Goal: Task Accomplishment & Management: Use online tool/utility

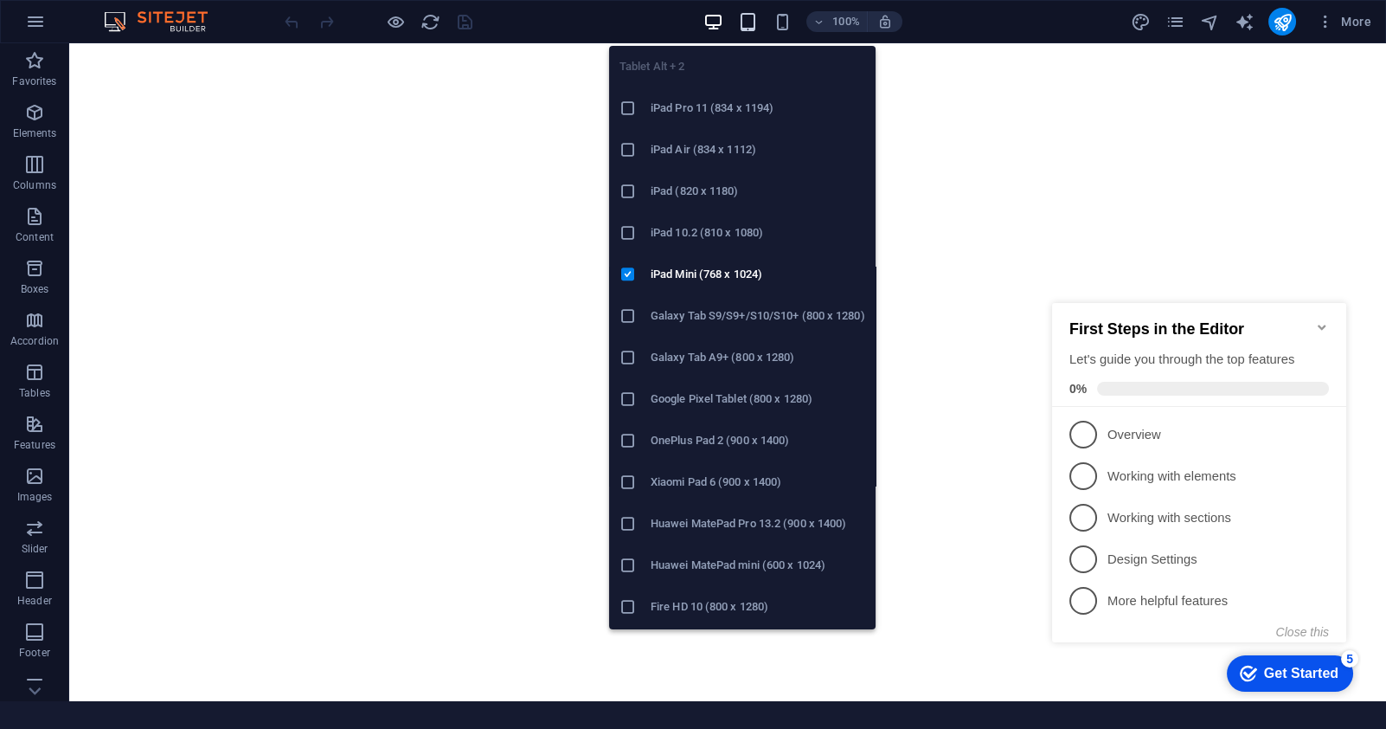
click at [742, 20] on icon "button" at bounding box center [747, 22] width 20 height 20
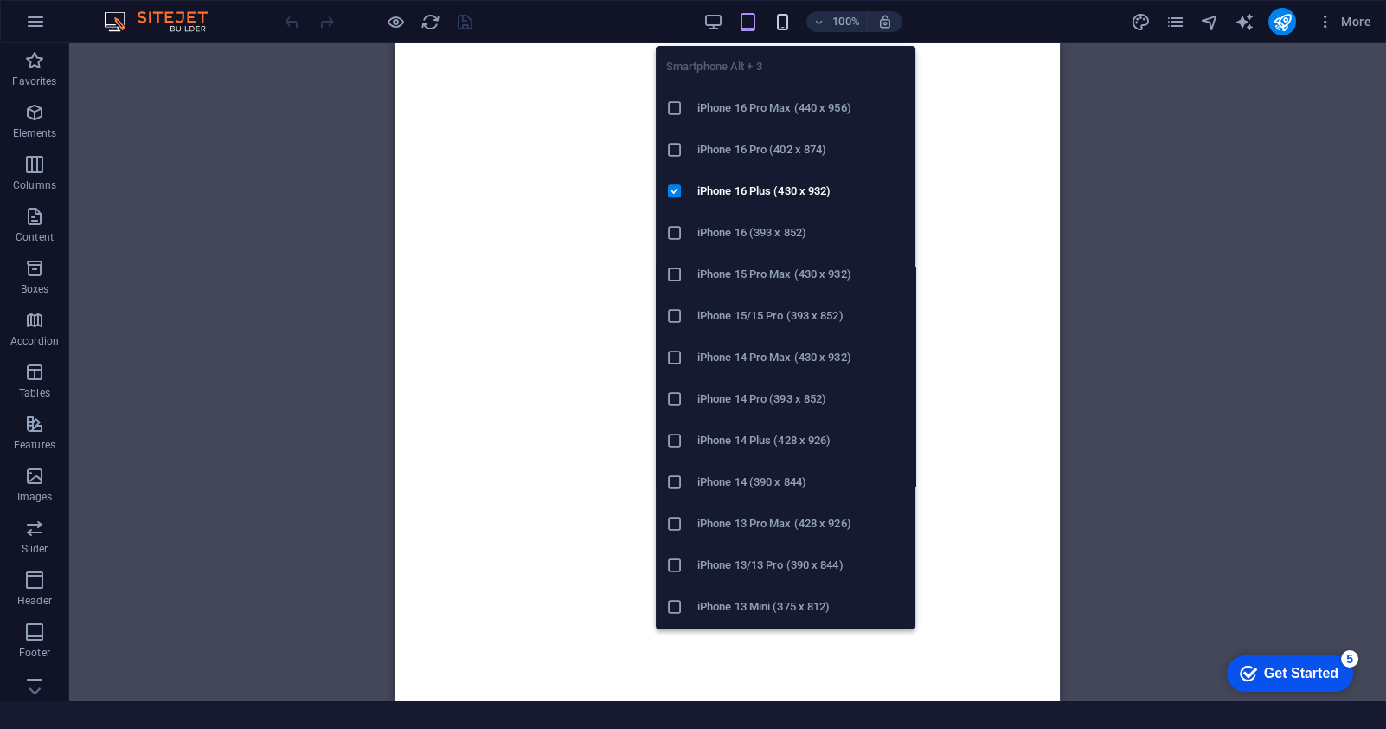
click at [772, 20] on span "button" at bounding box center [782, 22] width 21 height 20
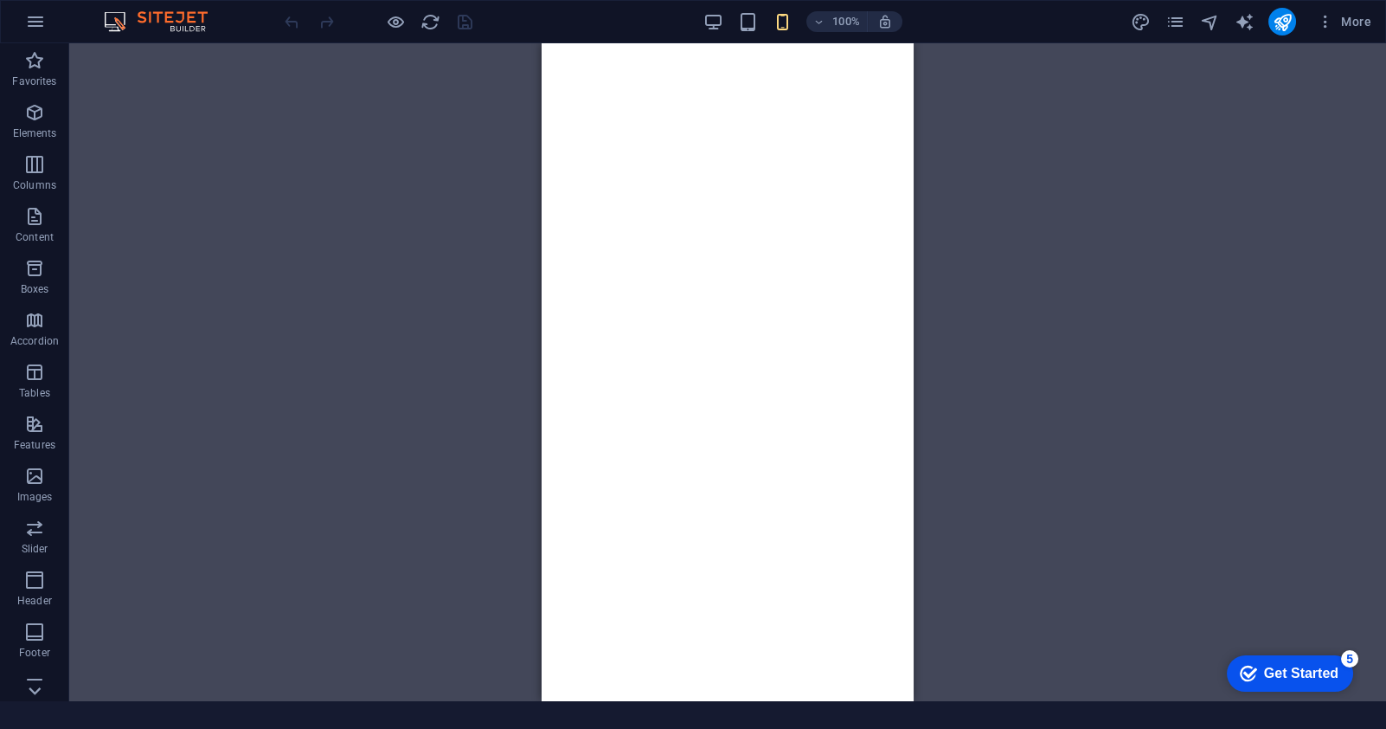
click at [29, 57] on icon at bounding box center [35, 53] width 12 height 8
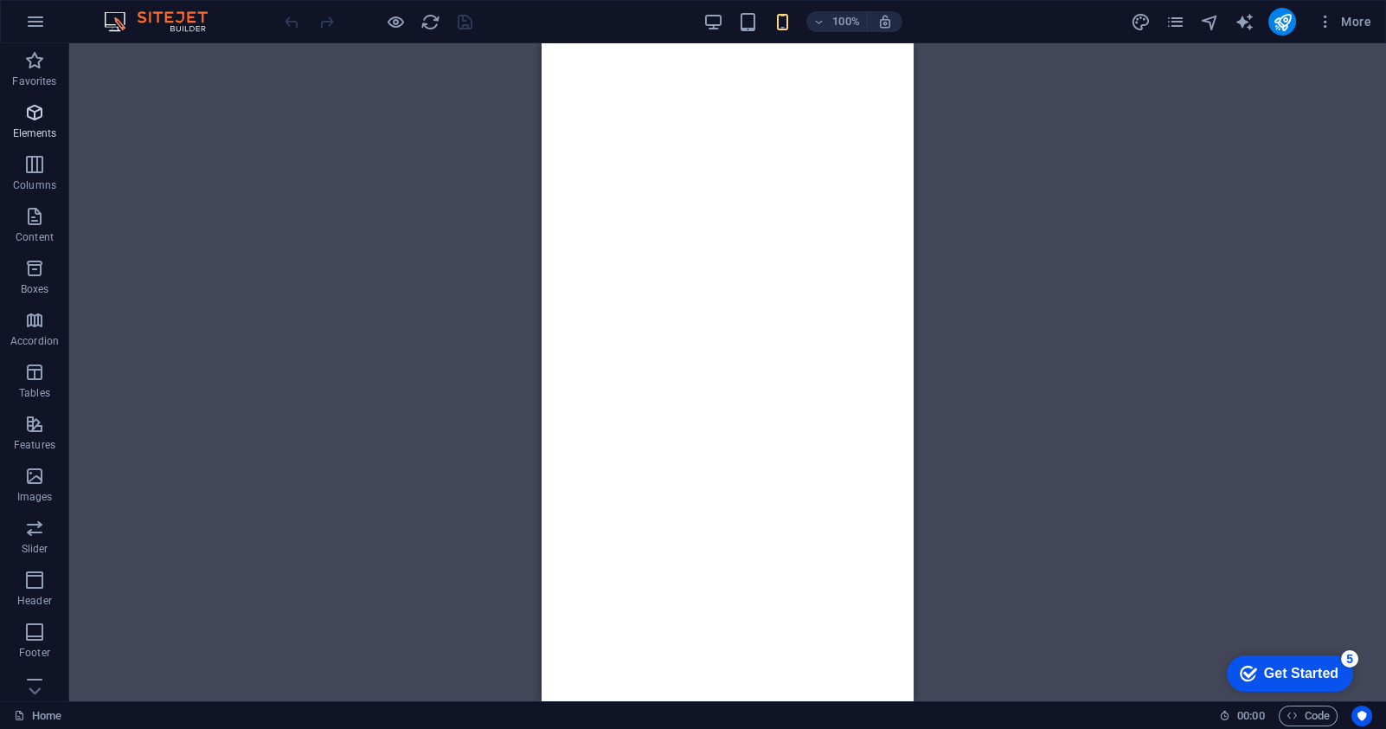
click at [35, 127] on p "Elements" at bounding box center [35, 133] width 44 height 14
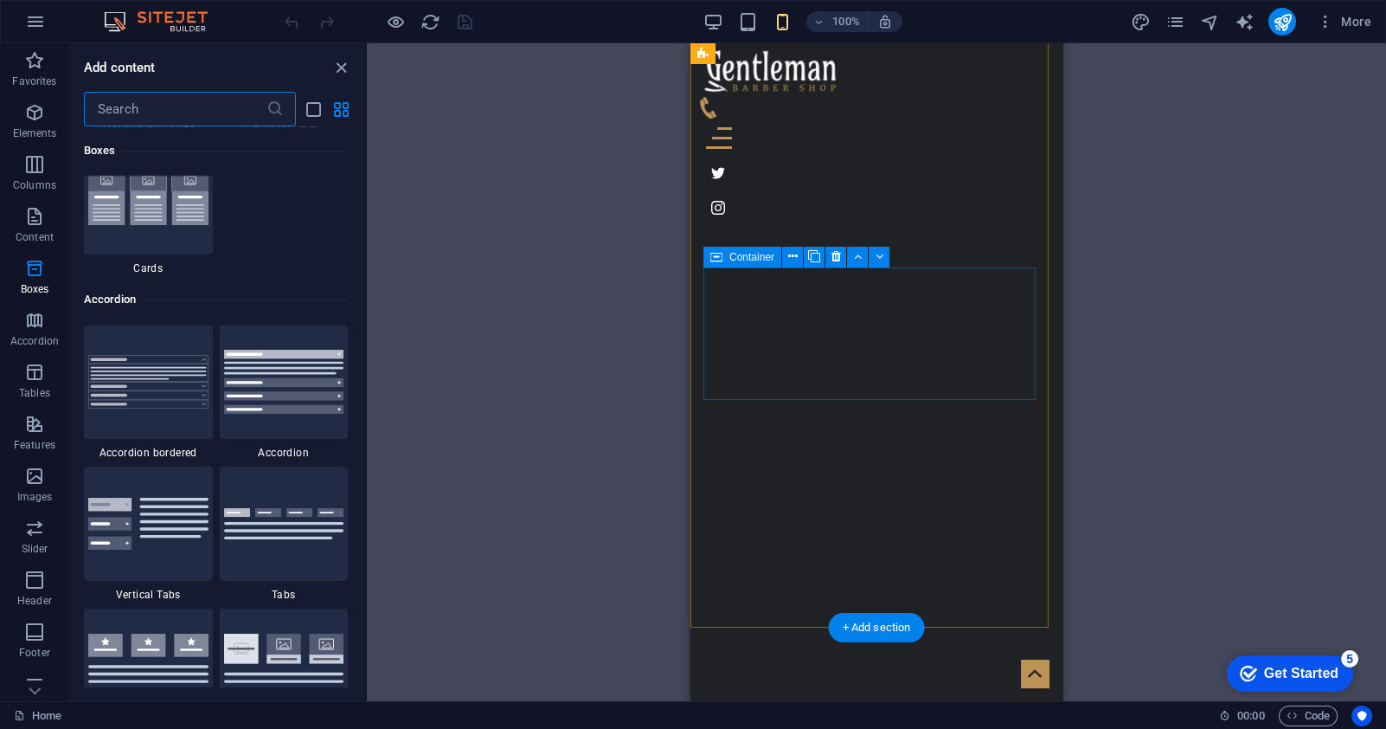
scroll to position [7319, 0]
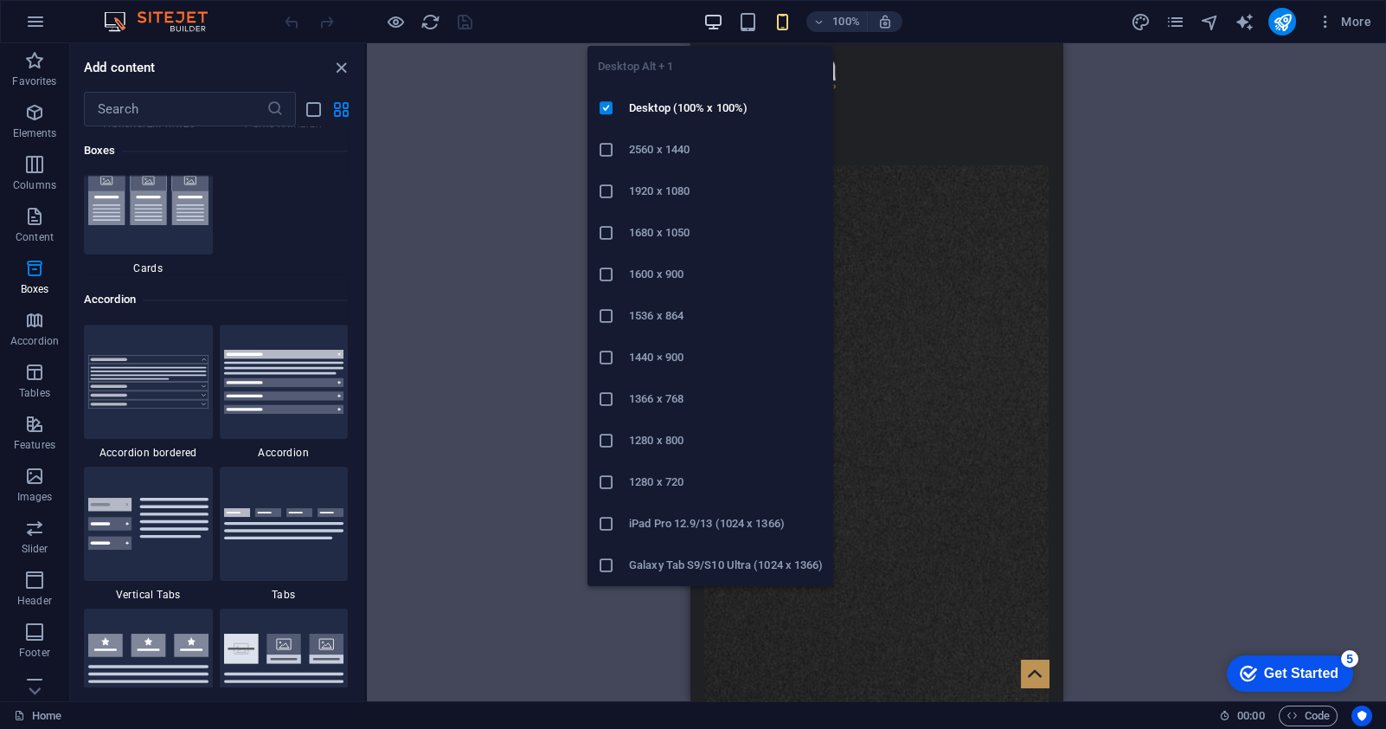
click at [710, 29] on icon "button" at bounding box center [713, 22] width 20 height 20
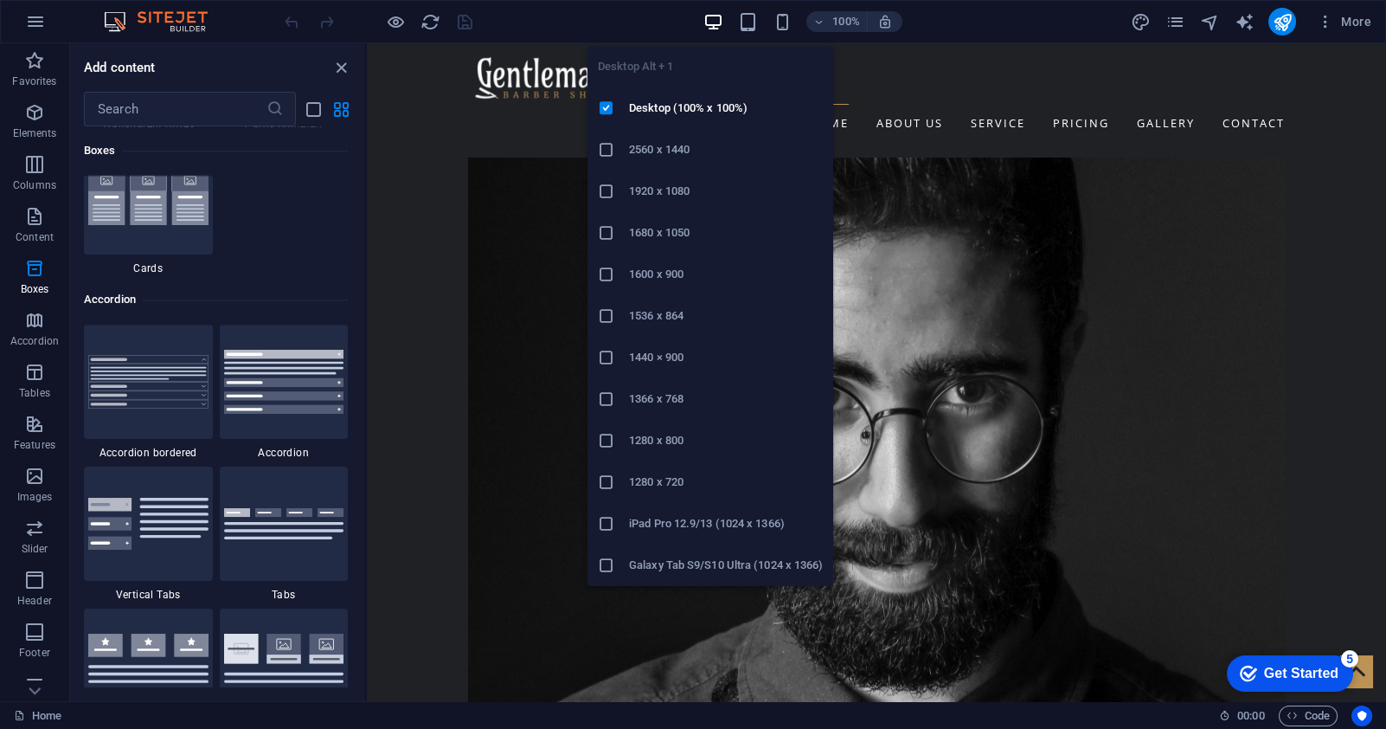
scroll to position [3756, 0]
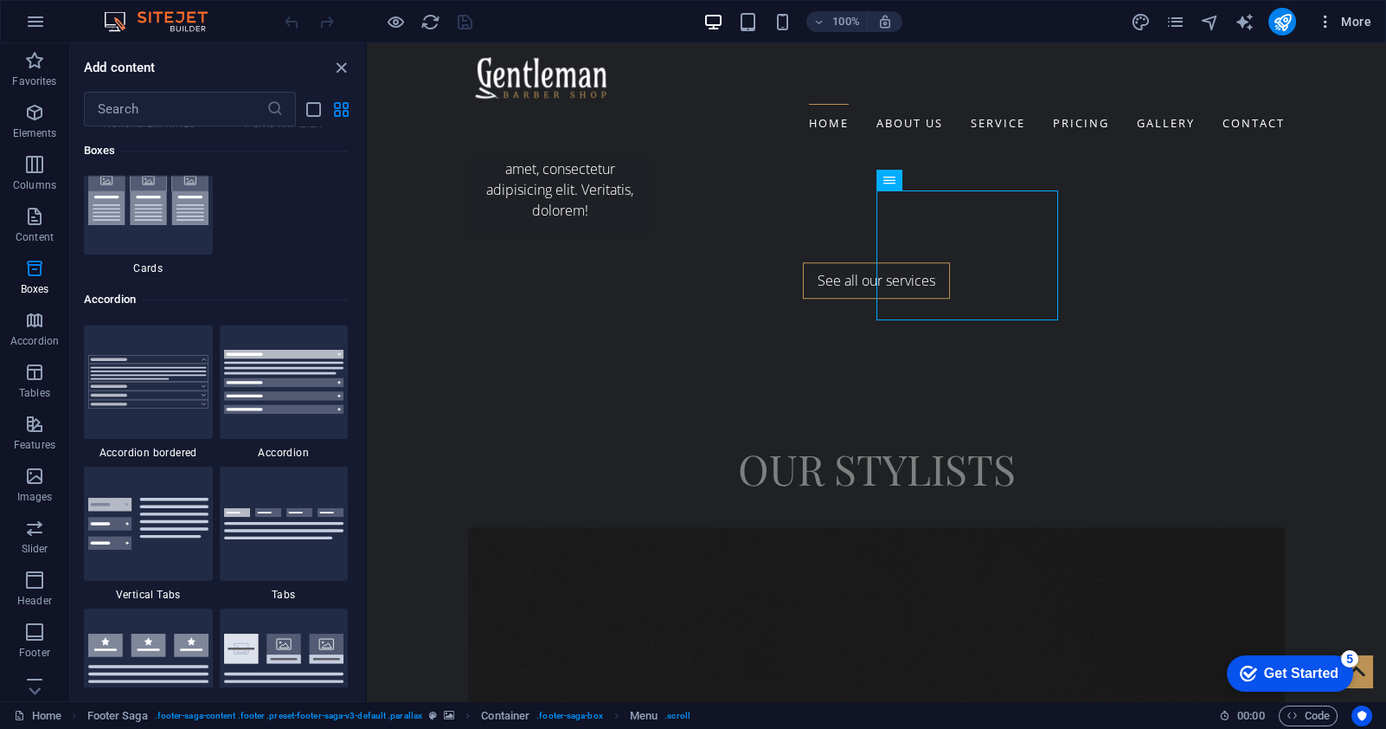
click at [1346, 22] on span "More" at bounding box center [1344, 21] width 55 height 17
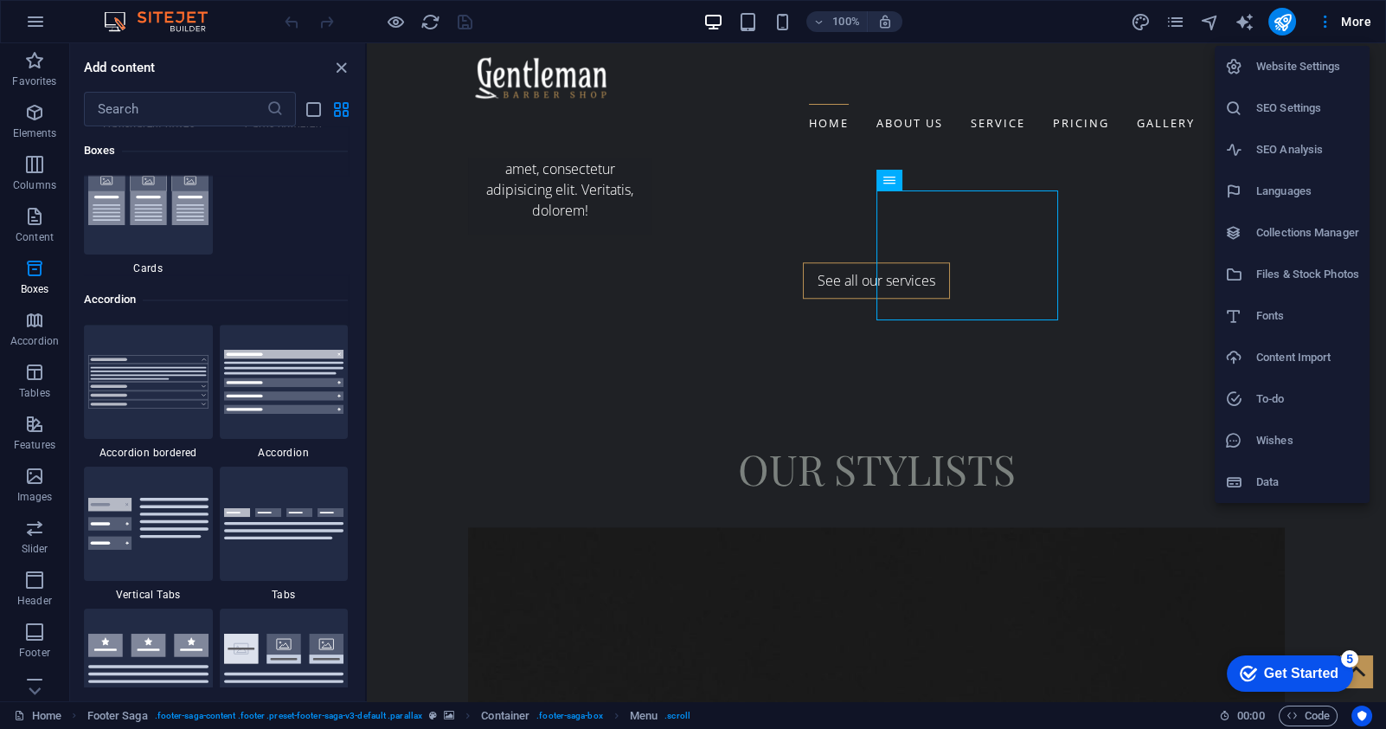
click at [1319, 66] on h6 "Website Settings" at bounding box center [1308, 66] width 103 height 21
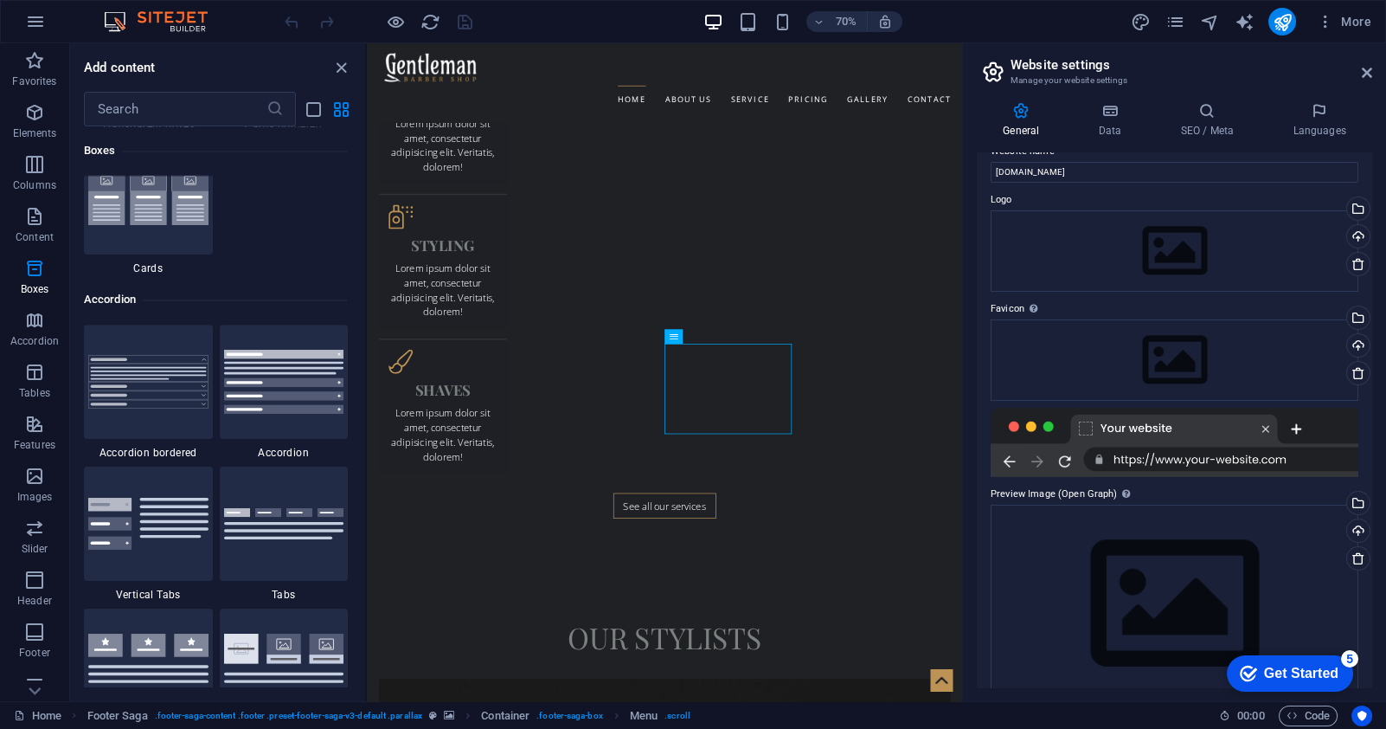
scroll to position [0, 0]
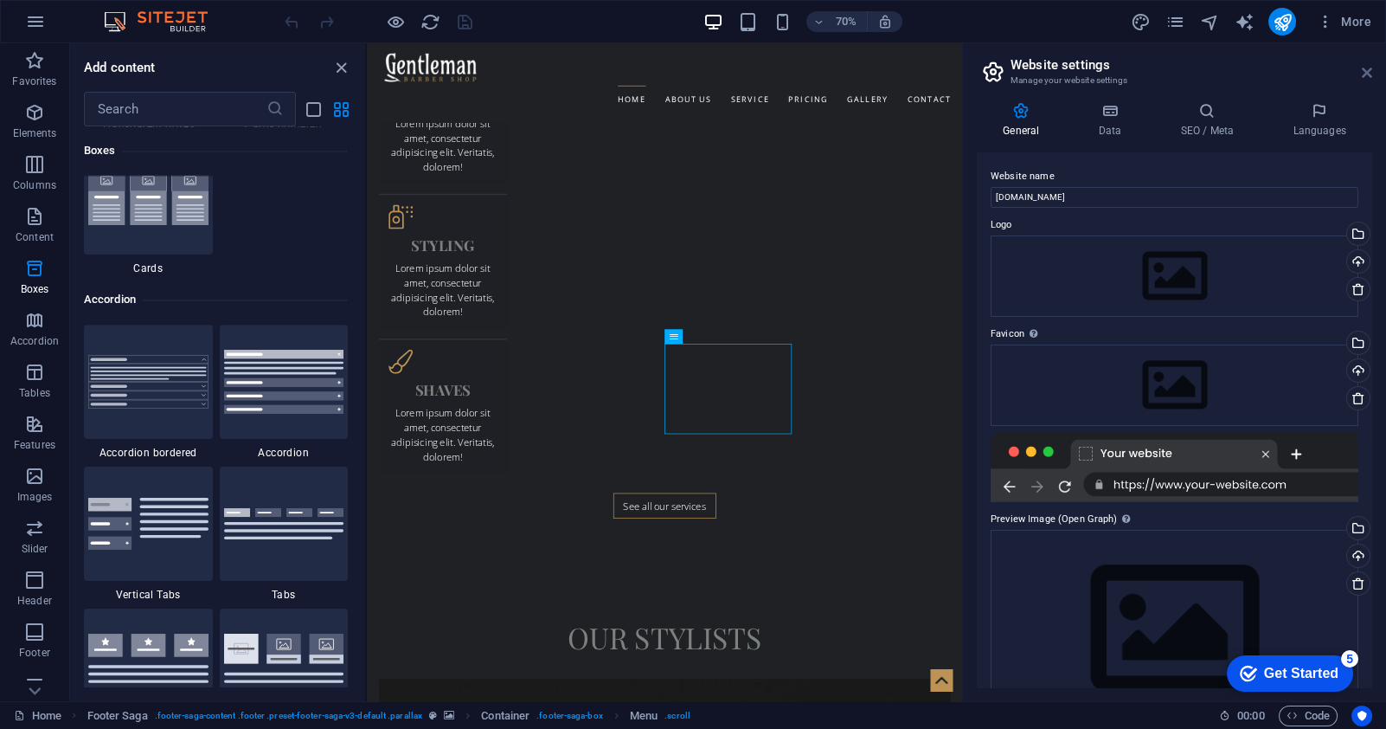
click at [1363, 68] on icon at bounding box center [1367, 73] width 10 height 14
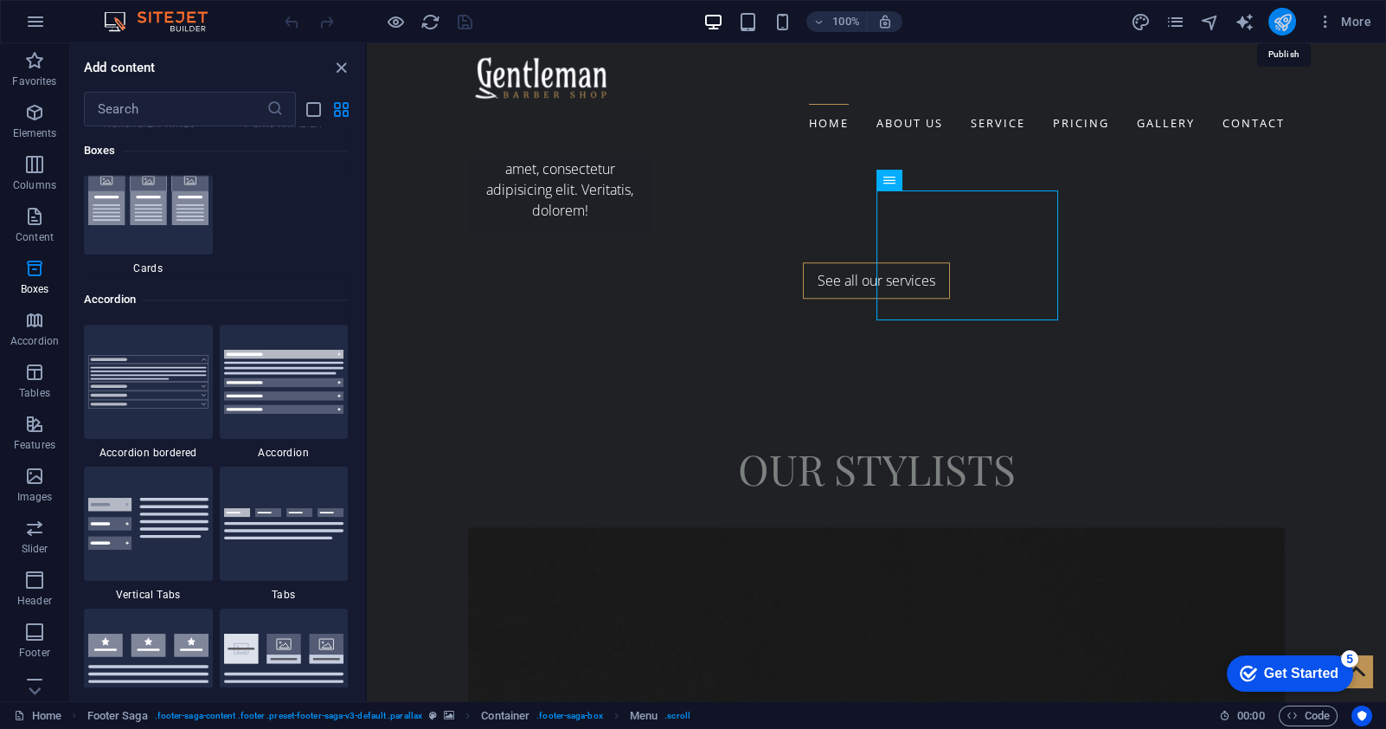
click at [1279, 19] on icon "publish" at bounding box center [1282, 22] width 20 height 20
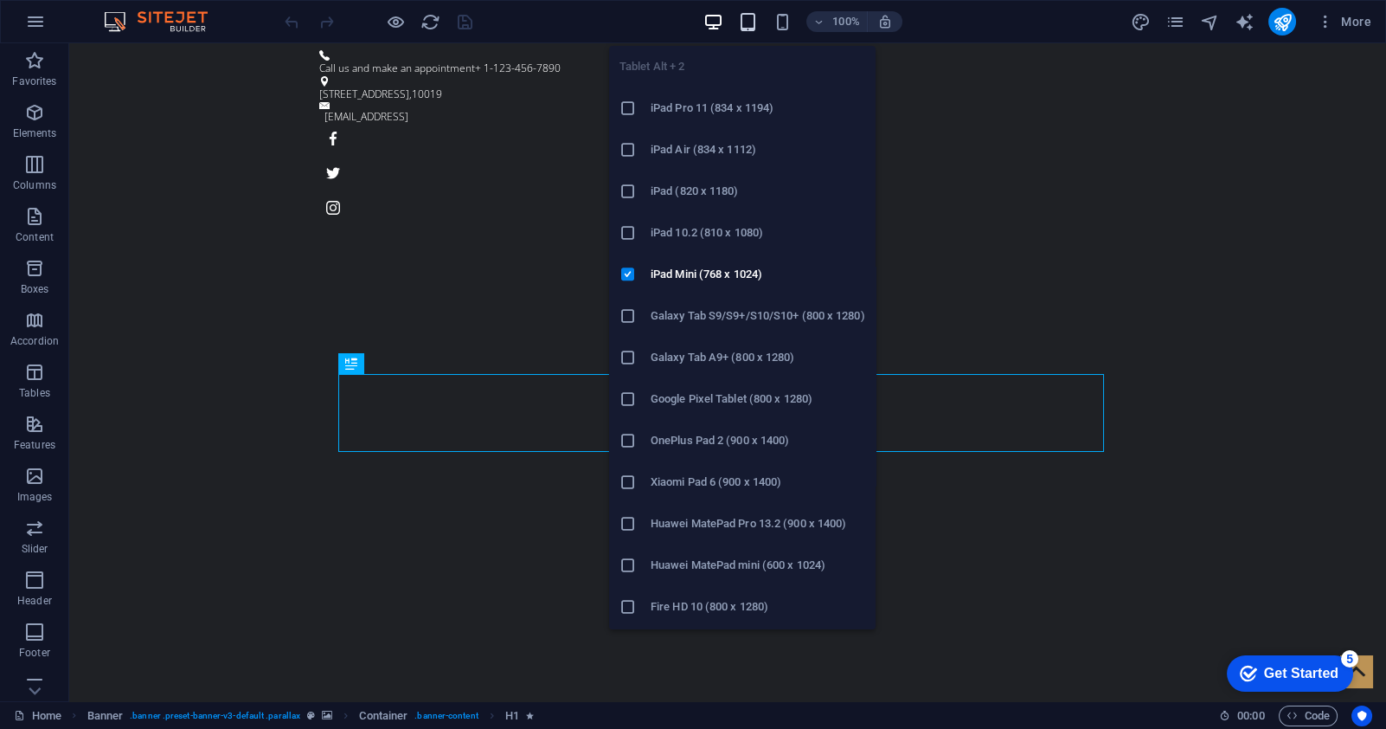
click at [746, 21] on icon "button" at bounding box center [747, 22] width 20 height 20
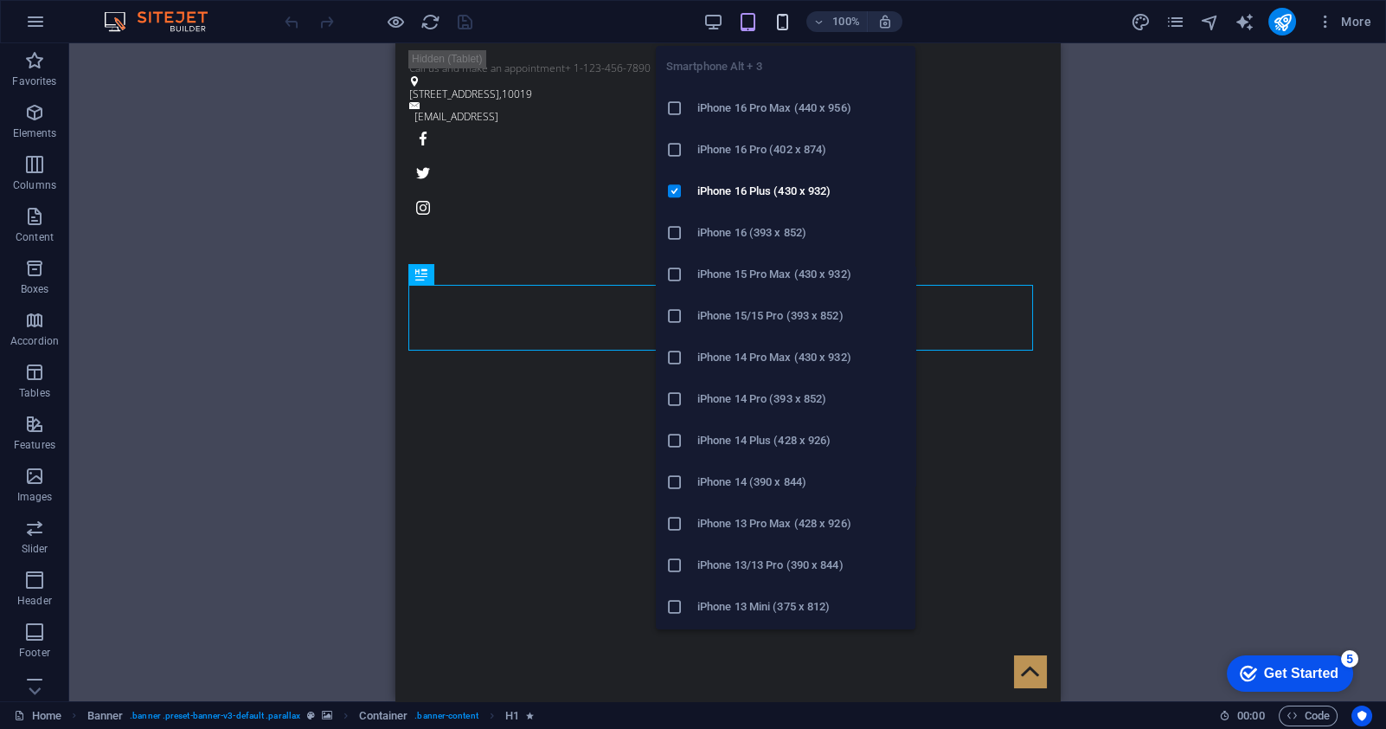
click at [777, 20] on icon "button" at bounding box center [782, 22] width 20 height 20
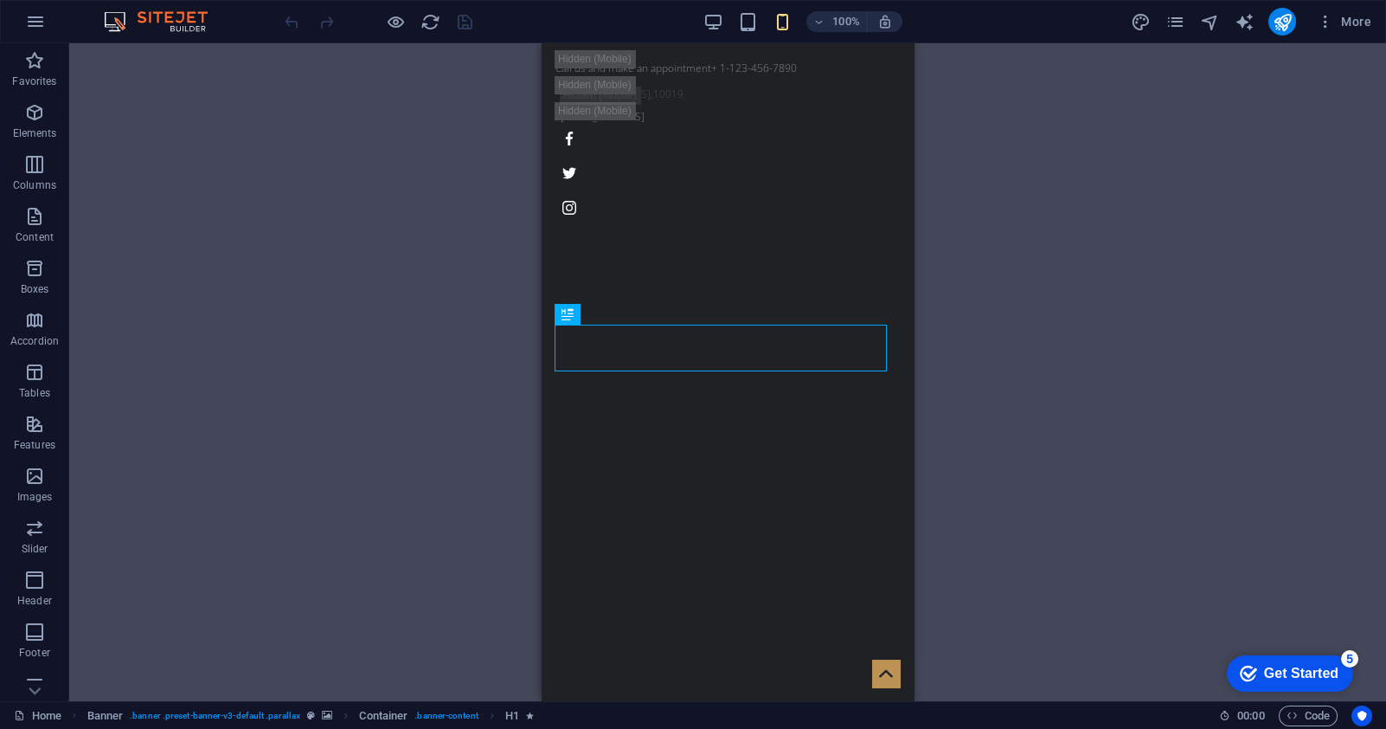
click at [762, 20] on div "100%" at bounding box center [803, 22] width 200 height 28
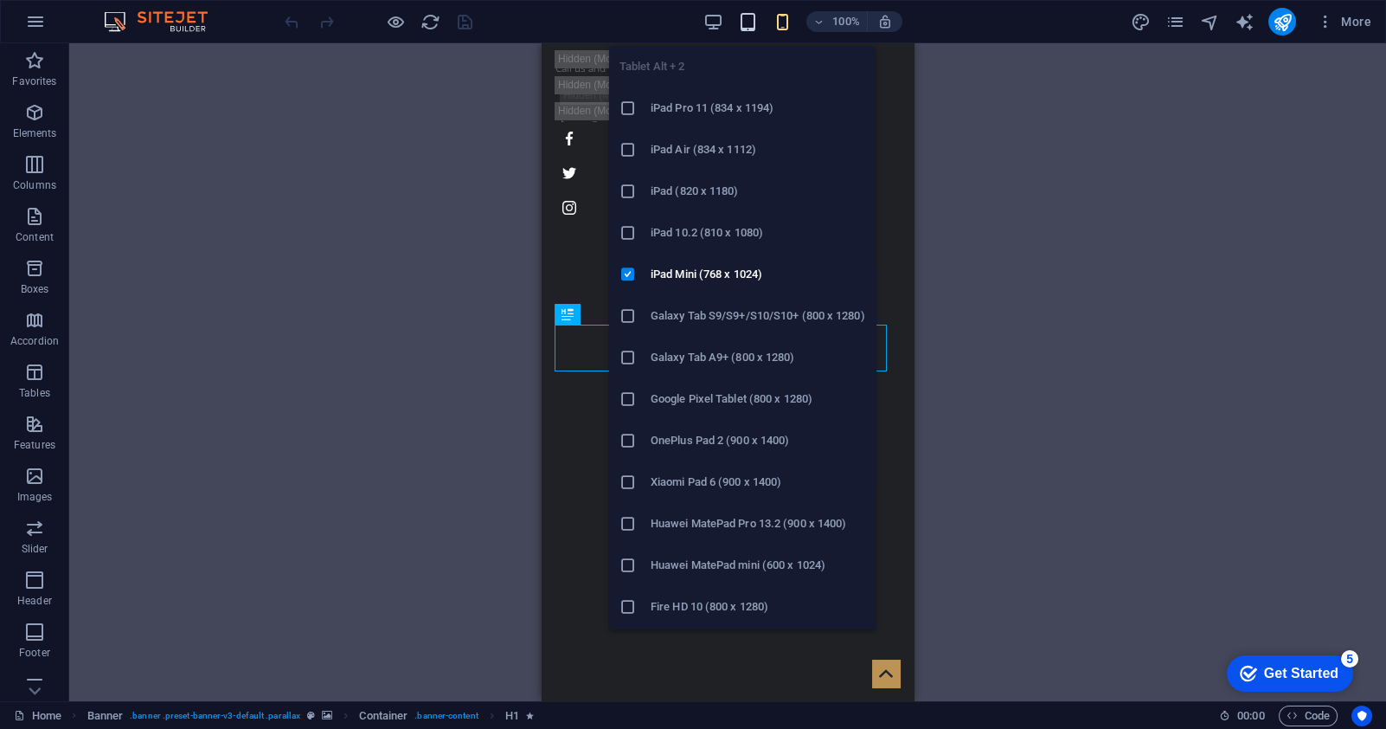
click at [754, 20] on icon "button" at bounding box center [747, 22] width 20 height 20
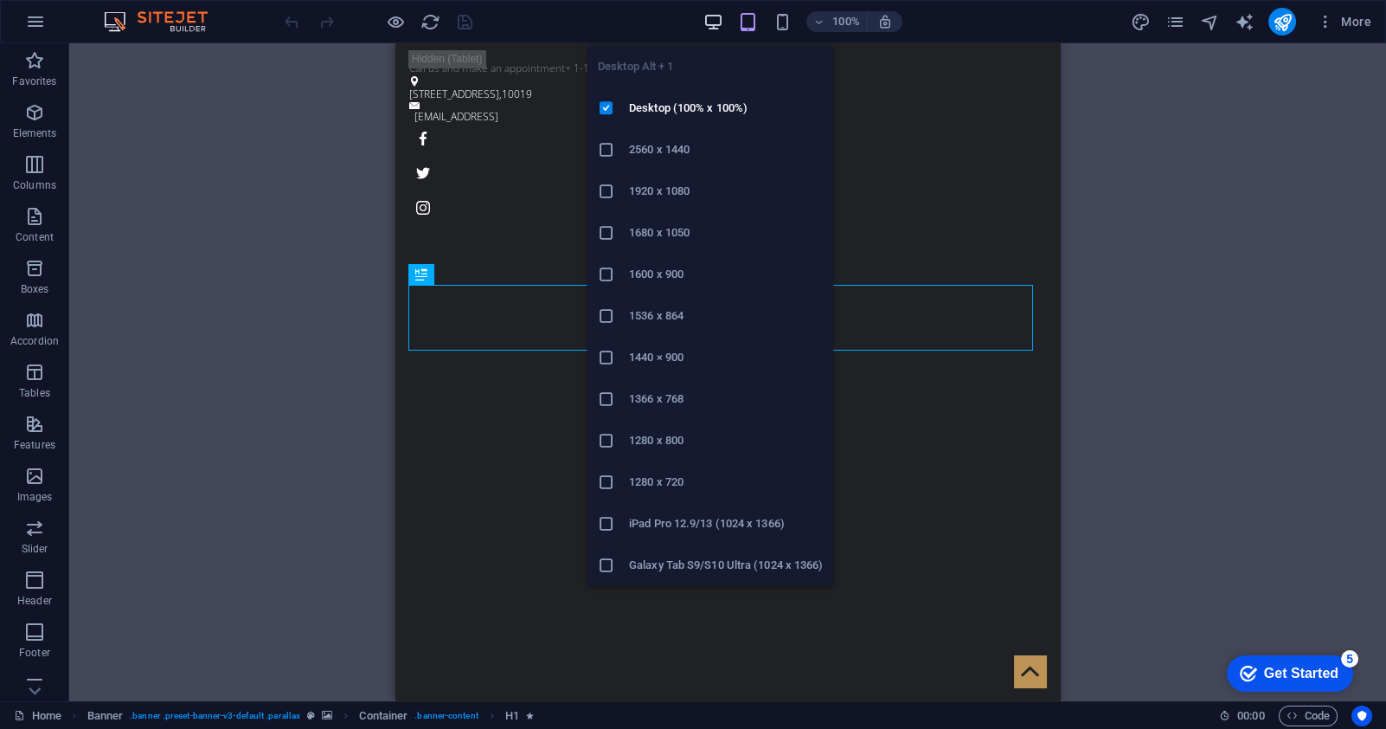
click at [704, 19] on icon "button" at bounding box center [713, 22] width 20 height 20
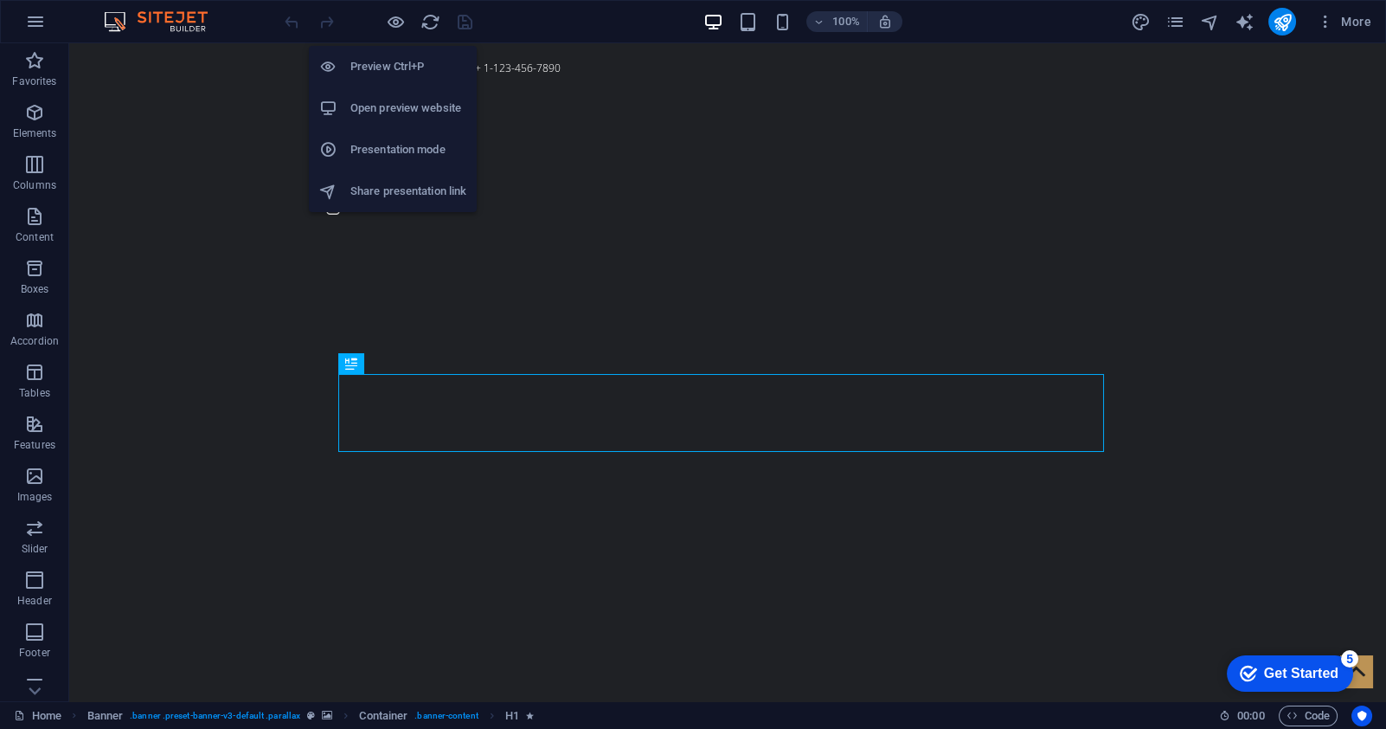
click at [393, 111] on h6 "Open preview website" at bounding box center [408, 108] width 116 height 21
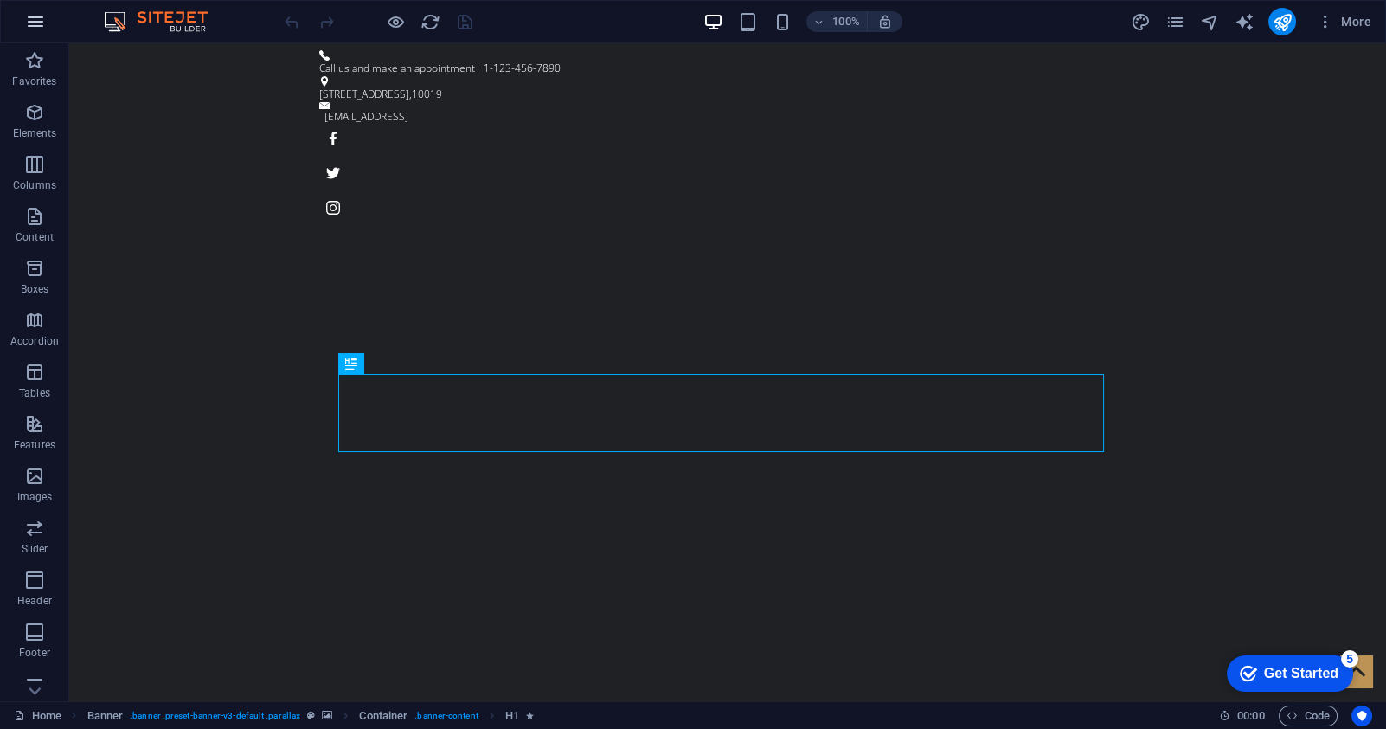
click at [40, 20] on icon "button" at bounding box center [35, 21] width 21 height 21
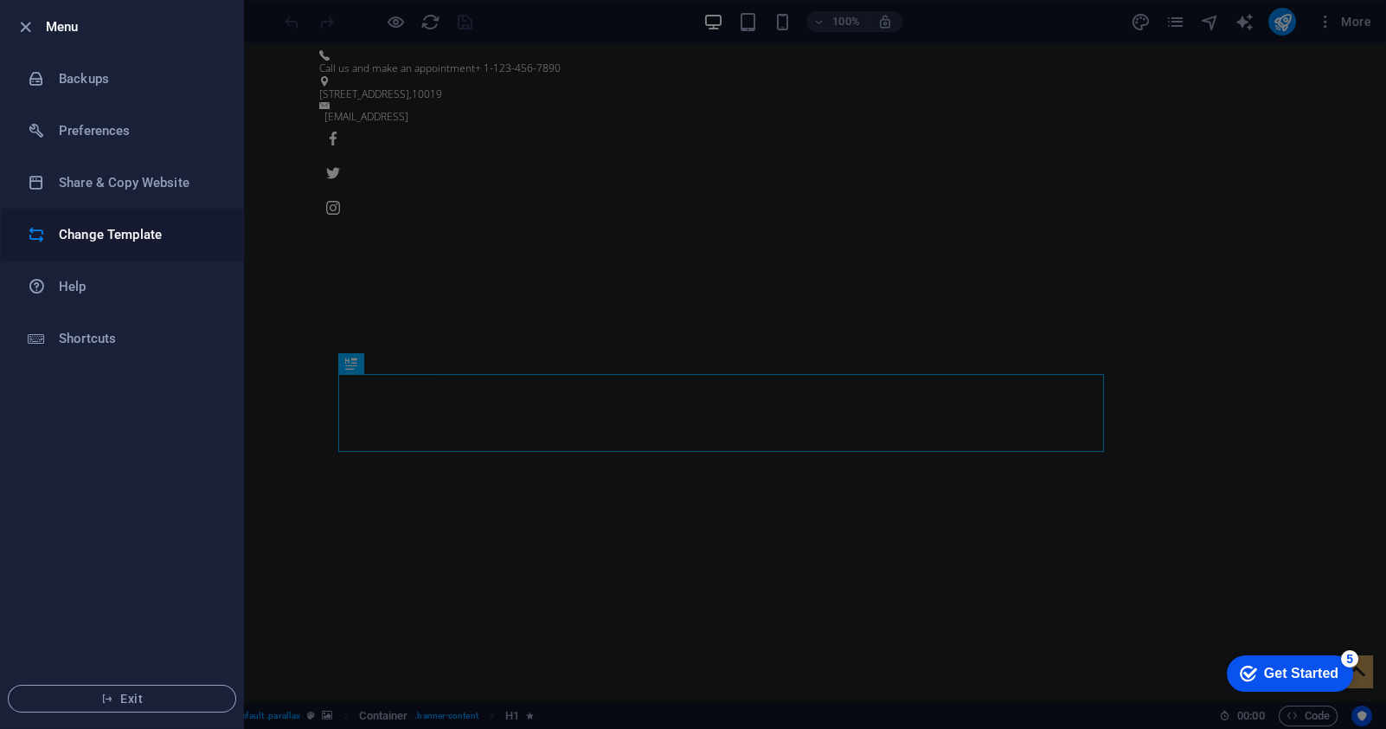
click at [121, 240] on h6 "Change Template" at bounding box center [139, 234] width 160 height 21
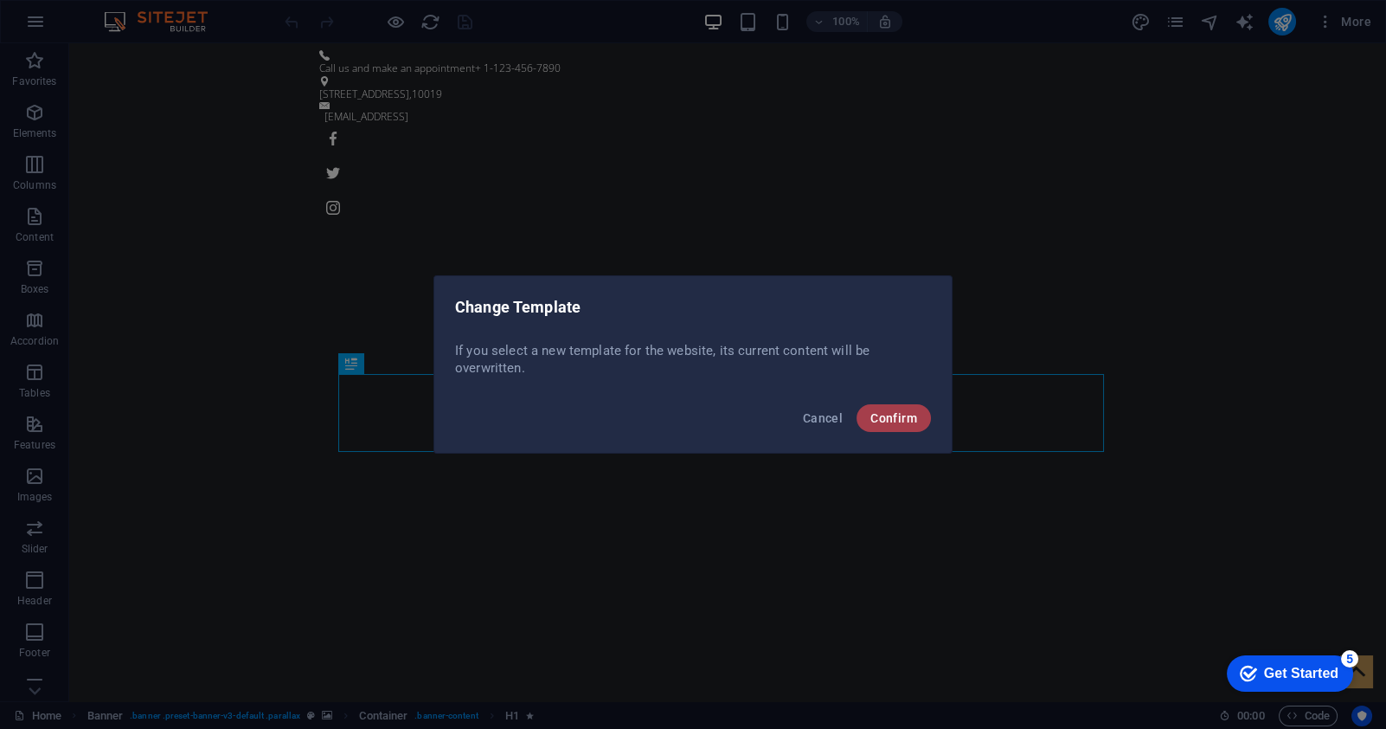
click at [884, 415] on span "Confirm" at bounding box center [894, 418] width 47 height 14
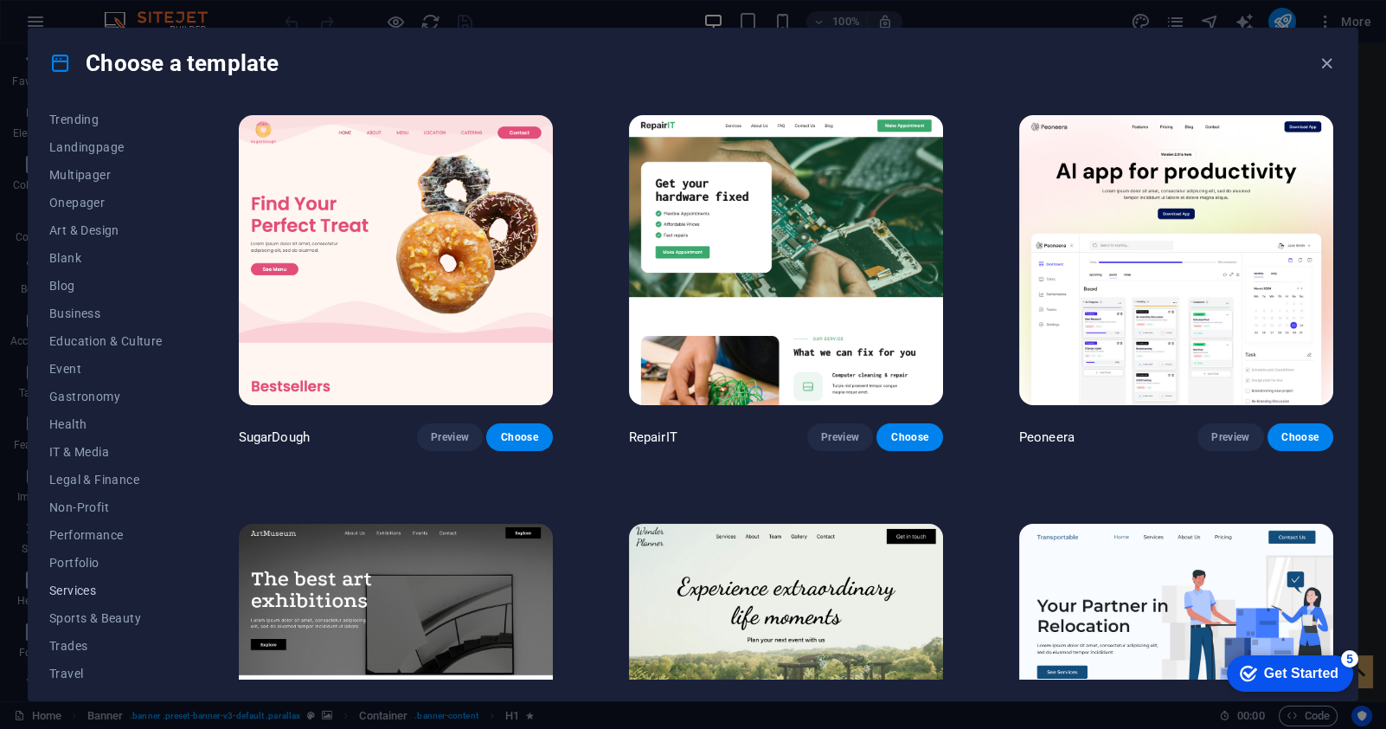
scroll to position [124, 0]
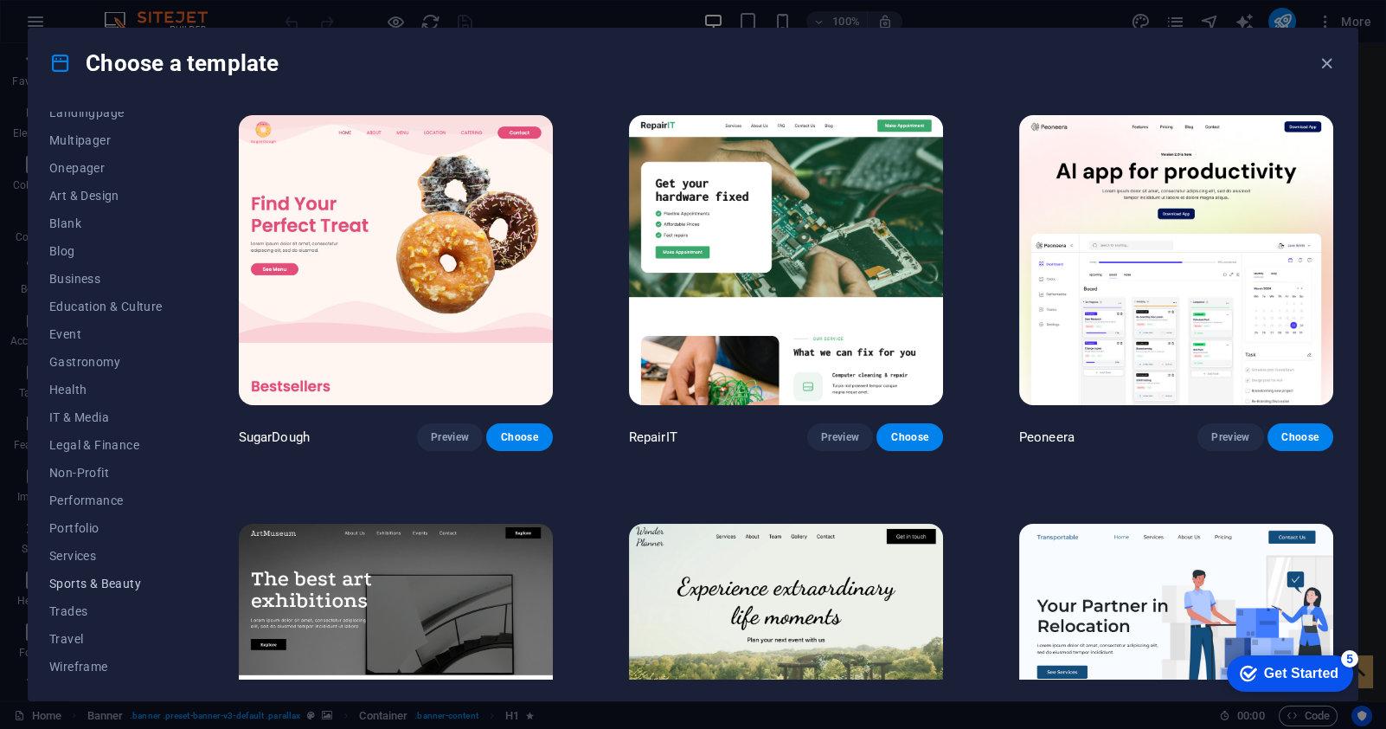
click at [83, 584] on span "Sports & Beauty" at bounding box center [105, 583] width 113 height 14
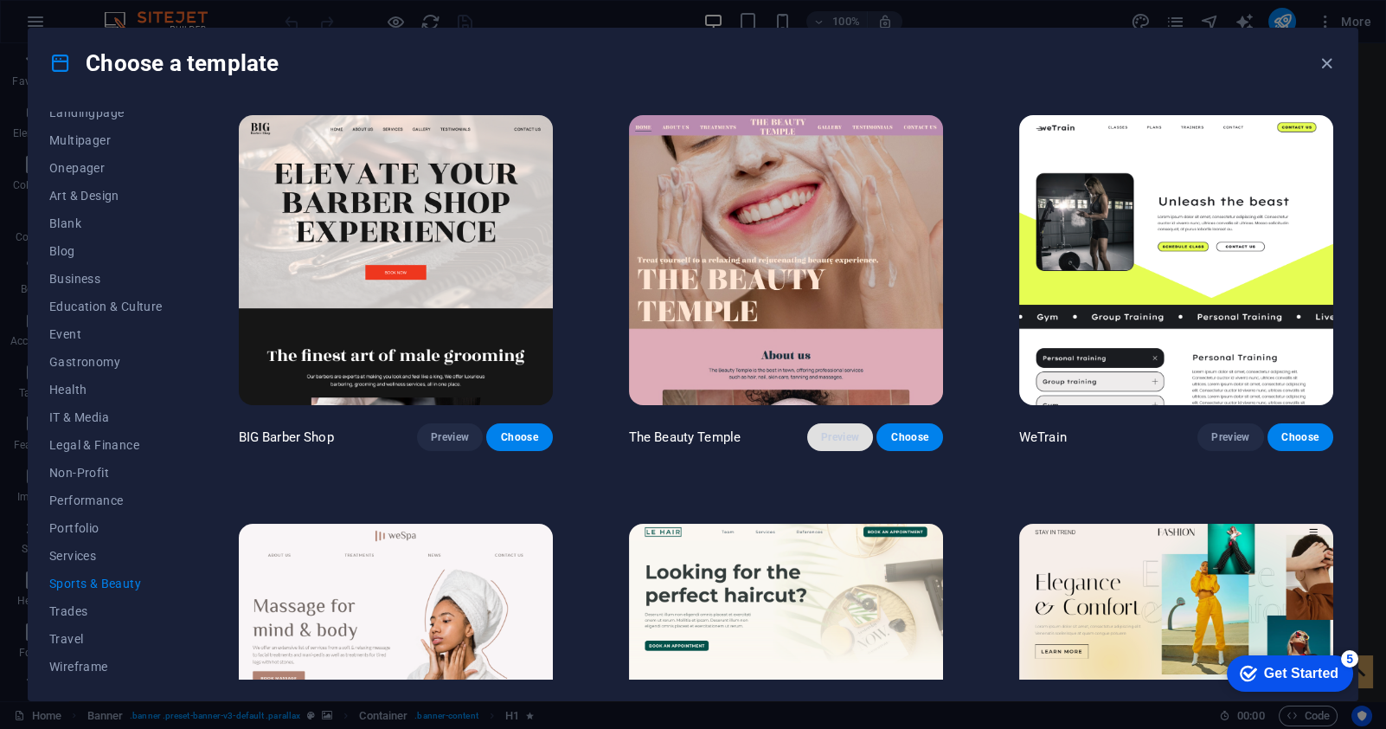
click at [834, 423] on button "Preview" at bounding box center [840, 437] width 66 height 28
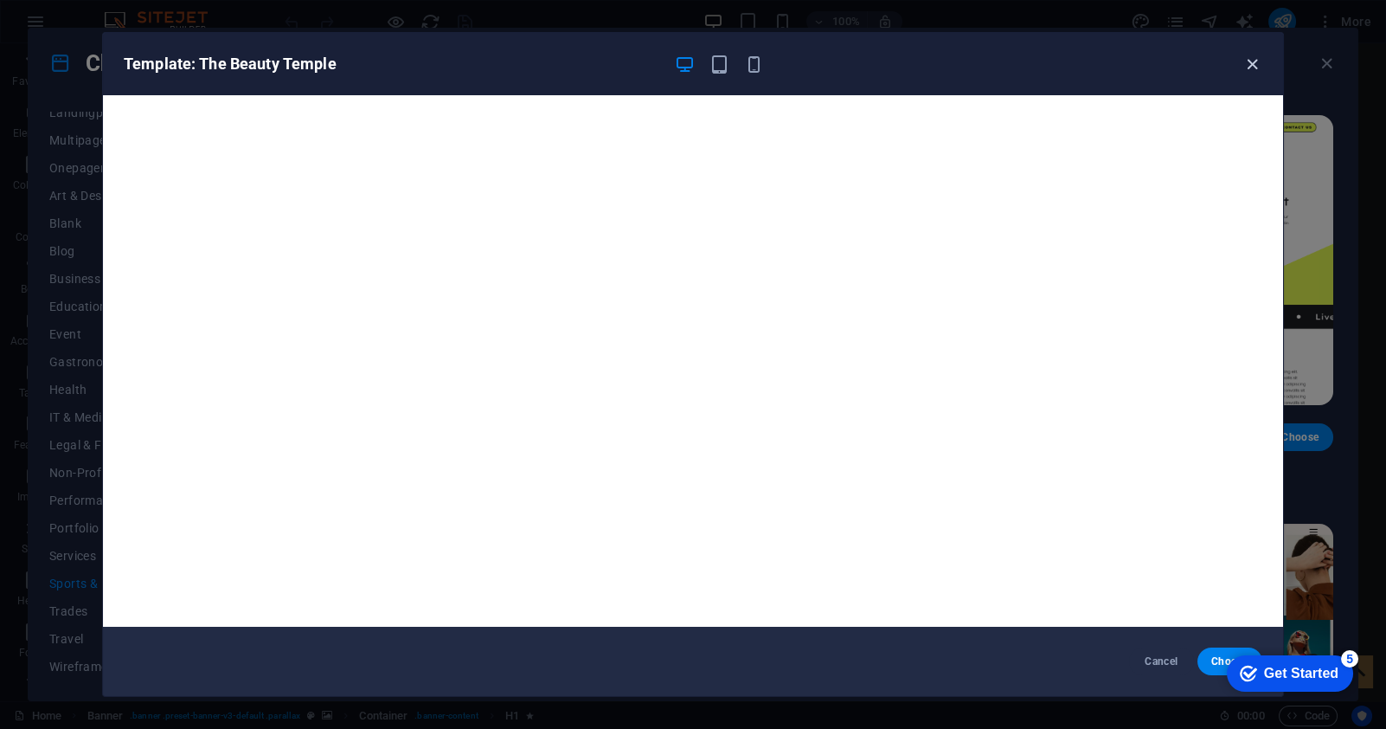
click at [1250, 56] on icon "button" at bounding box center [1253, 65] width 20 height 20
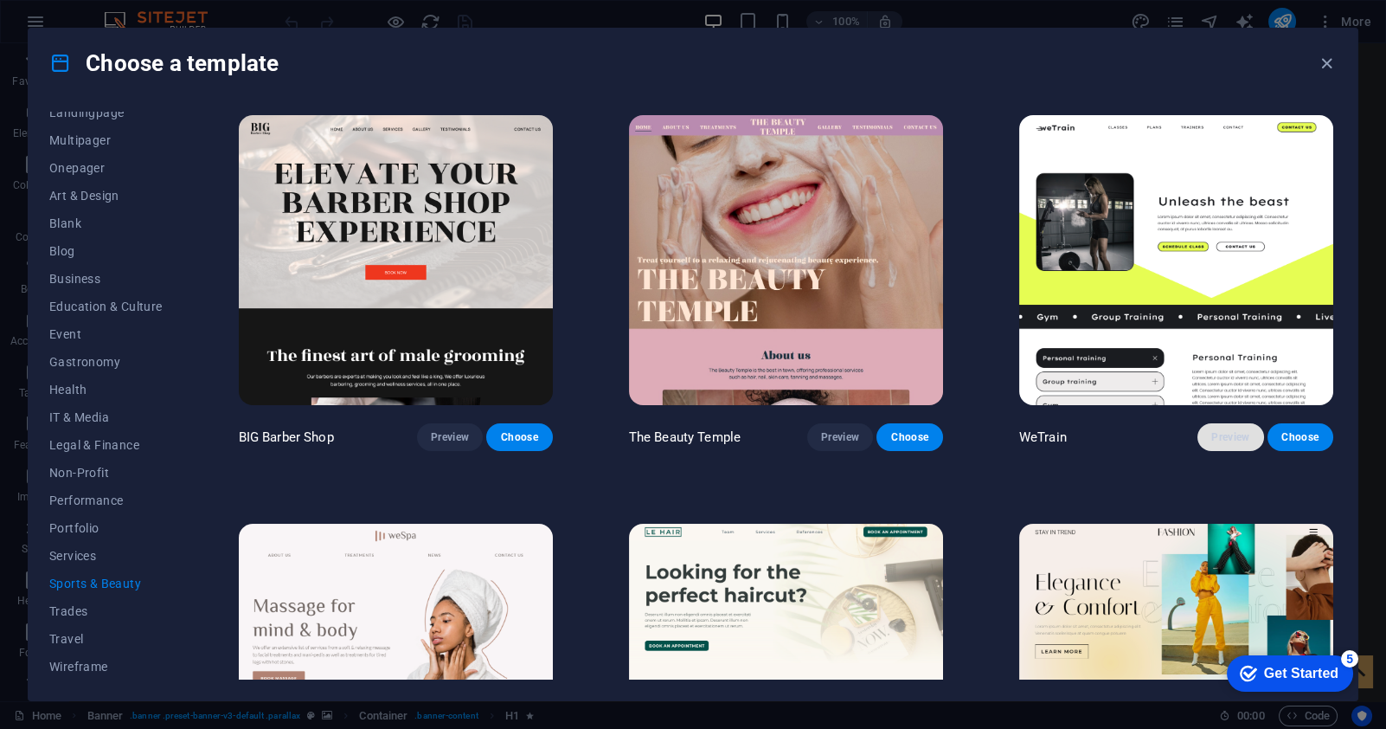
click at [1219, 430] on span "Preview" at bounding box center [1231, 437] width 38 height 14
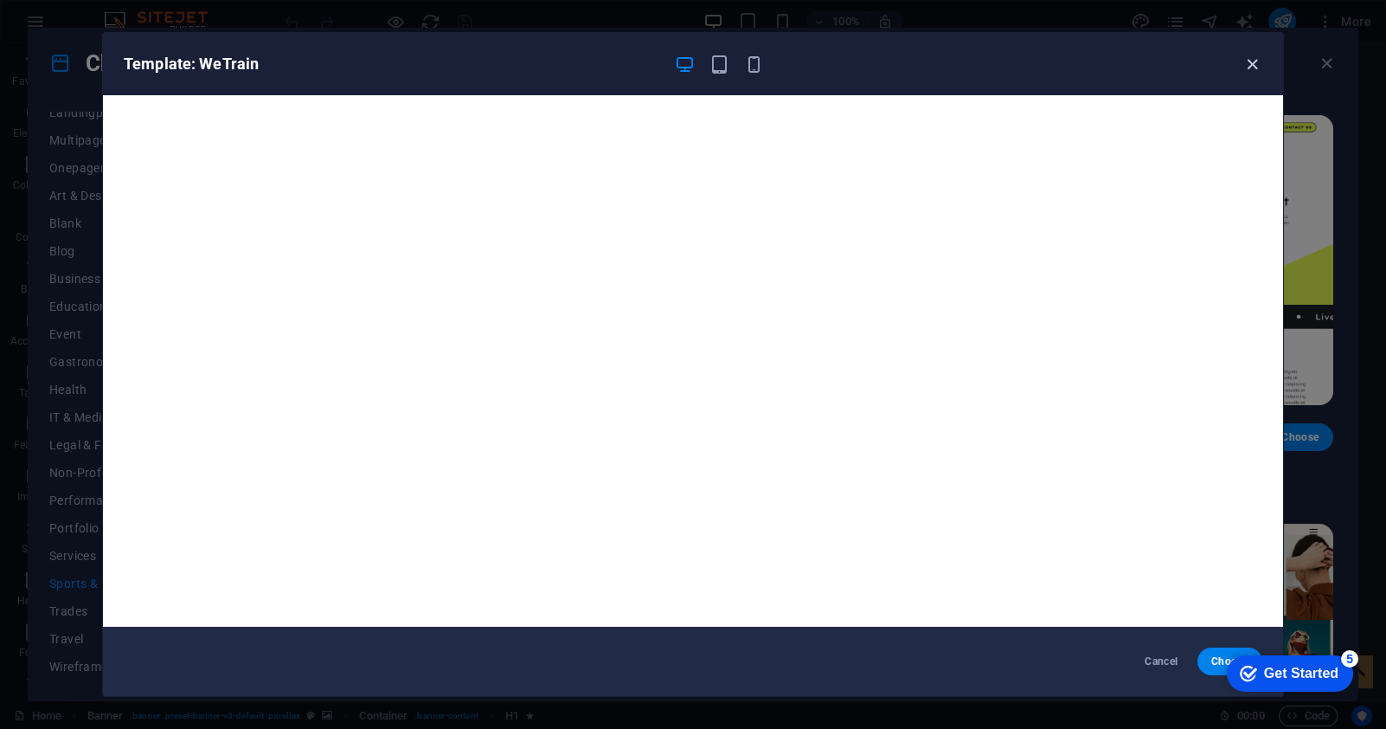
click at [1247, 62] on icon "button" at bounding box center [1253, 65] width 20 height 20
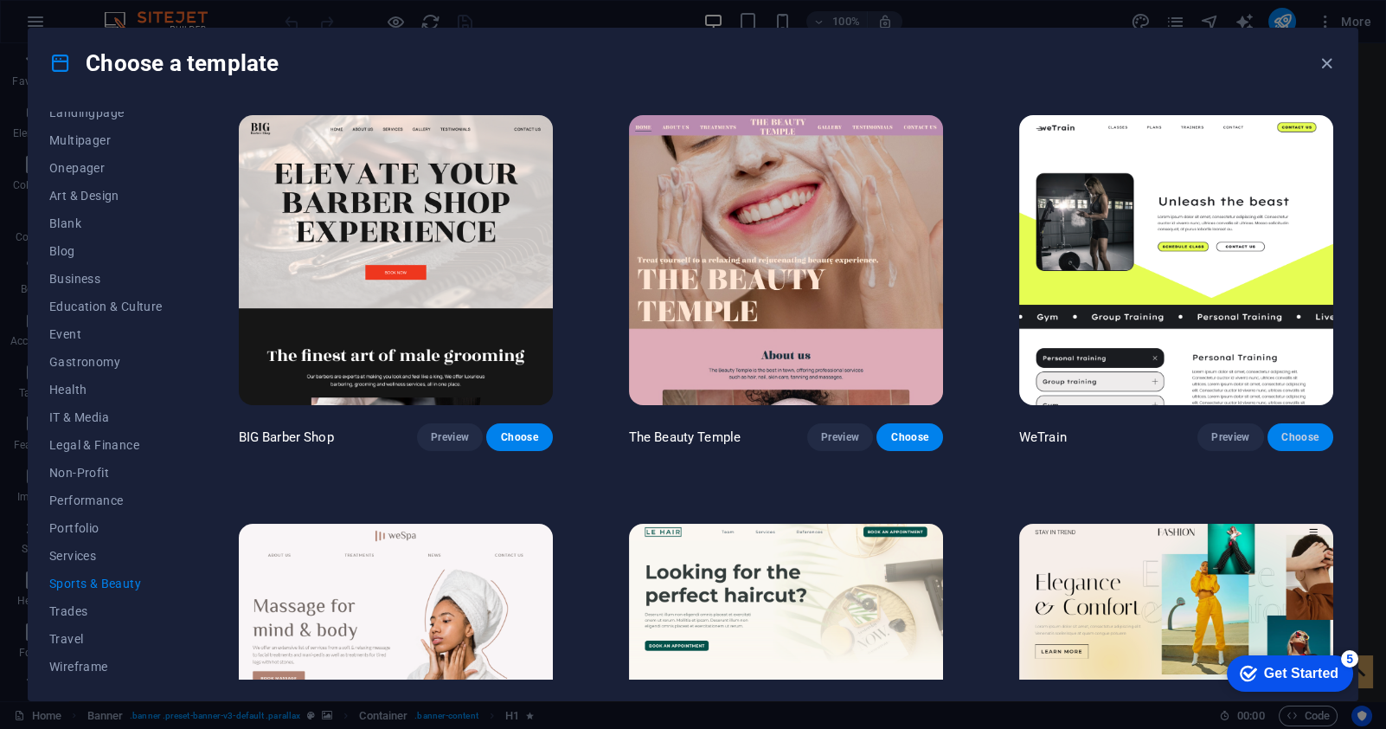
click at [1304, 430] on span "Choose" at bounding box center [1301, 437] width 38 height 14
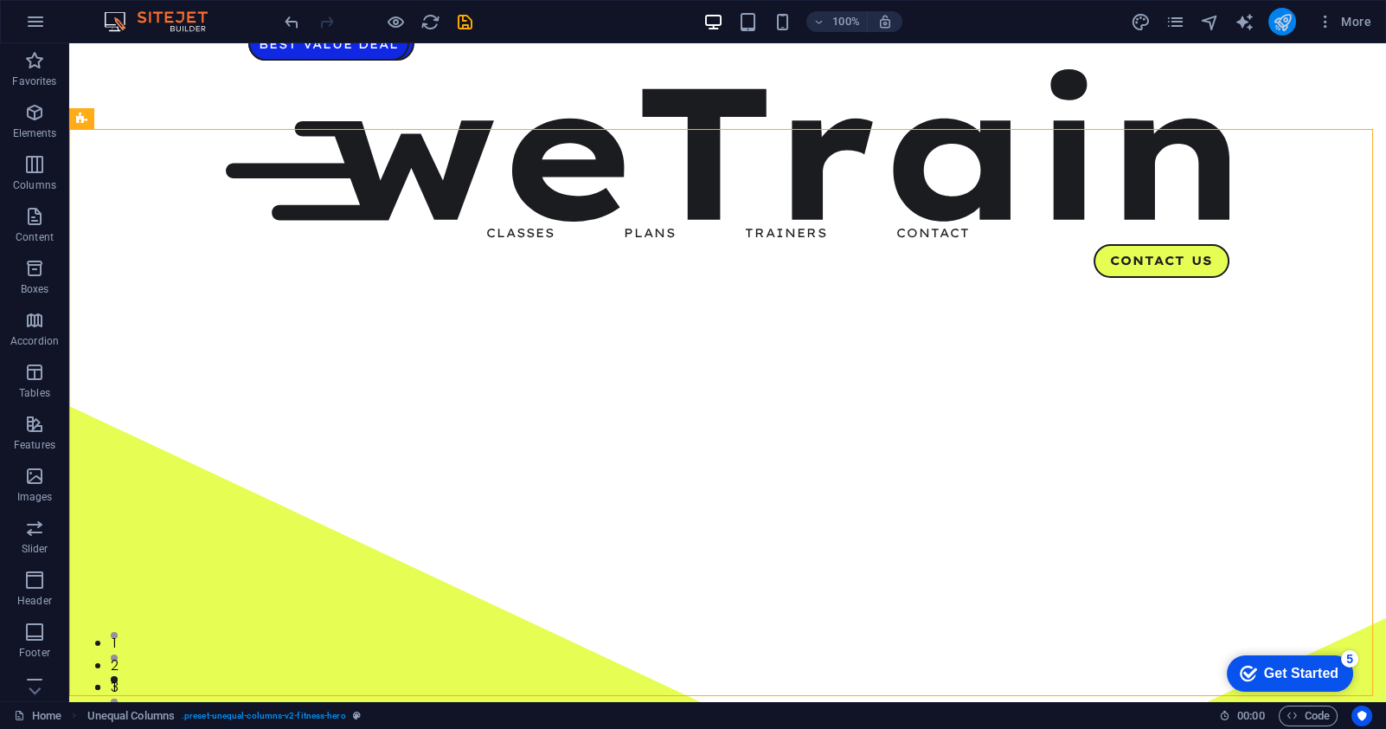
click at [1281, 28] on icon "publish" at bounding box center [1282, 22] width 20 height 20
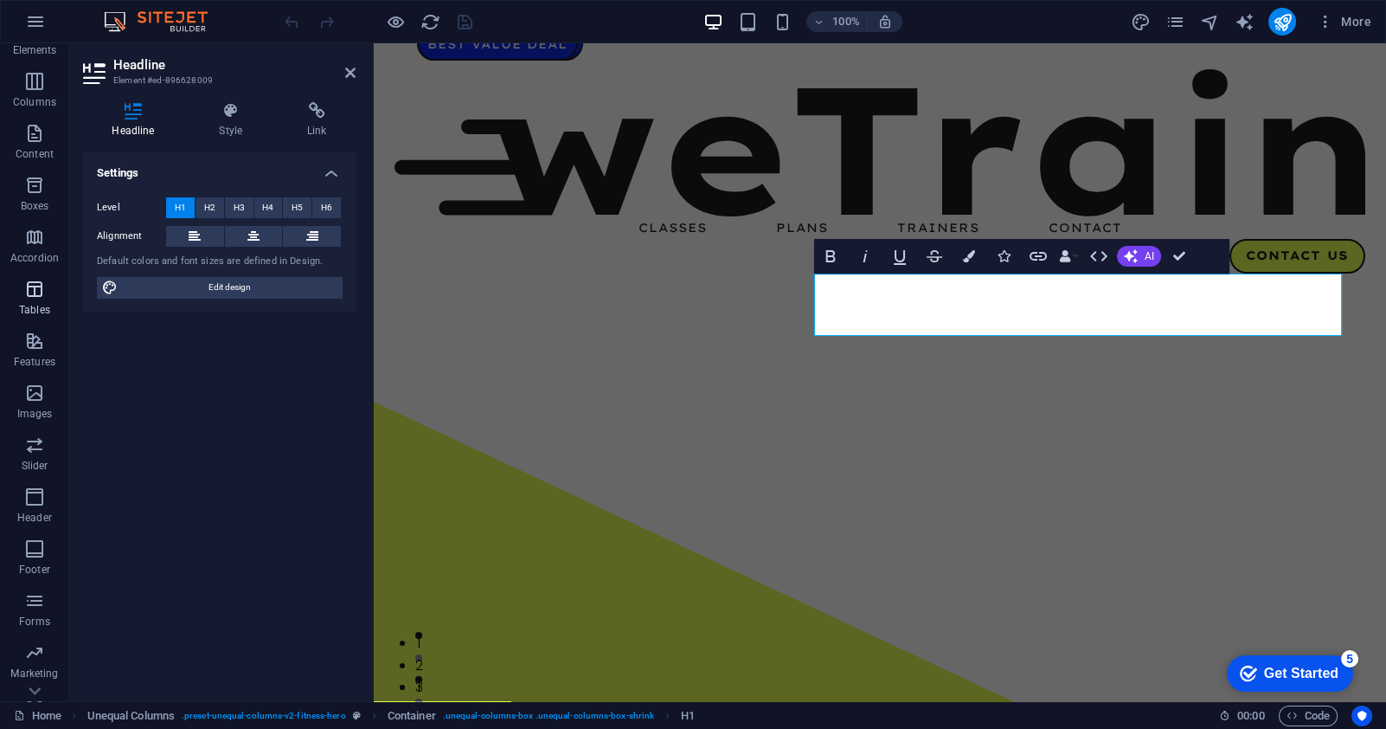
scroll to position [121, 0]
click at [38, 568] on icon "button" at bounding box center [34, 562] width 21 height 21
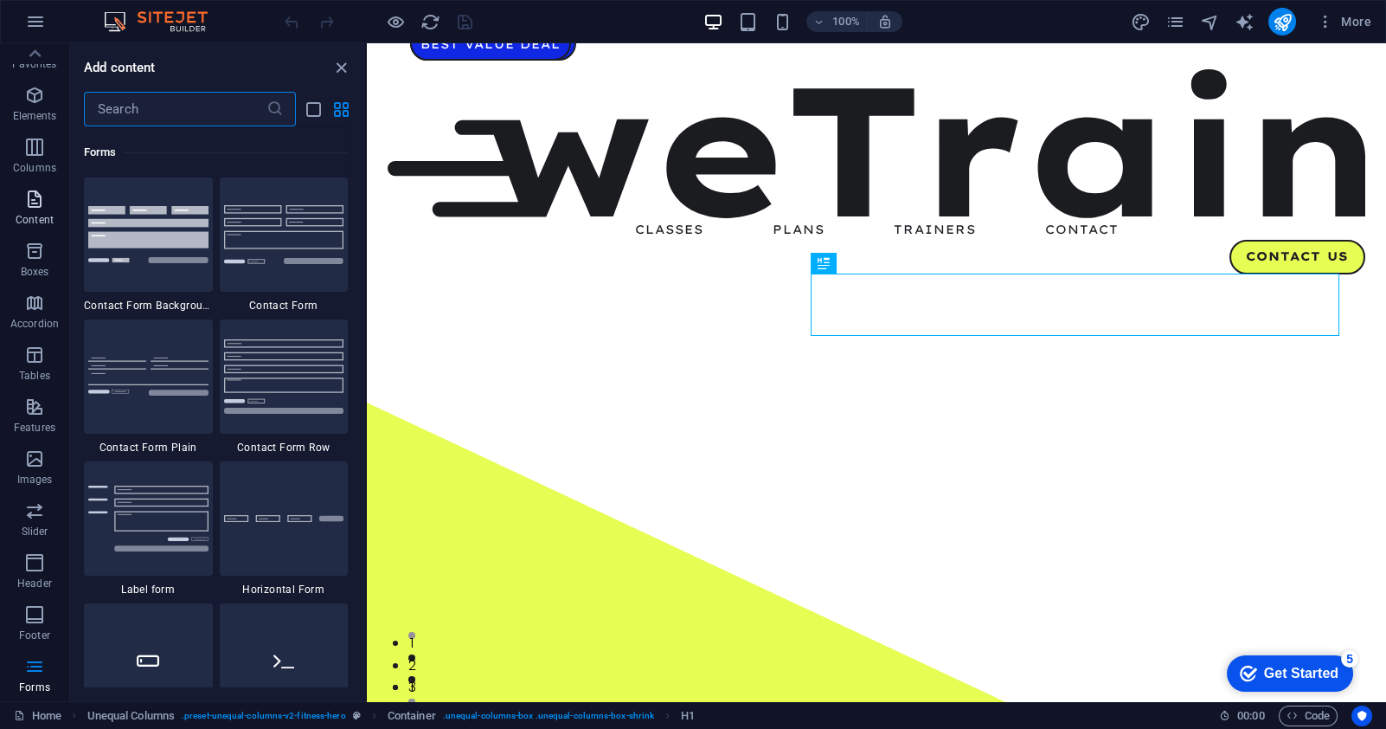
scroll to position [0, 0]
click at [31, 127] on p "Elements" at bounding box center [35, 133] width 44 height 14
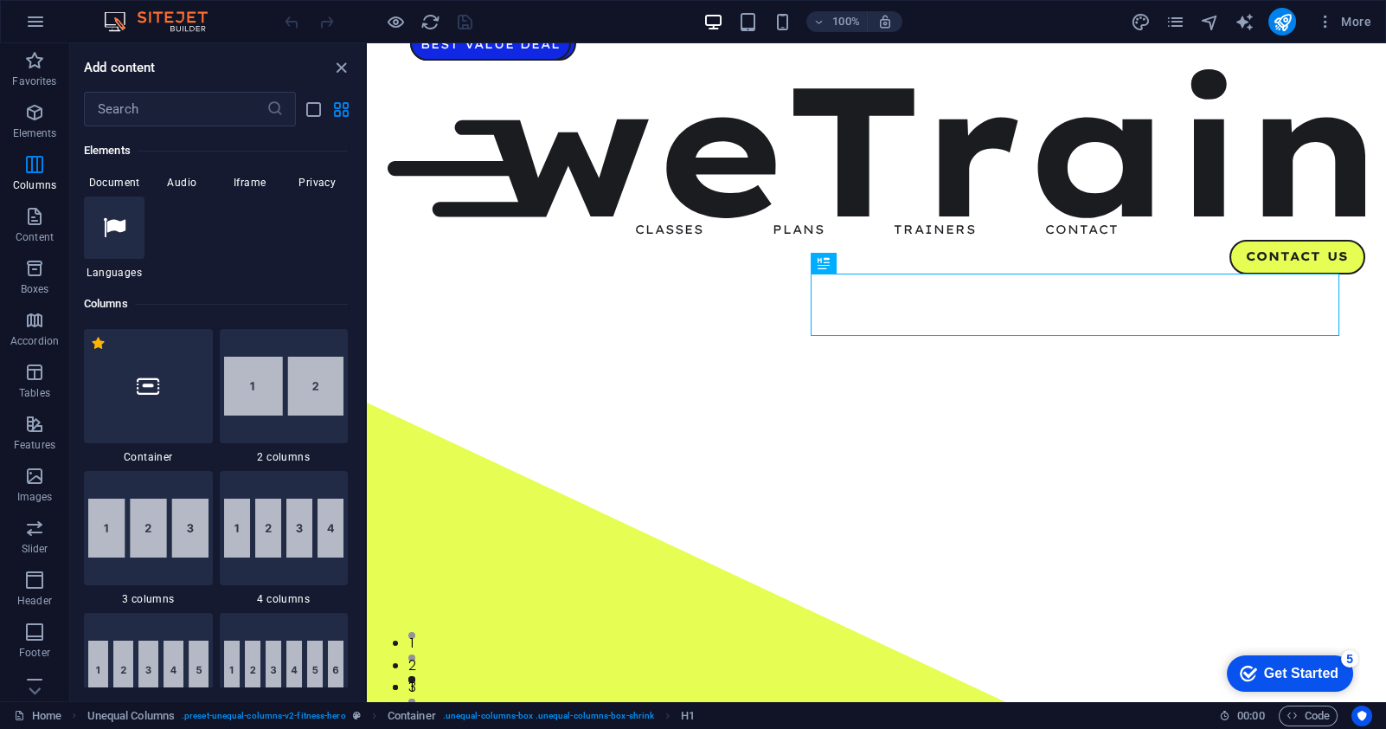
scroll to position [1223, 0]
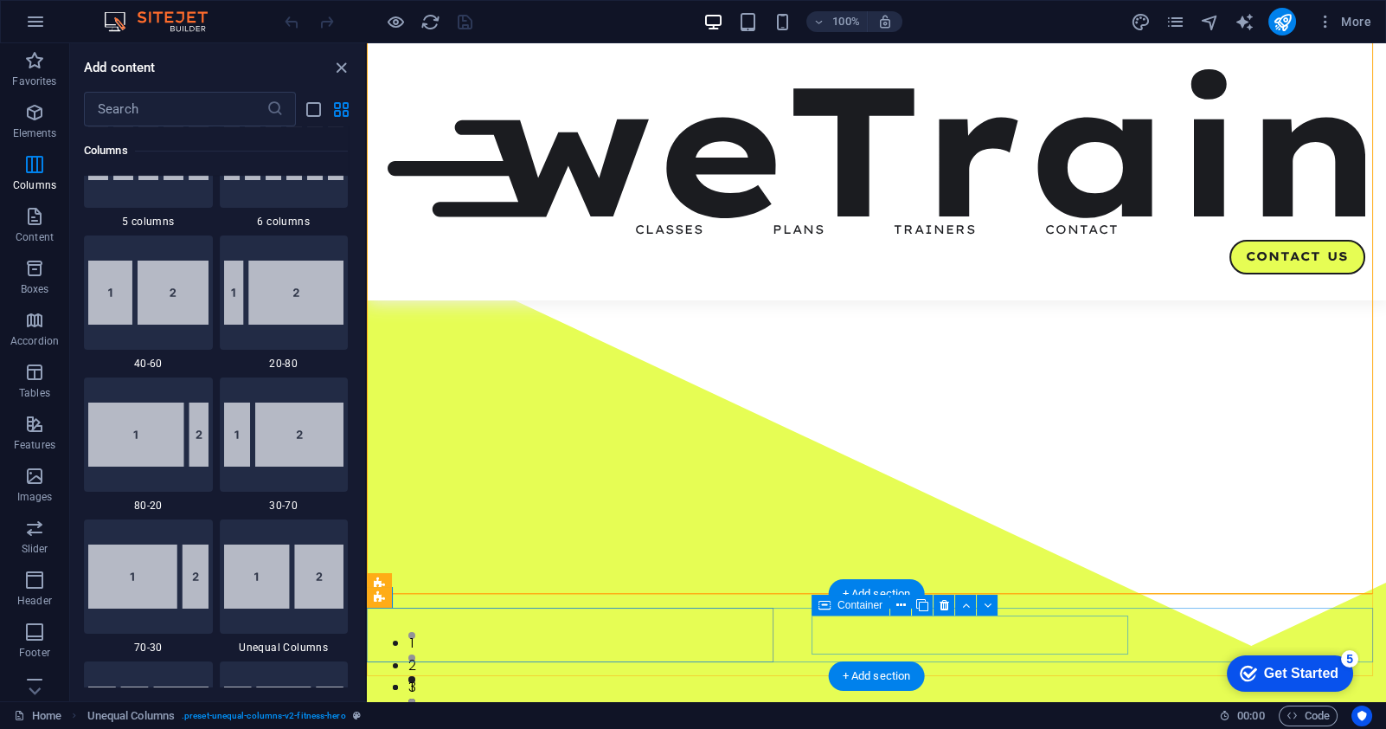
scroll to position [519, 0]
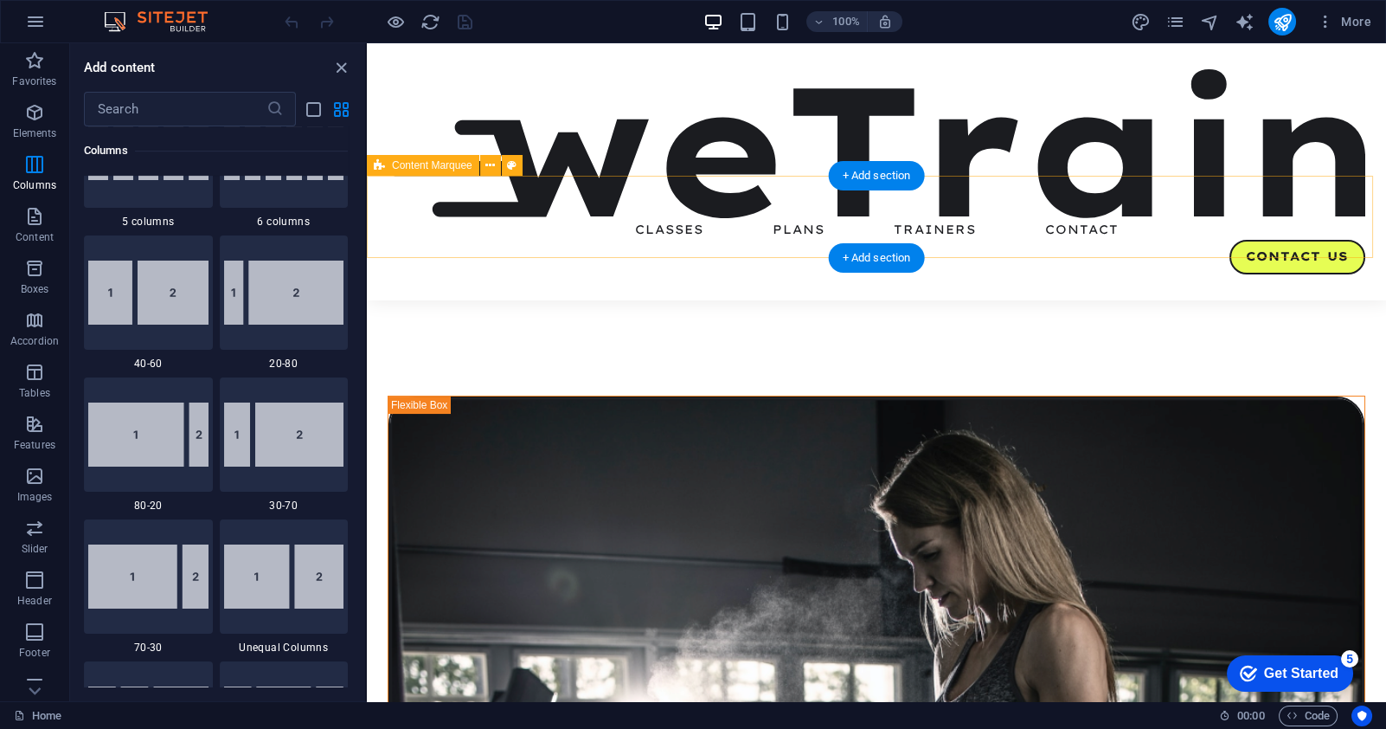
click at [717, 169] on div "hayder al-shahry Lorem ipsum dolor sit amet, consectetur adipiscing elit. Conse…" at bounding box center [876, 672] width 1019 height 2297
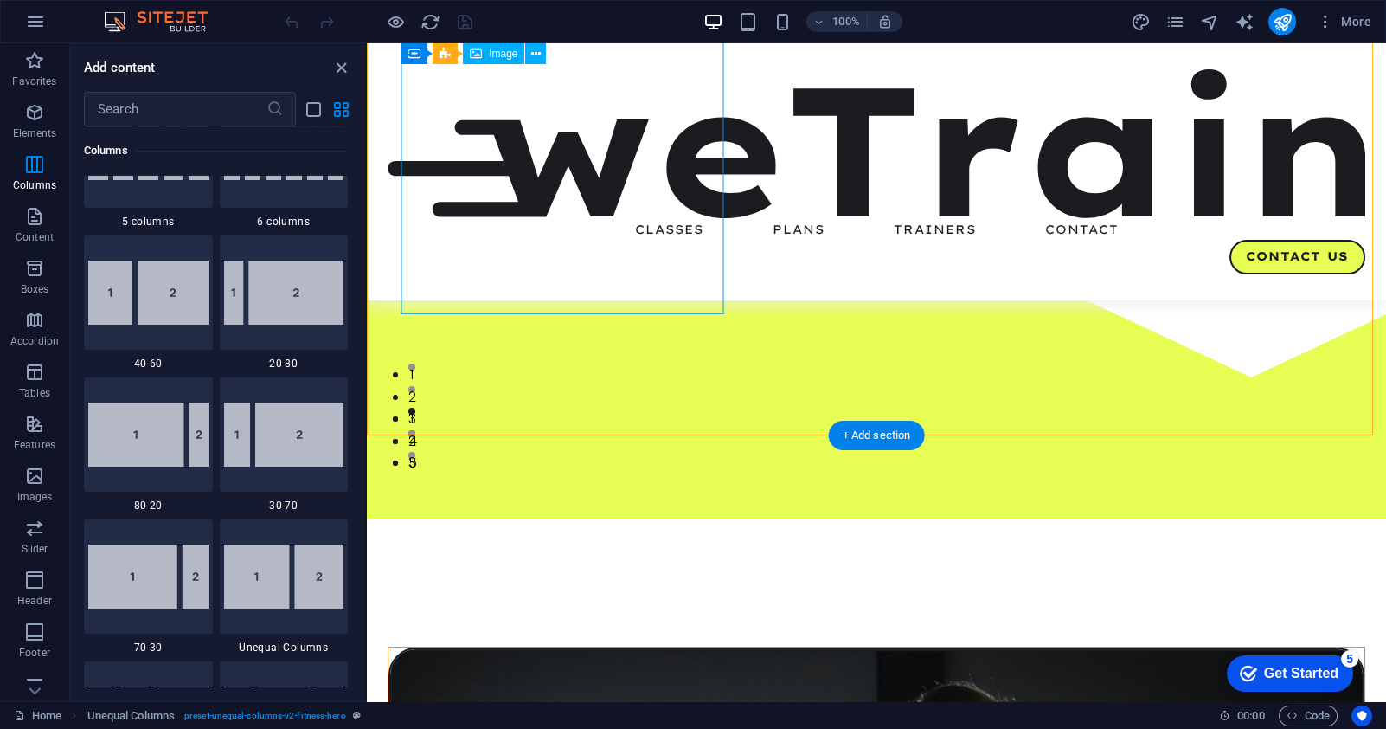
scroll to position [260, 0]
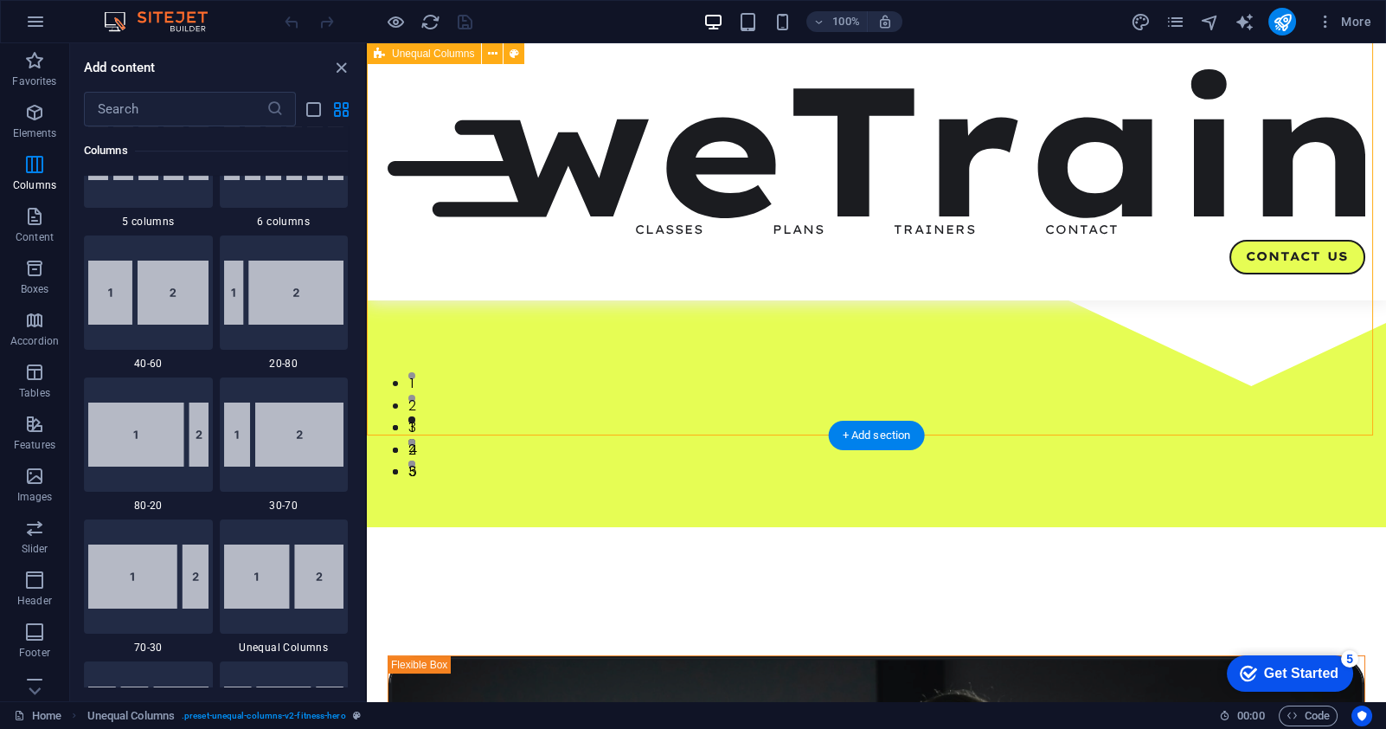
click at [42, 226] on icon "button" at bounding box center [34, 216] width 21 height 21
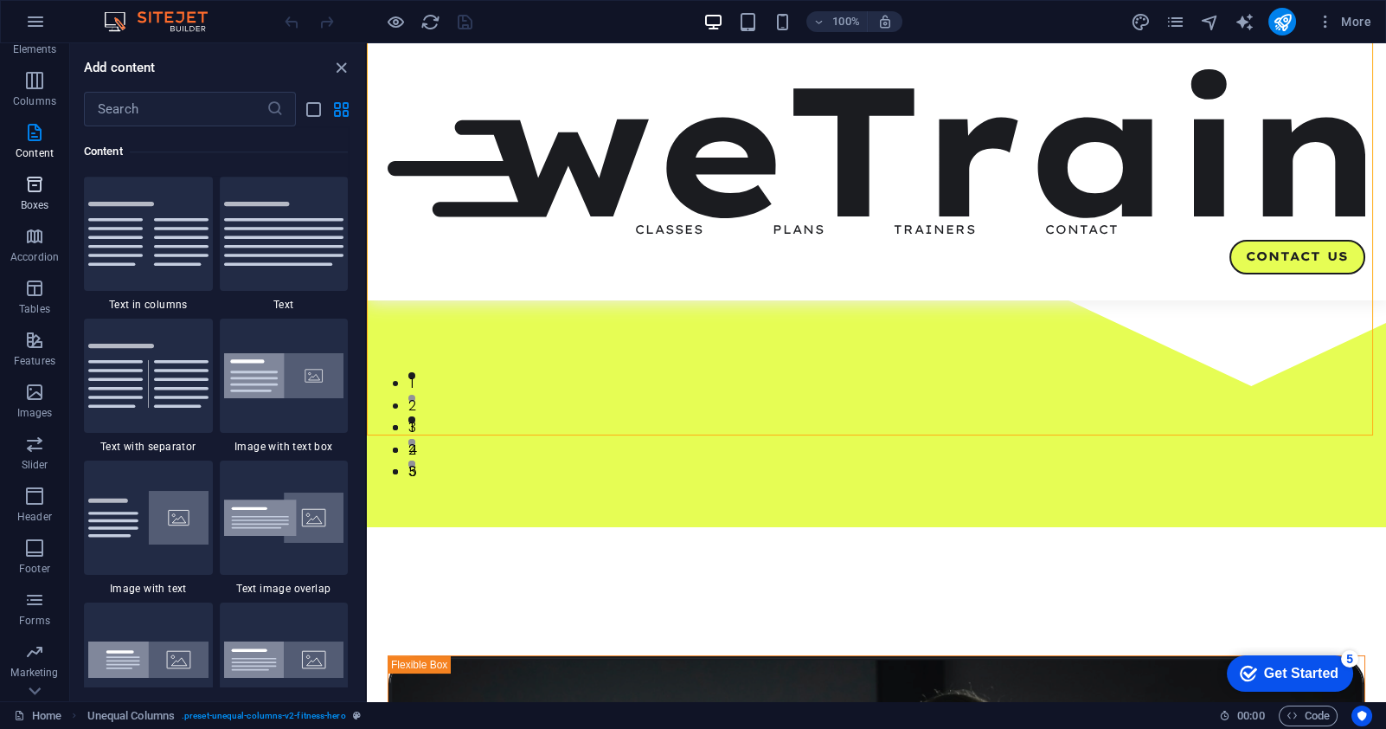
scroll to position [121, 0]
click at [36, 500] on icon "button" at bounding box center [34, 510] width 21 height 21
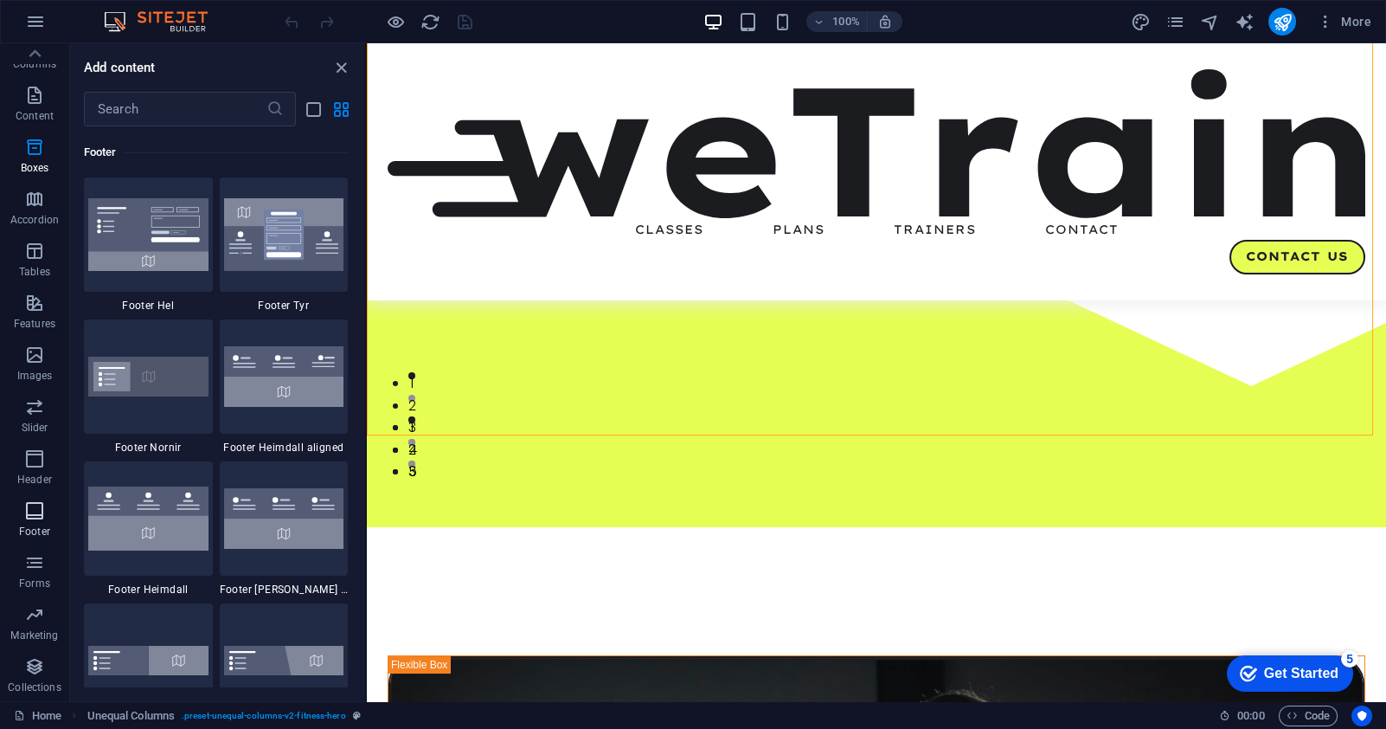
scroll to position [11455, 0]
click at [35, 569] on icon "button" at bounding box center [34, 562] width 21 height 21
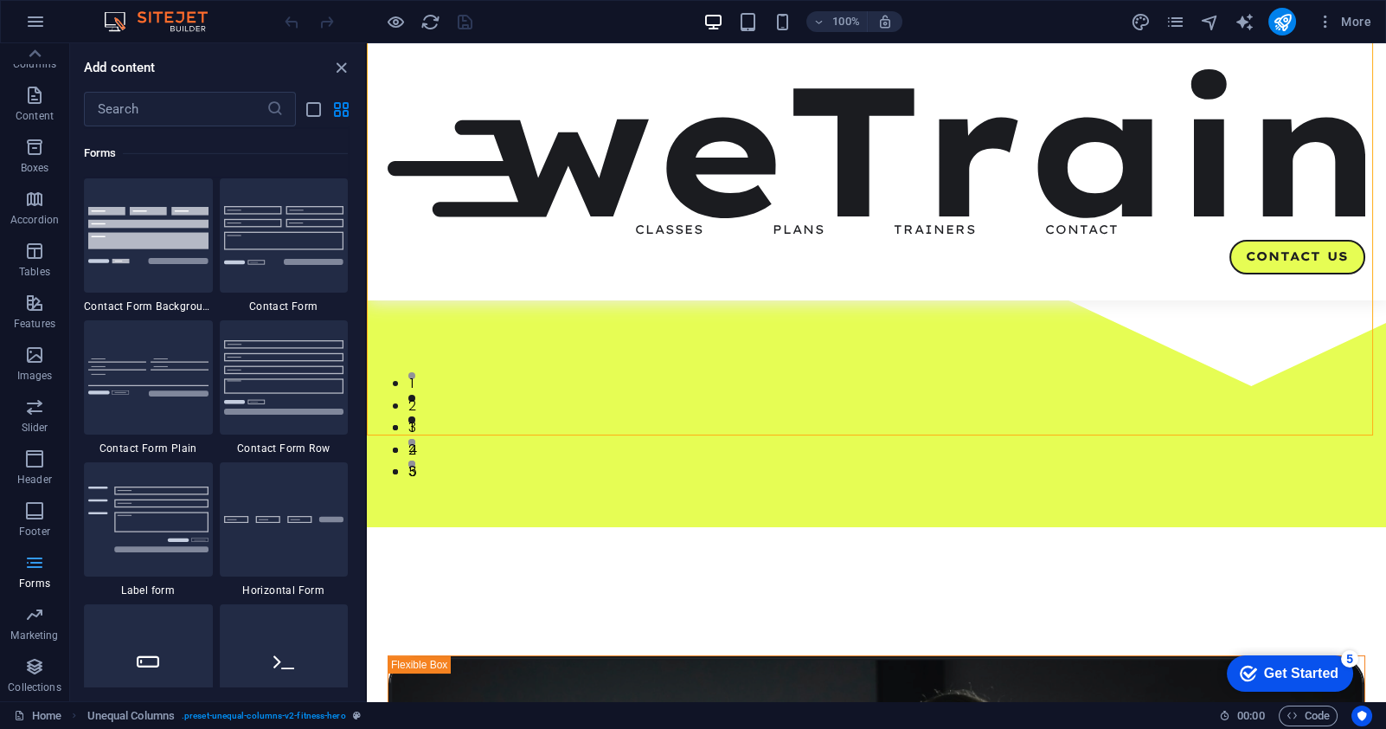
scroll to position [12633, 0]
click at [35, 668] on icon "button" at bounding box center [34, 666] width 21 height 21
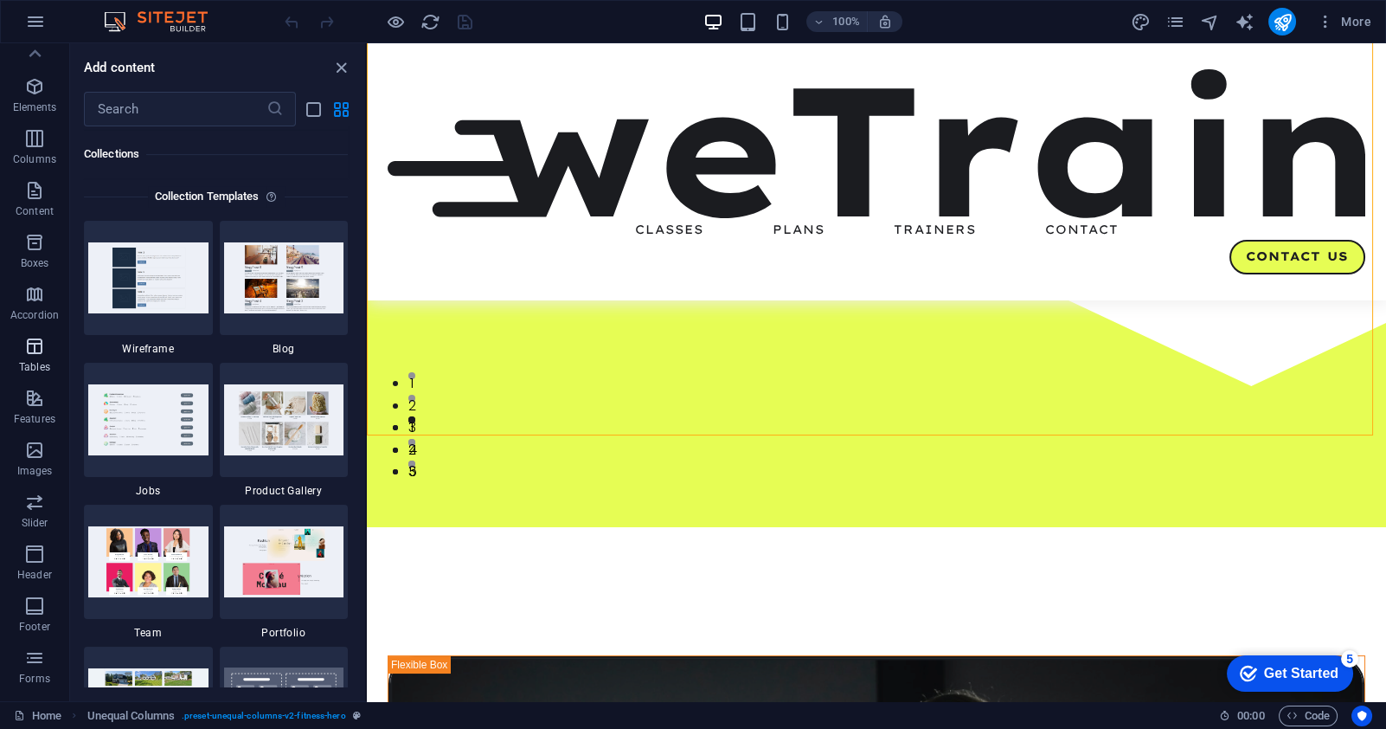
scroll to position [0, 0]
click at [33, 9] on button "button" at bounding box center [36, 22] width 42 height 42
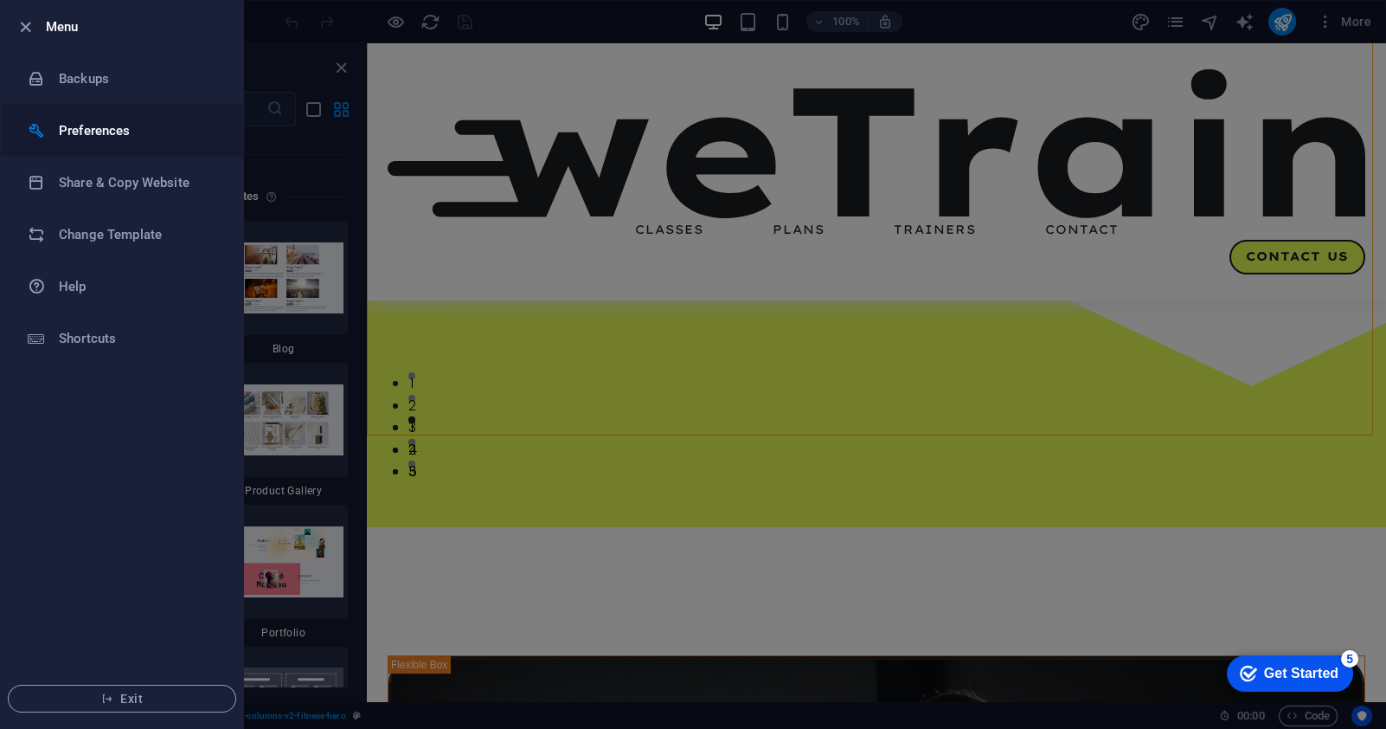
click at [112, 128] on h6 "Preferences" at bounding box center [139, 130] width 160 height 21
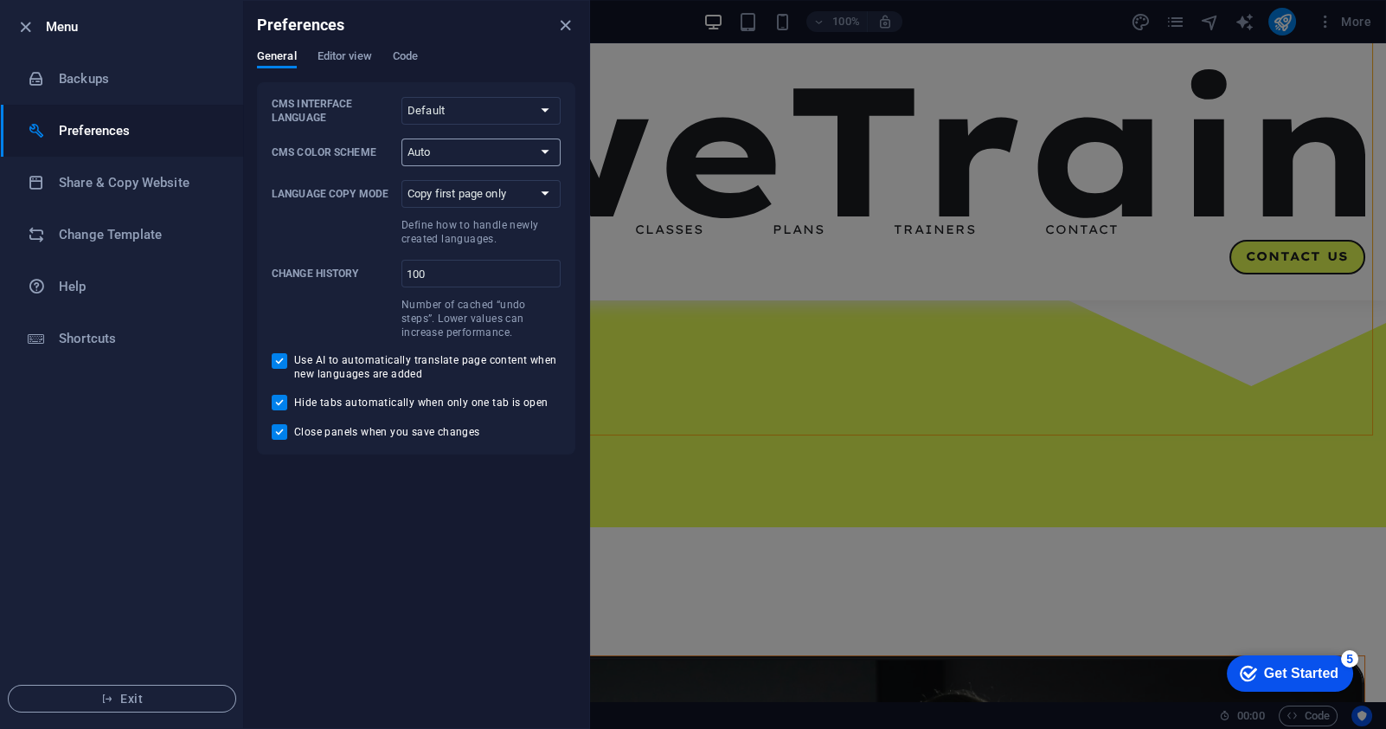
click at [440, 148] on select "Auto Dark Light" at bounding box center [481, 152] width 159 height 28
select select "dark"
click at [402, 138] on select "Auto Dark Light" at bounding box center [481, 152] width 159 height 28
click at [445, 192] on select "Copy first page only Copy all pages" at bounding box center [481, 194] width 159 height 28
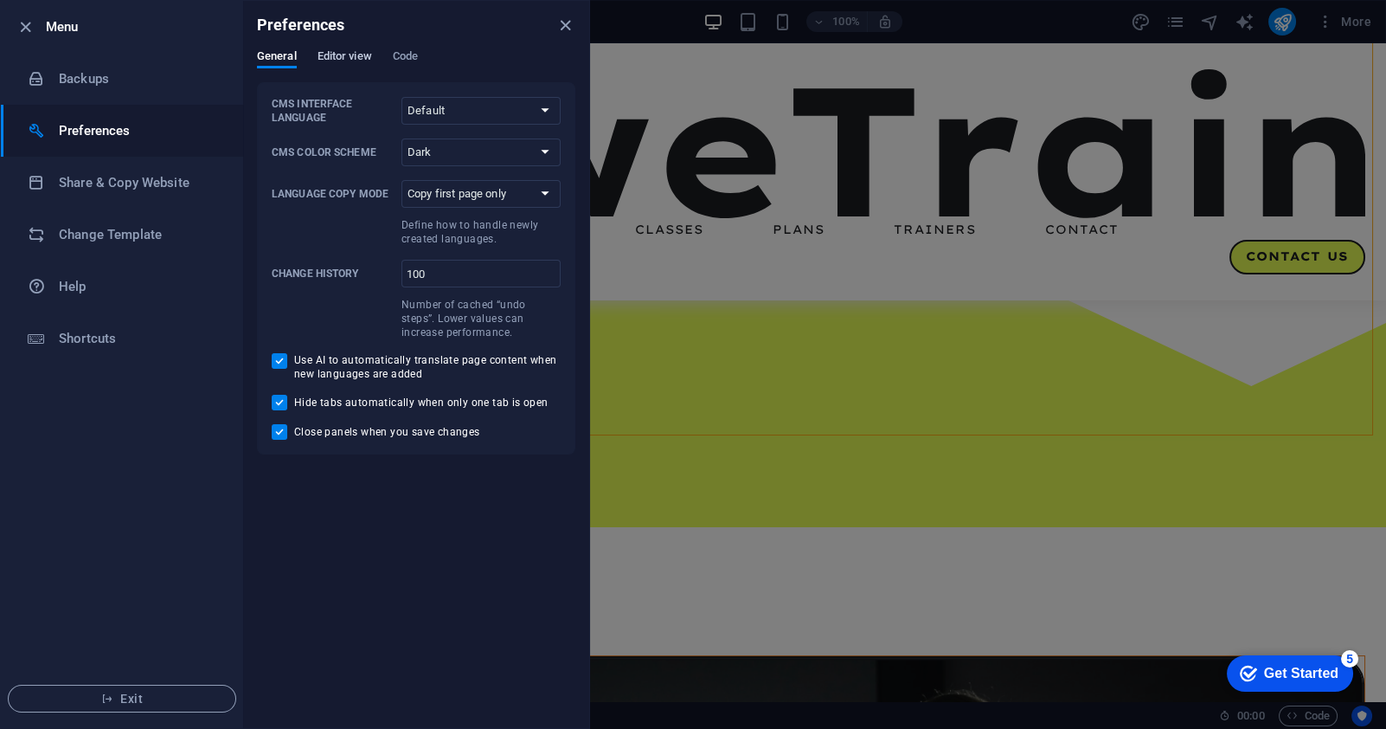
click at [338, 61] on span "Editor view" at bounding box center [345, 58] width 55 height 24
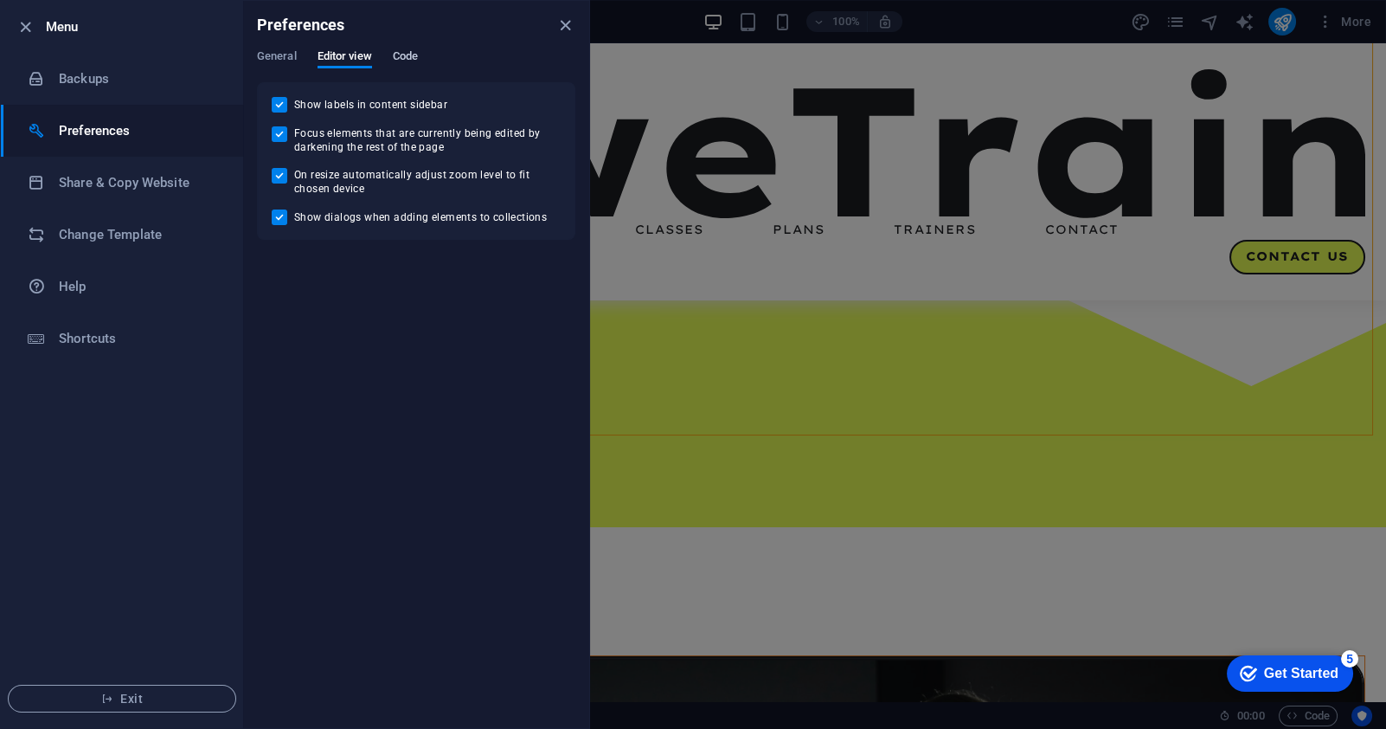
click at [406, 55] on span "Code" at bounding box center [405, 58] width 25 height 24
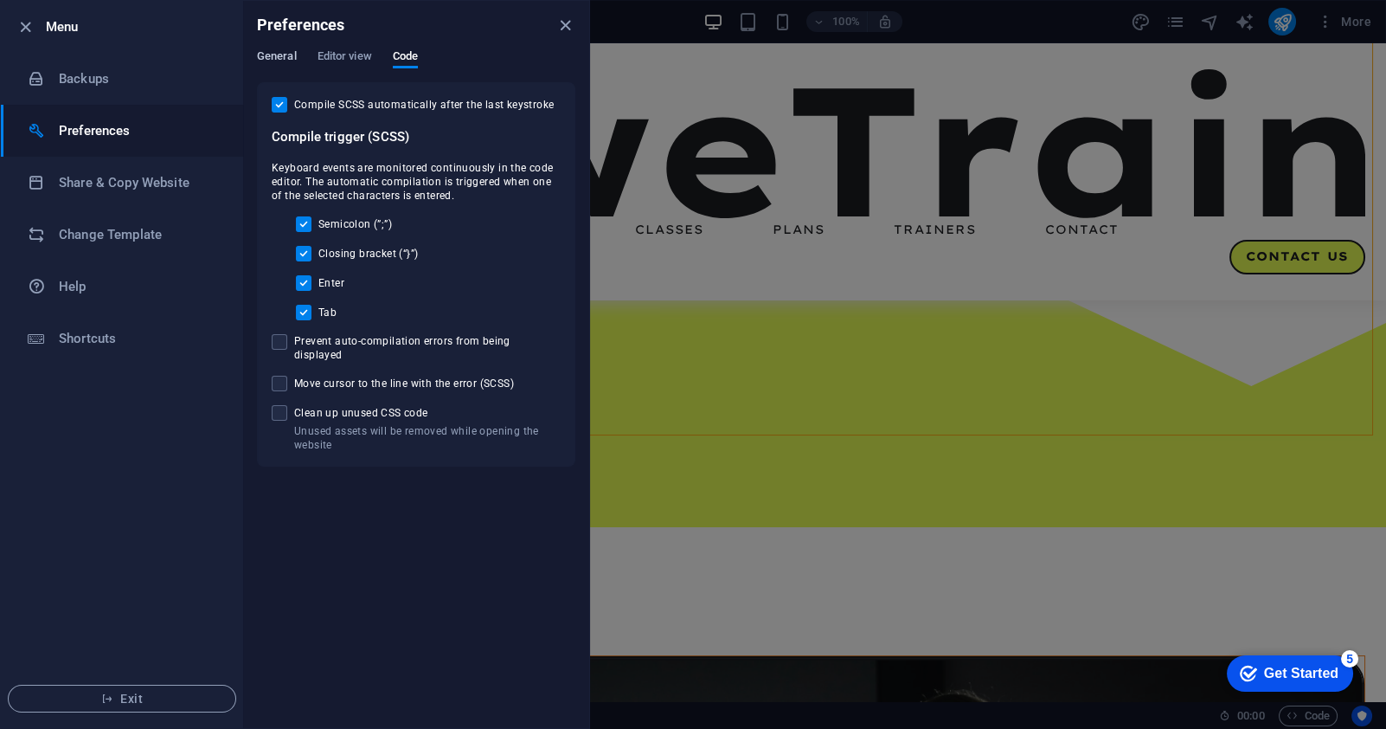
click at [286, 54] on span "General" at bounding box center [277, 58] width 40 height 24
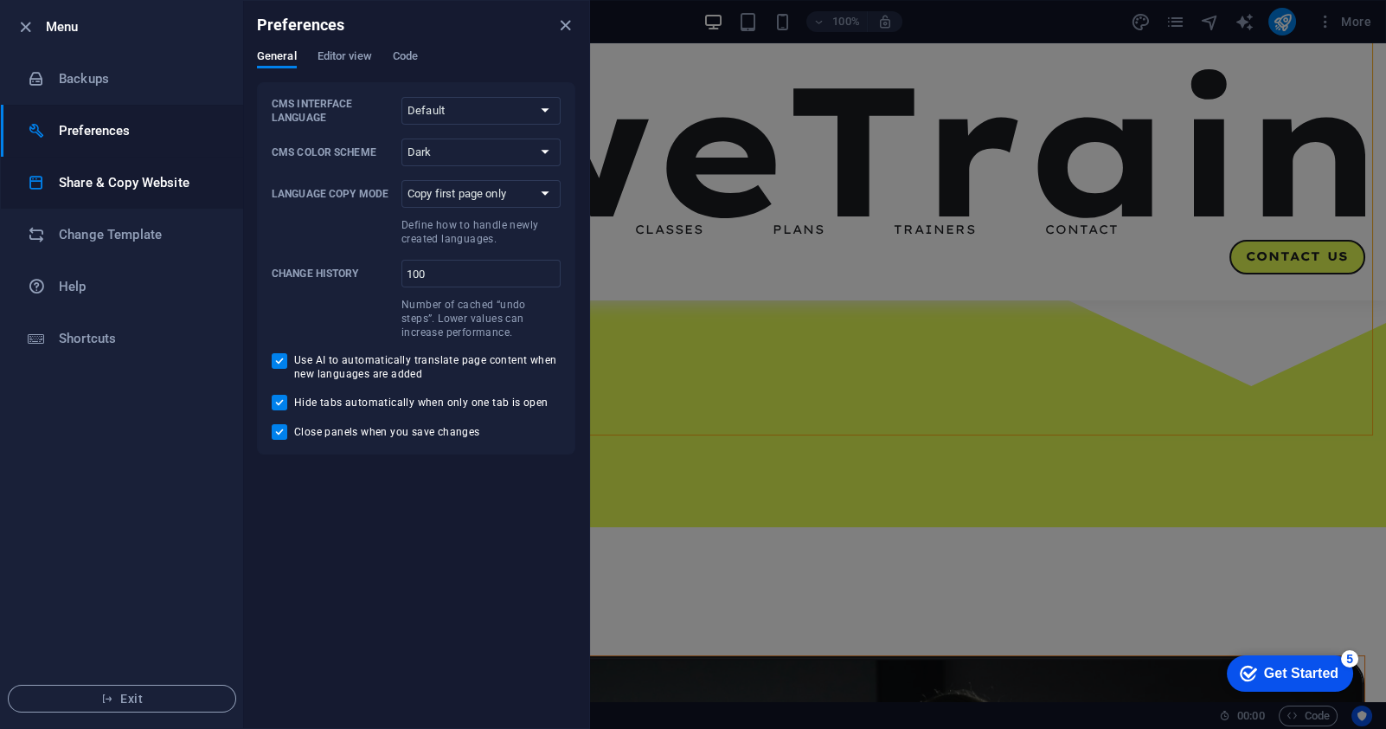
click at [95, 187] on h6 "Share & Copy Website" at bounding box center [139, 182] width 160 height 21
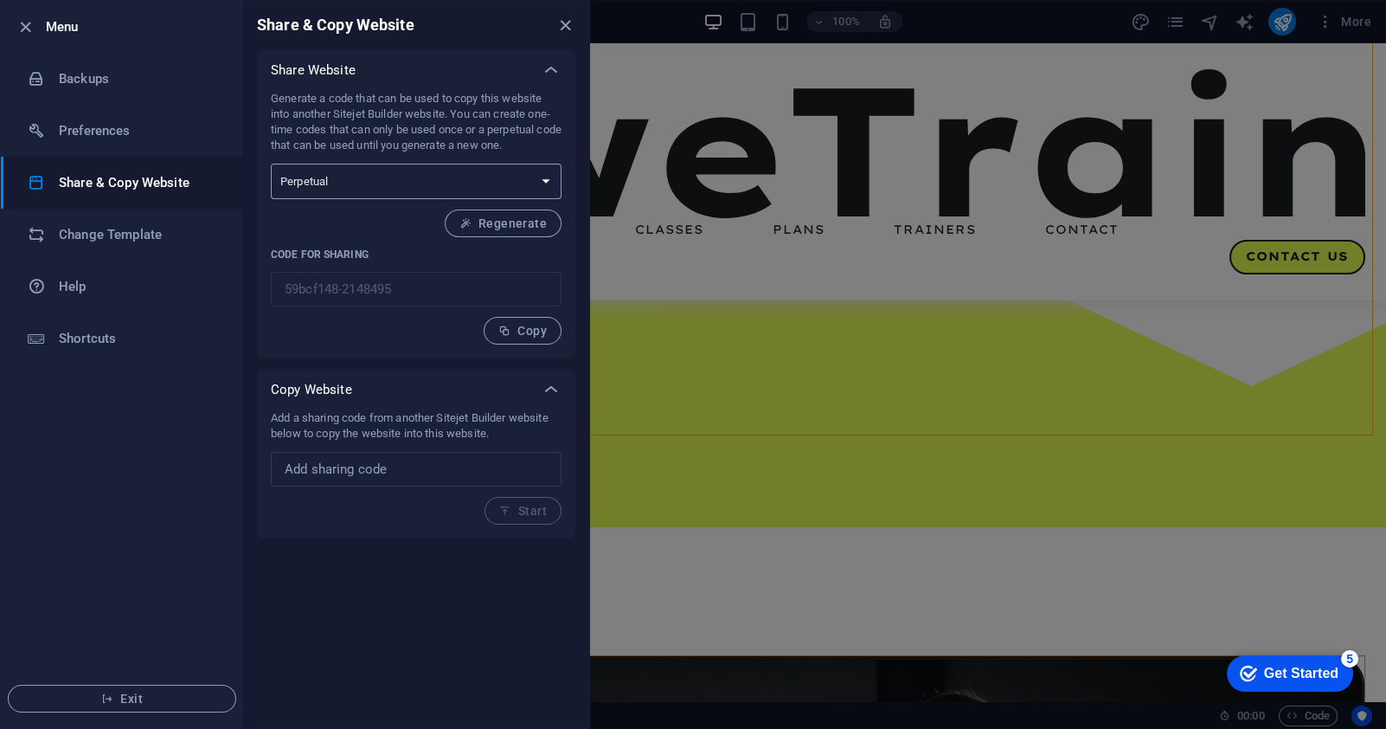
click at [321, 184] on select "One-time Perpetual" at bounding box center [416, 181] width 291 height 35
drag, startPoint x: 365, startPoint y: 175, endPoint x: 260, endPoint y: 183, distance: 105.9
click at [365, 175] on select "One-time Perpetual" at bounding box center [416, 181] width 291 height 35
click at [1218, 169] on div at bounding box center [693, 364] width 1386 height 729
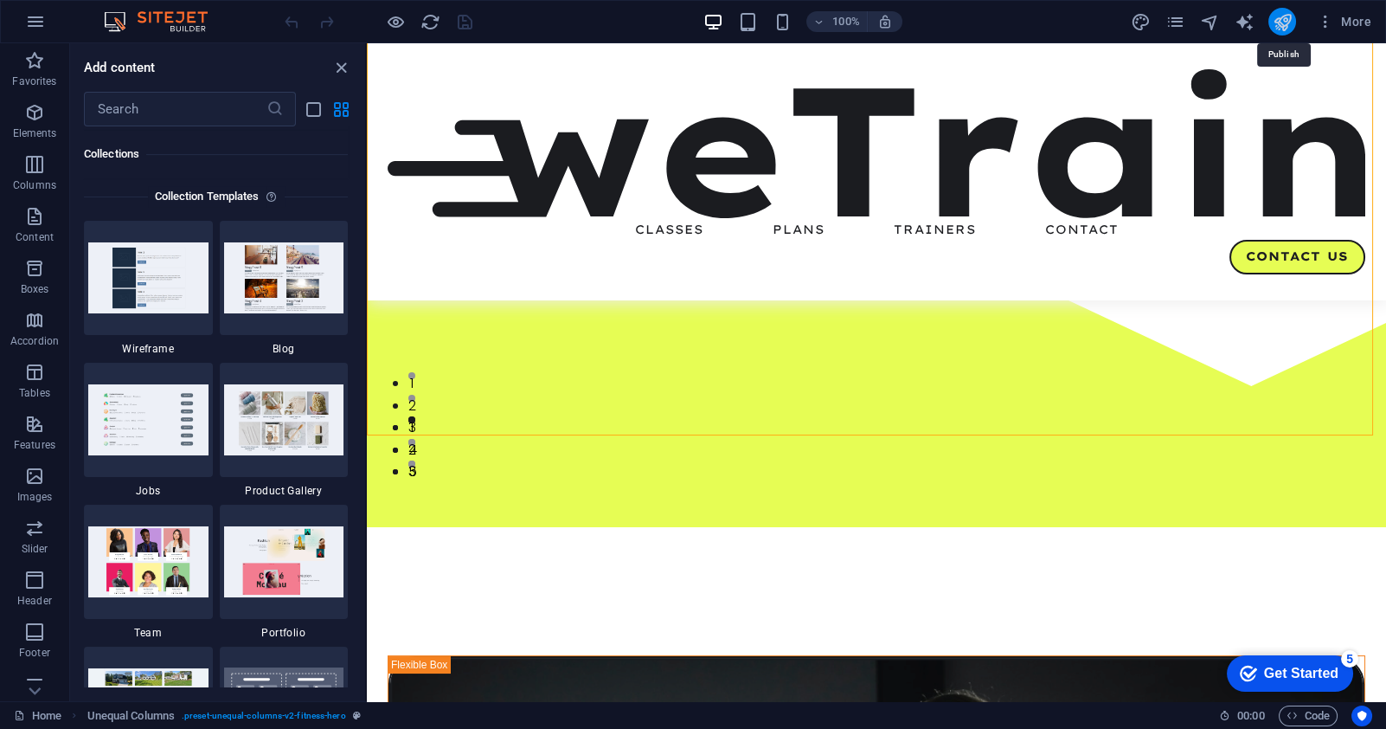
click at [1281, 18] on icon "publish" at bounding box center [1282, 22] width 20 height 20
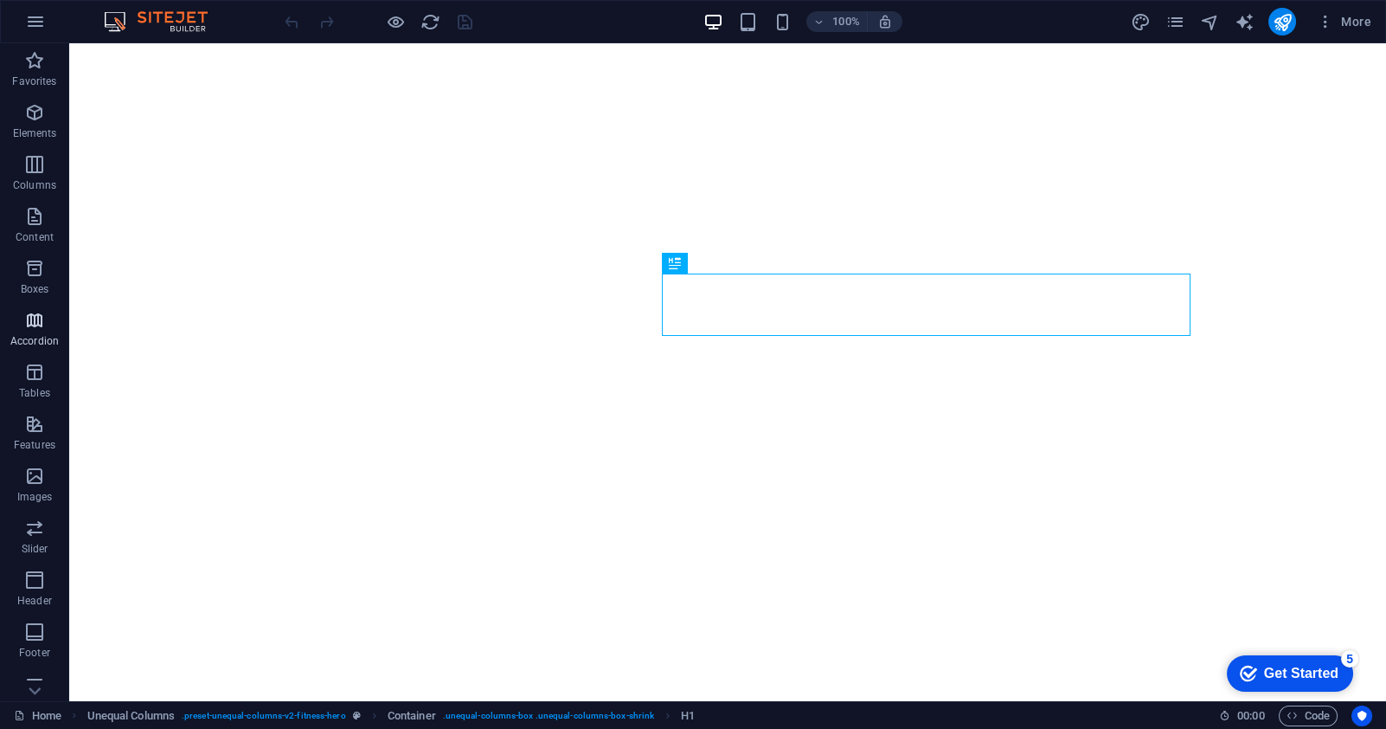
click at [35, 337] on p "Accordion" at bounding box center [34, 341] width 48 height 14
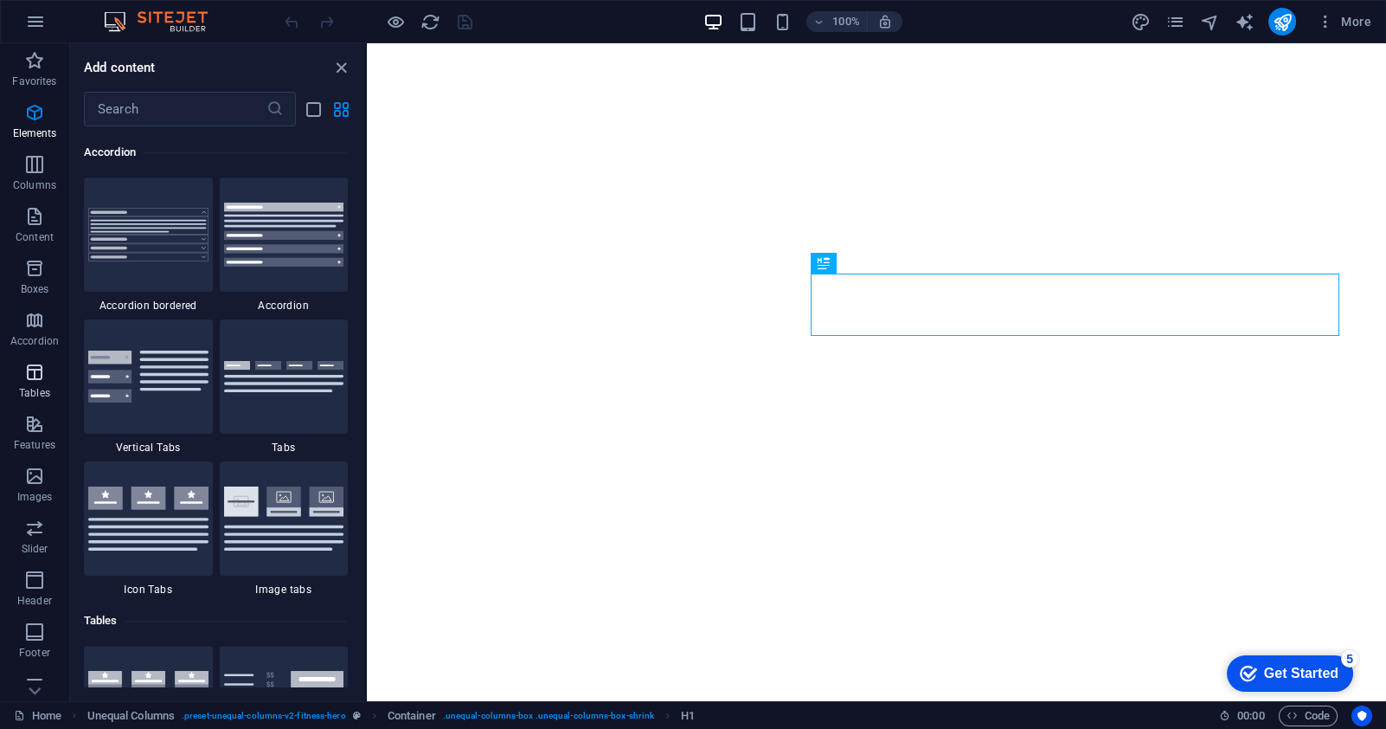
click at [32, 395] on p "Tables" at bounding box center [34, 393] width 31 height 14
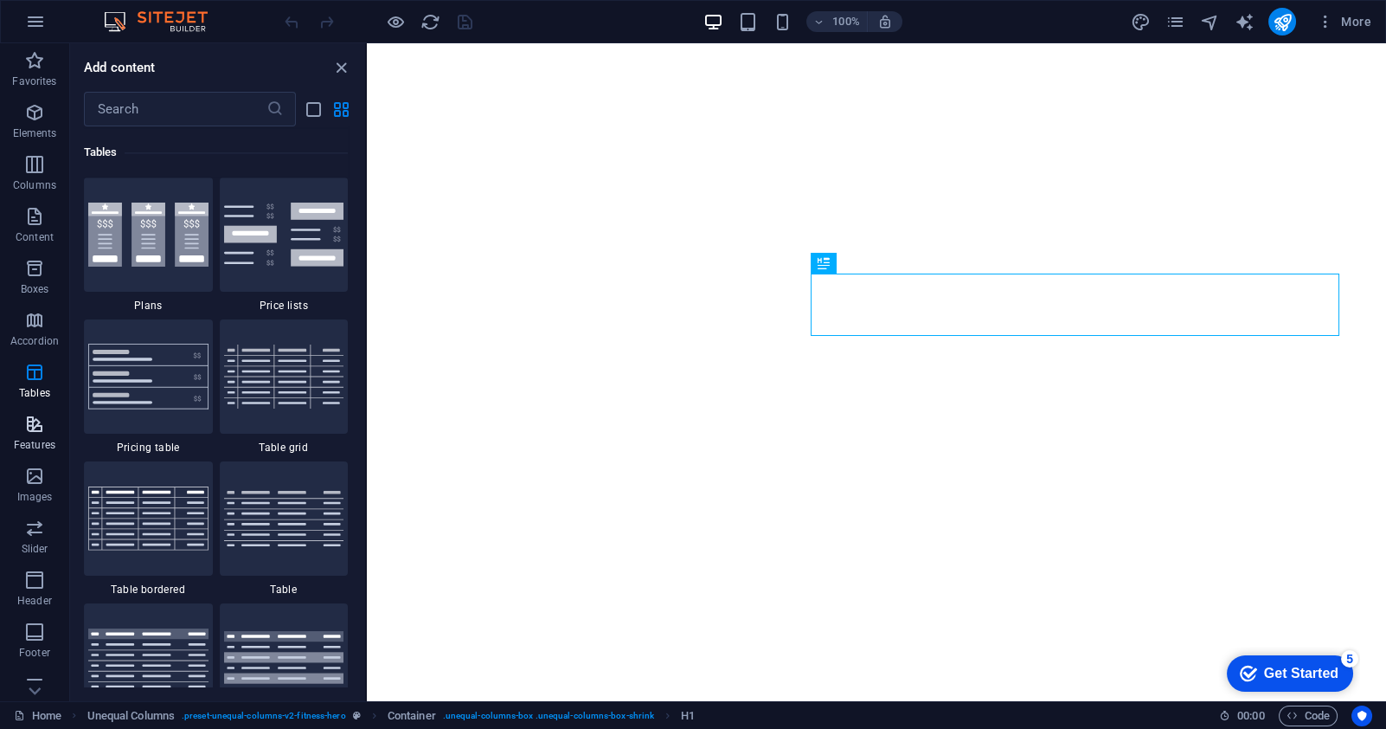
click at [31, 424] on icon "button" at bounding box center [34, 424] width 21 height 21
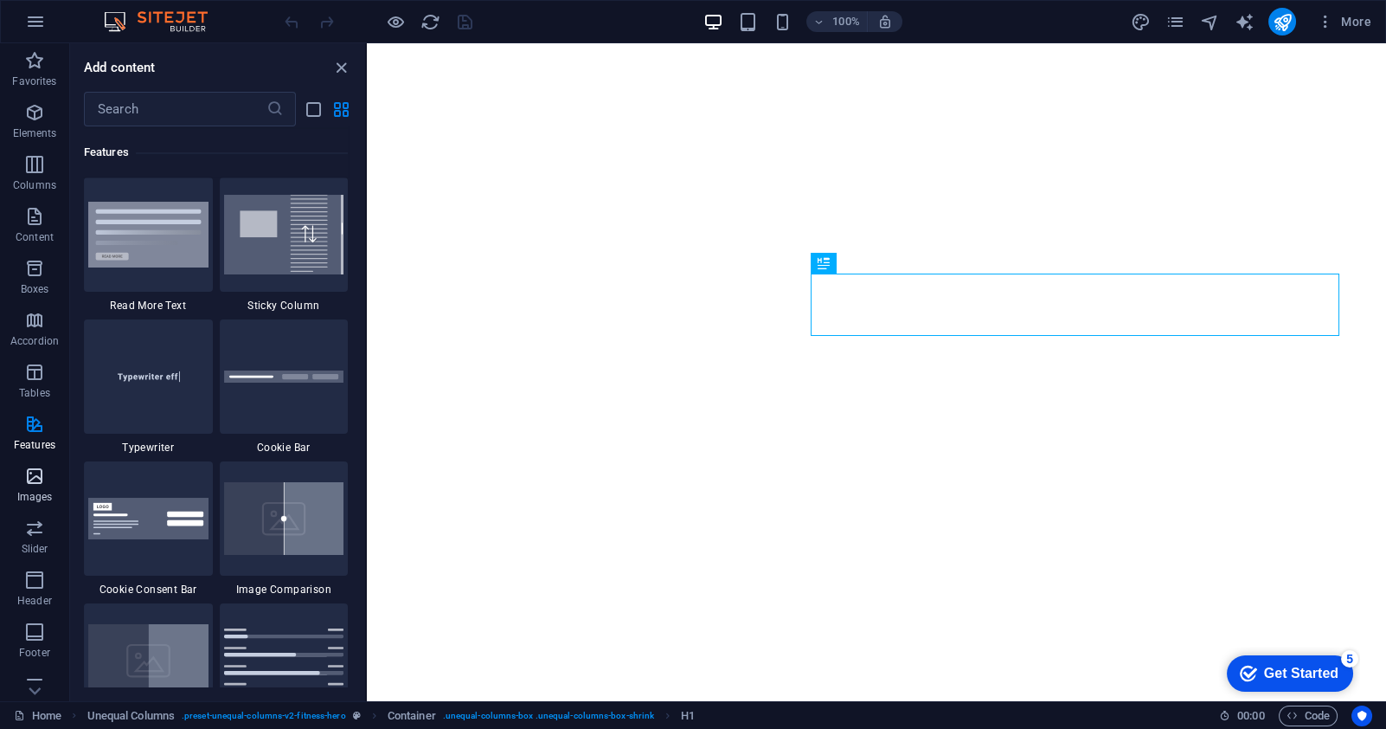
click at [33, 474] on icon "button" at bounding box center [34, 476] width 21 height 21
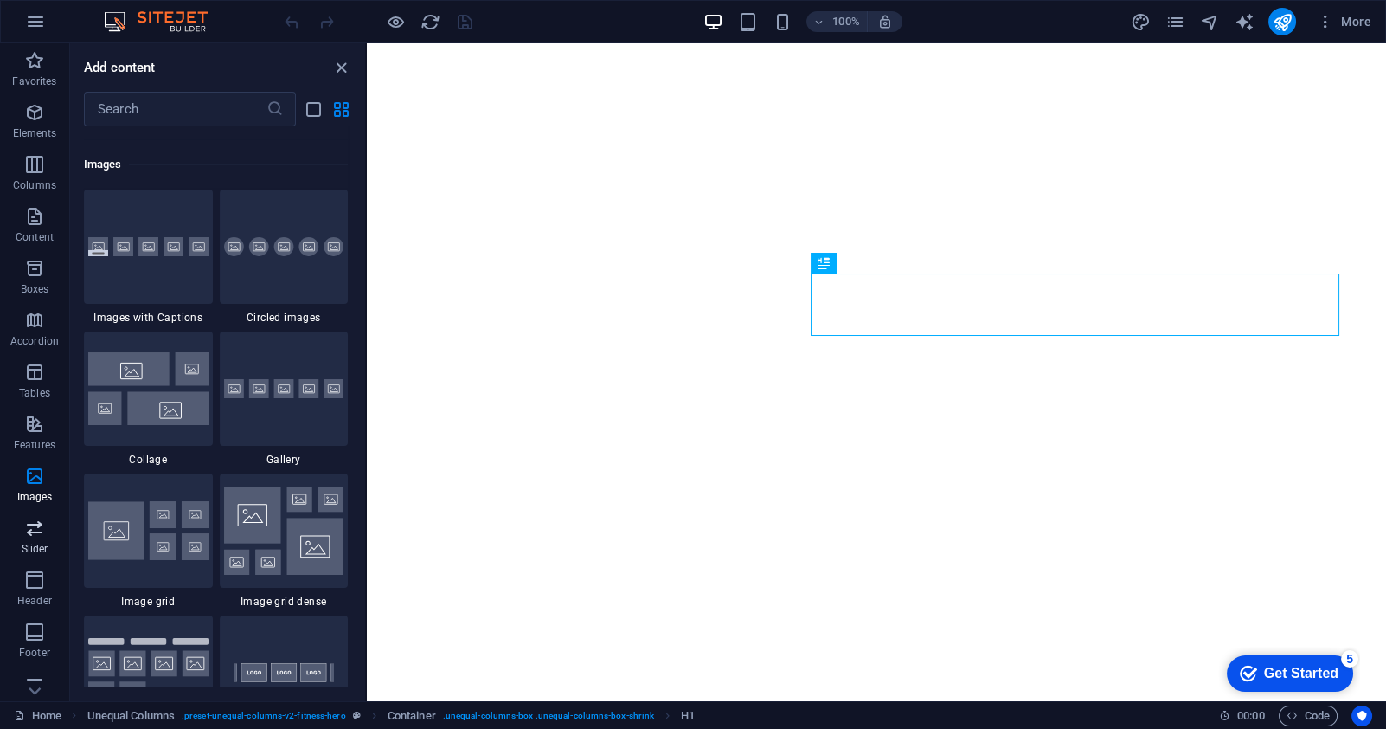
click at [27, 525] on icon "button" at bounding box center [34, 527] width 21 height 21
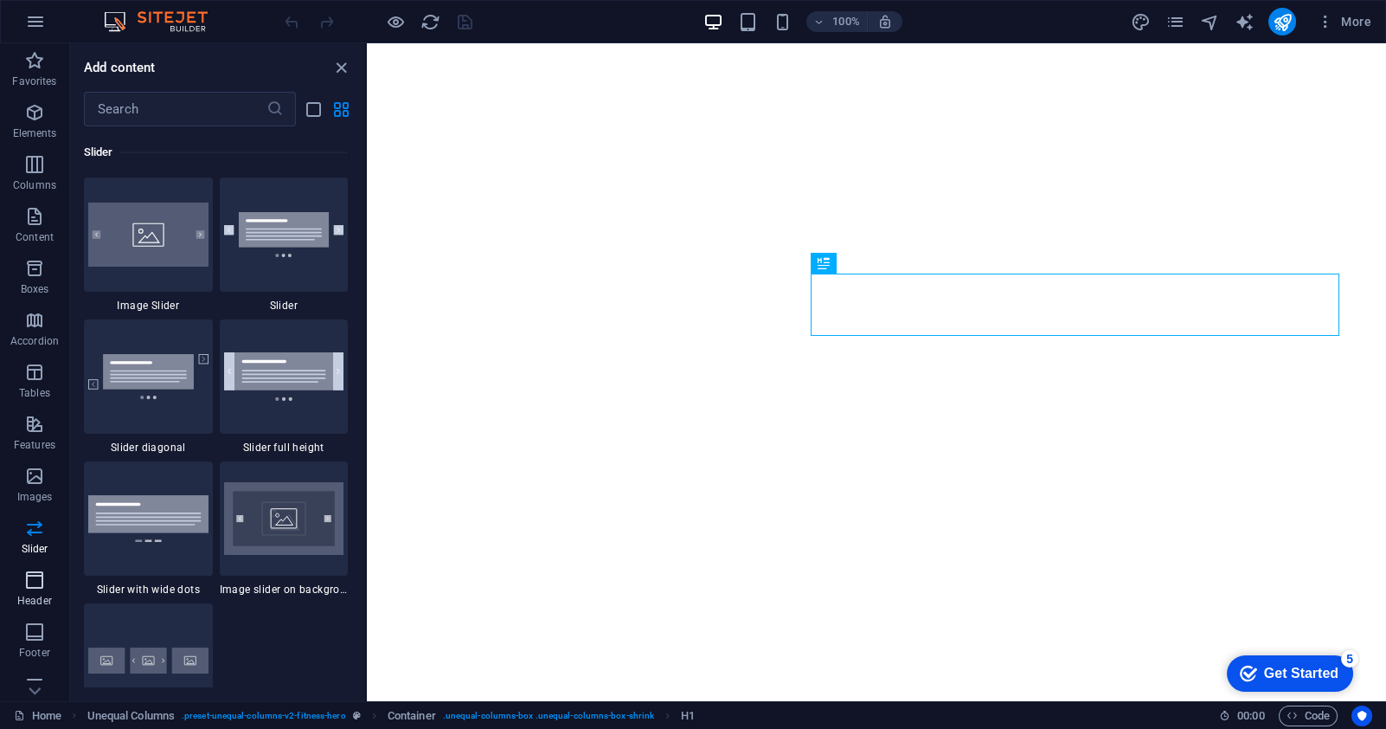
click at [28, 584] on icon "button" at bounding box center [34, 579] width 21 height 21
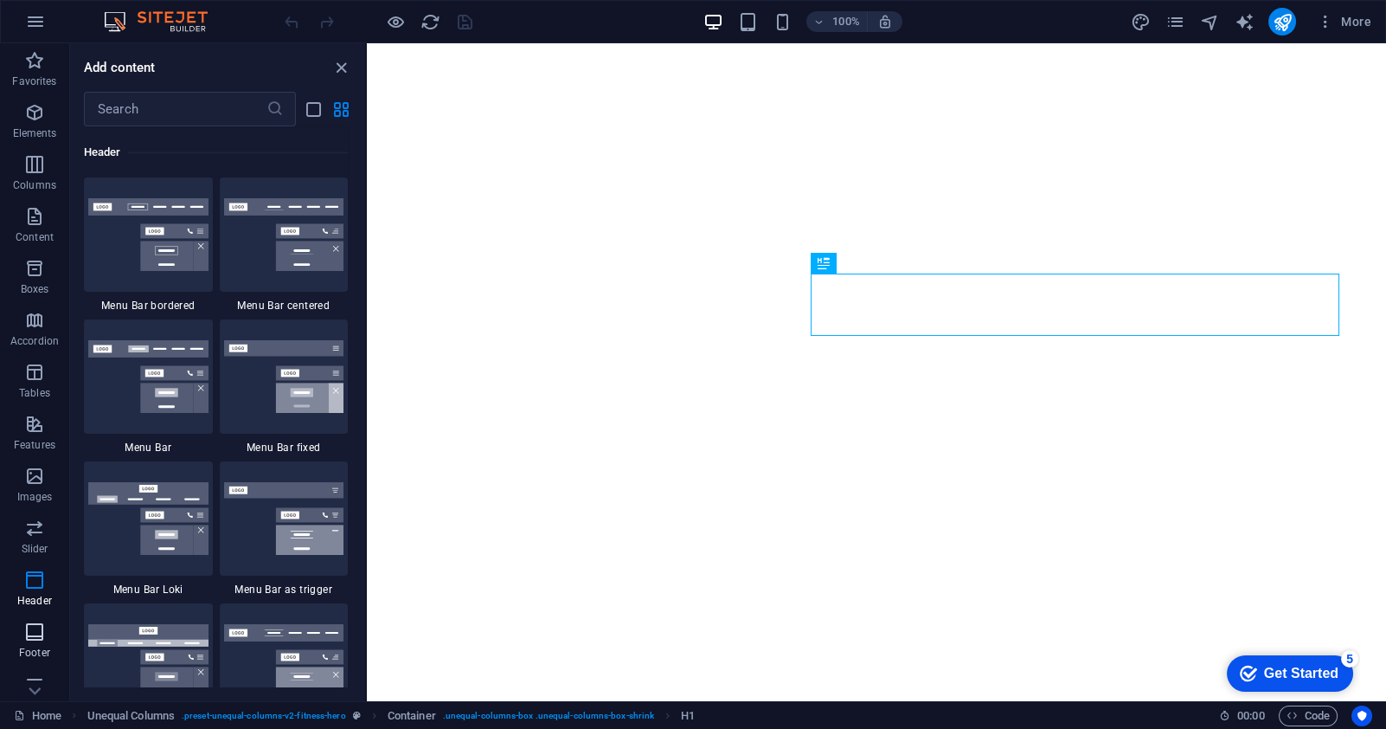
click at [29, 627] on icon "button" at bounding box center [34, 631] width 21 height 21
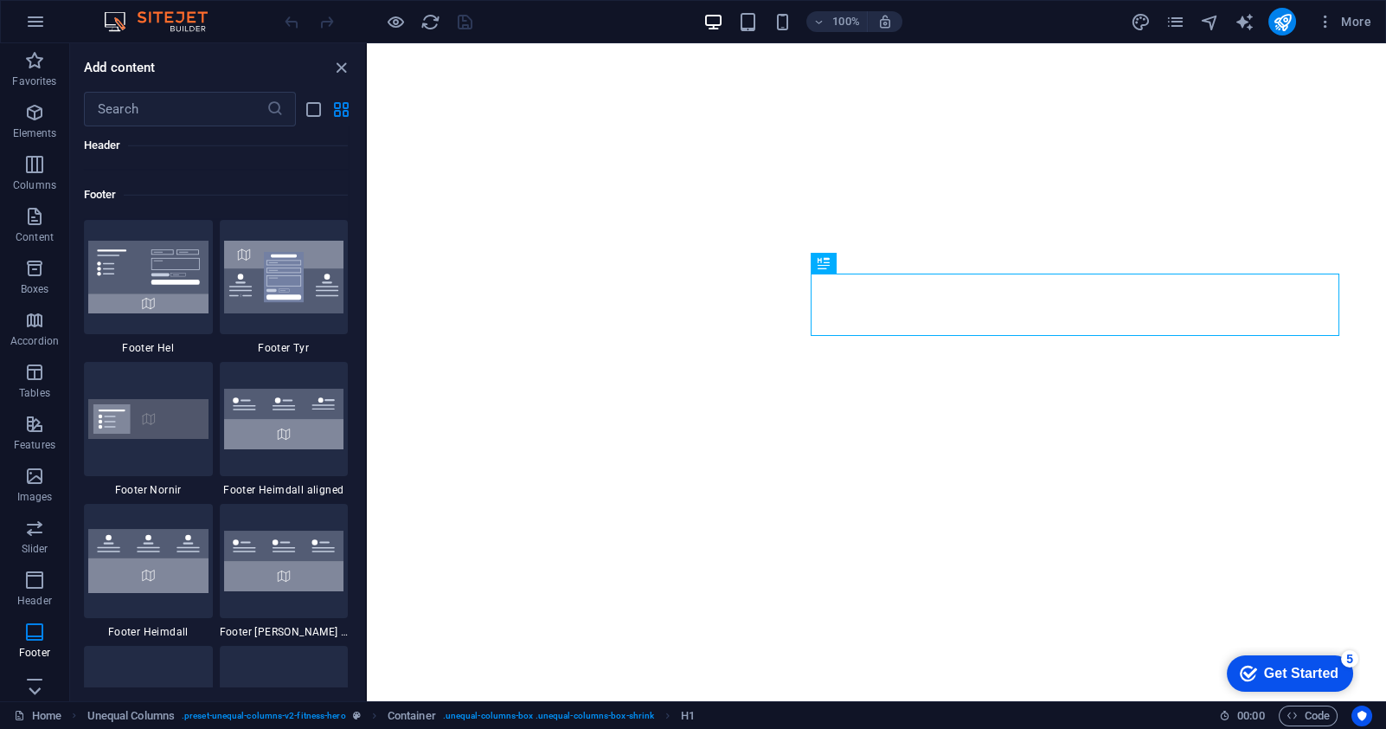
scroll to position [11455, 0]
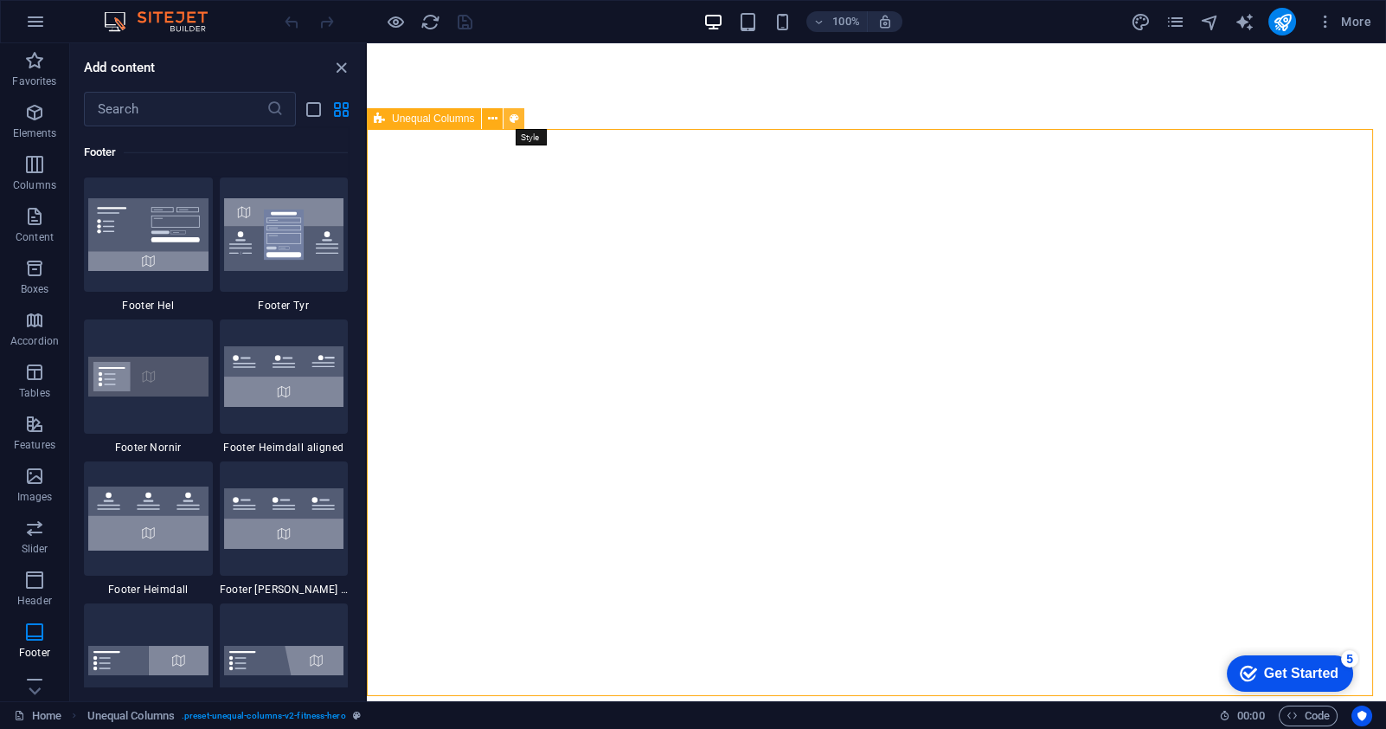
click at [511, 121] on icon at bounding box center [515, 119] width 10 height 18
select select "%"
select select "px"
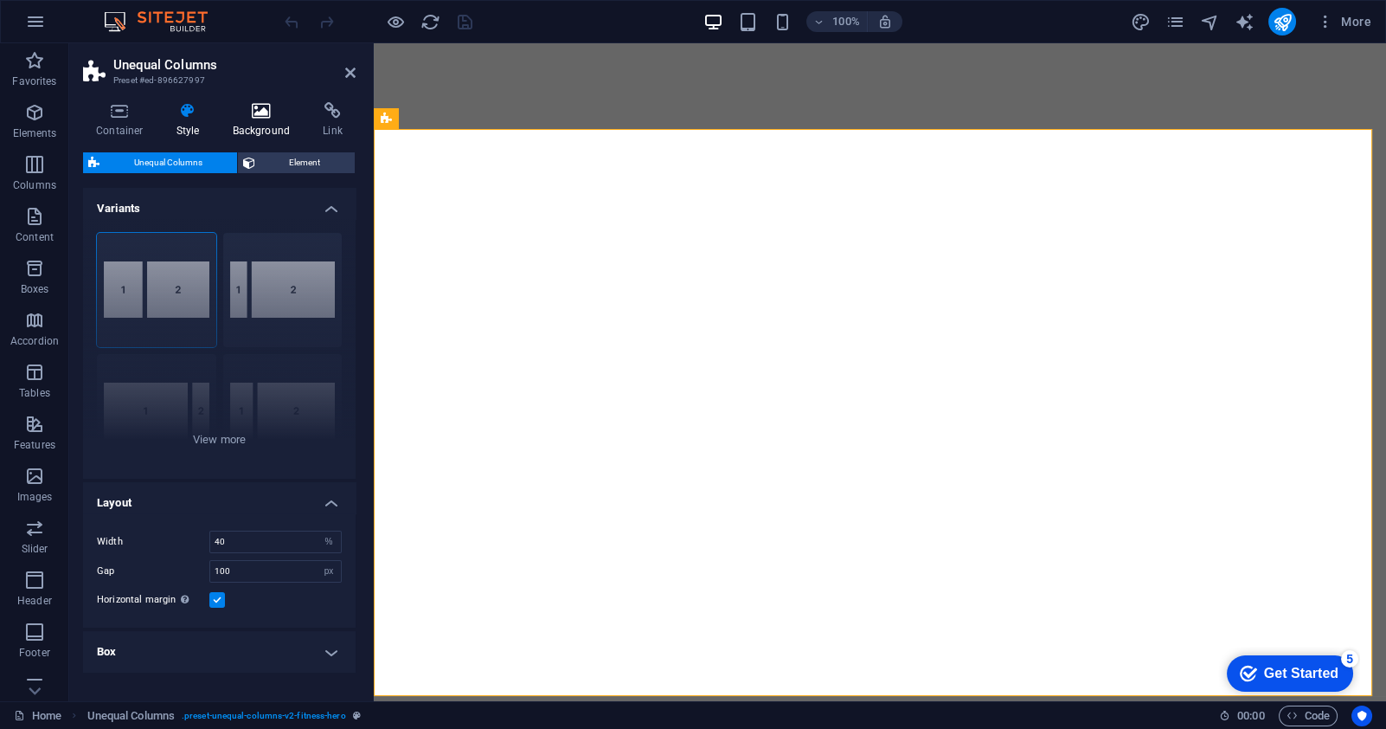
click at [257, 120] on h4 "Background" at bounding box center [265, 120] width 91 height 36
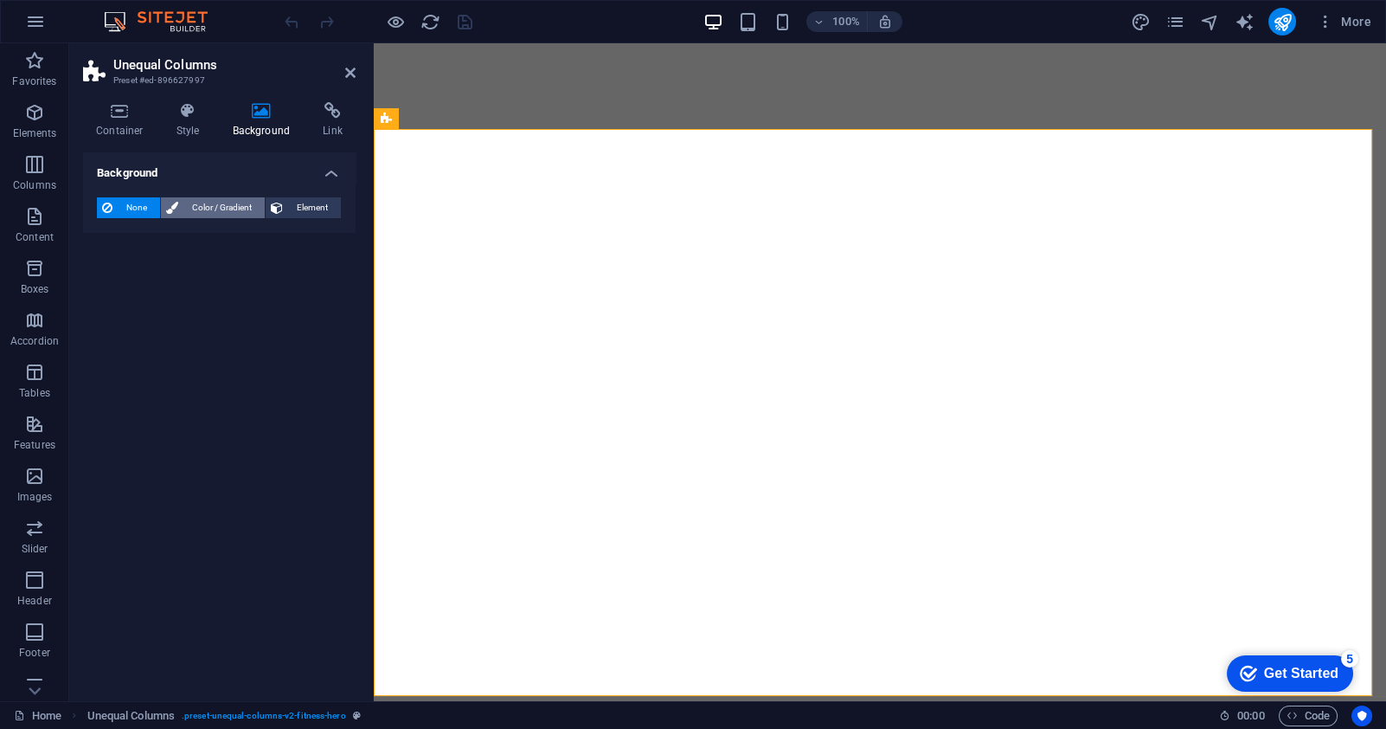
click at [216, 207] on span "Color / Gradient" at bounding box center [221, 207] width 76 height 21
click at [160, 237] on span "Gradient" at bounding box center [165, 240] width 43 height 24
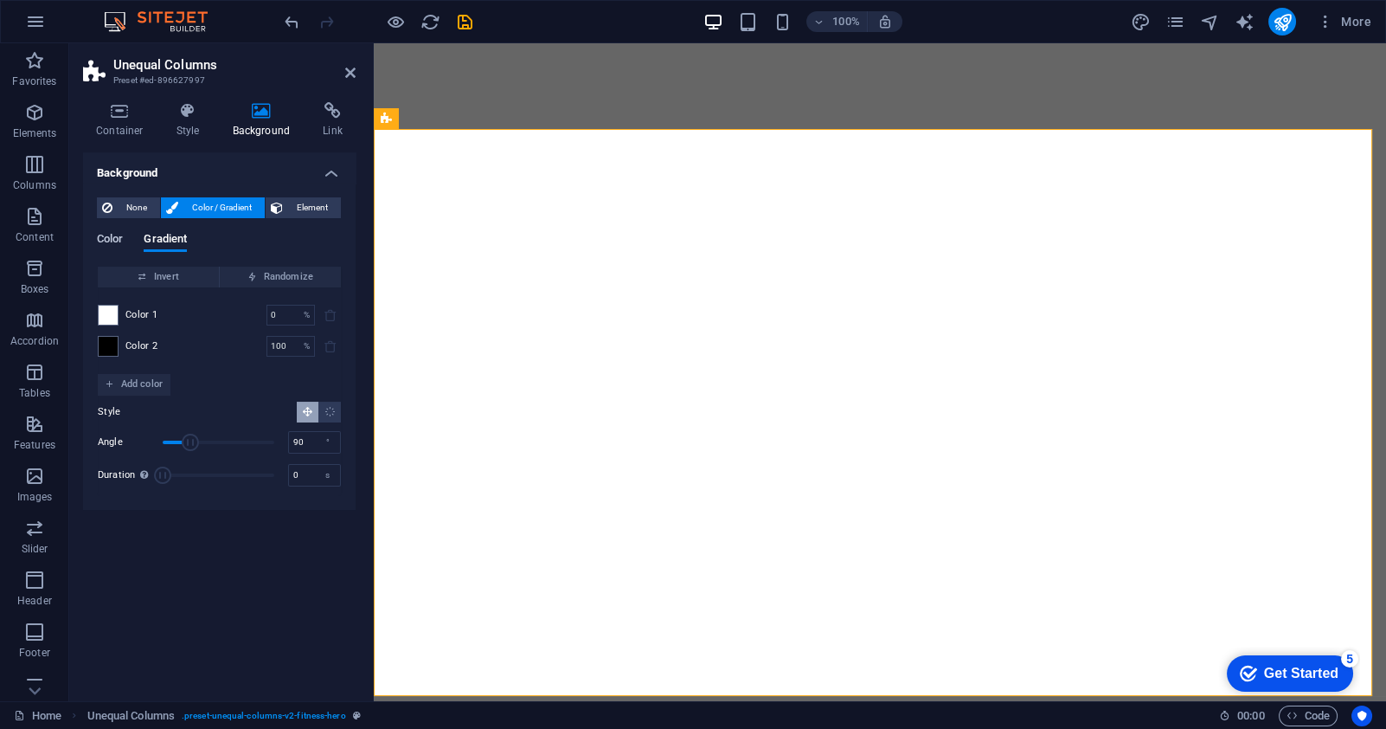
click at [119, 236] on span "Color" at bounding box center [110, 240] width 26 height 24
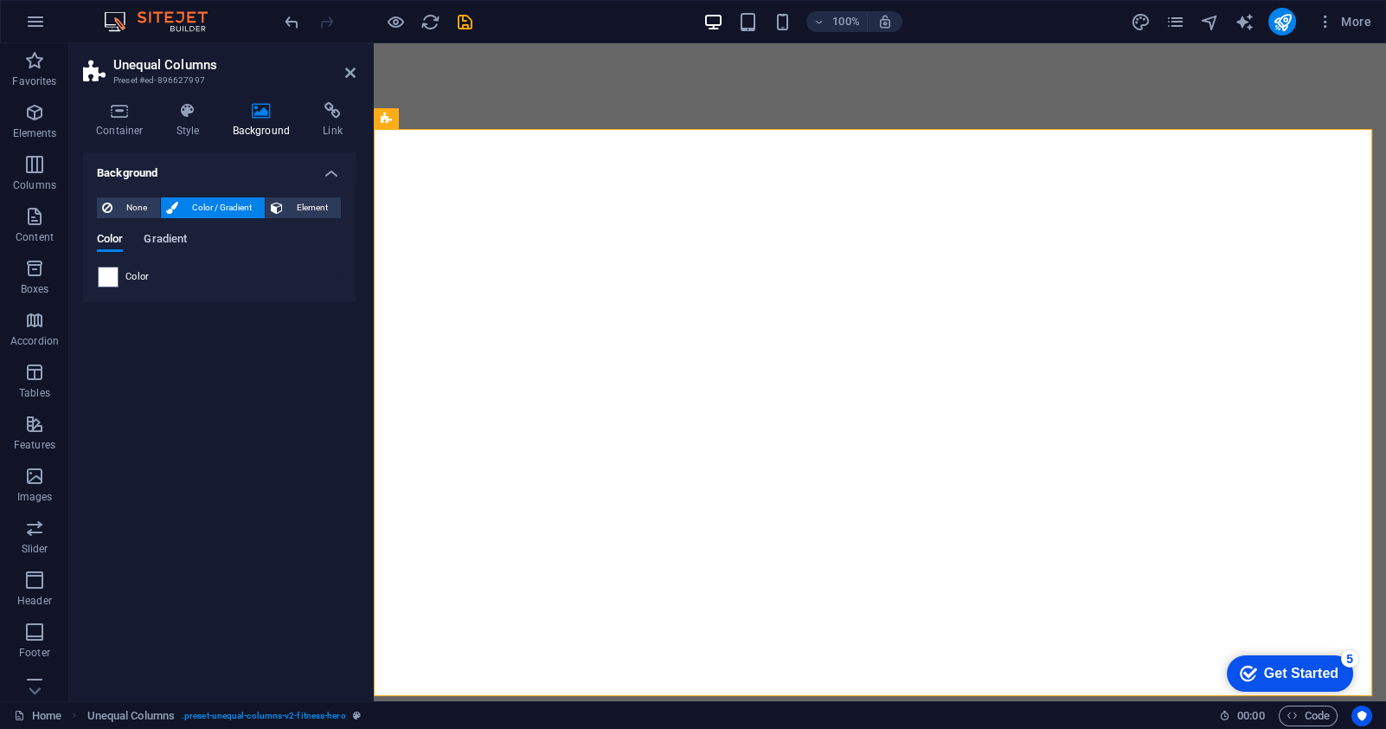
click at [145, 236] on span "Gradient" at bounding box center [165, 240] width 43 height 24
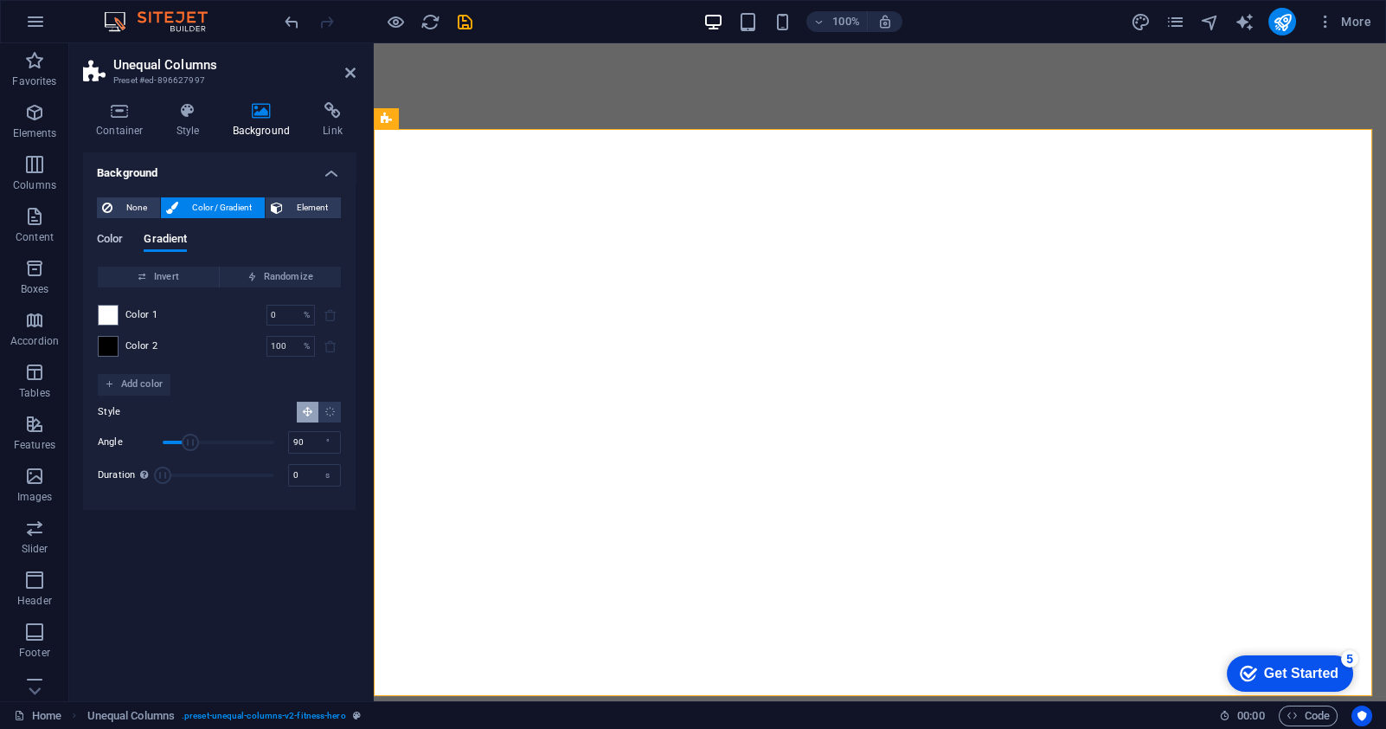
click at [119, 236] on span "Color" at bounding box center [110, 240] width 26 height 24
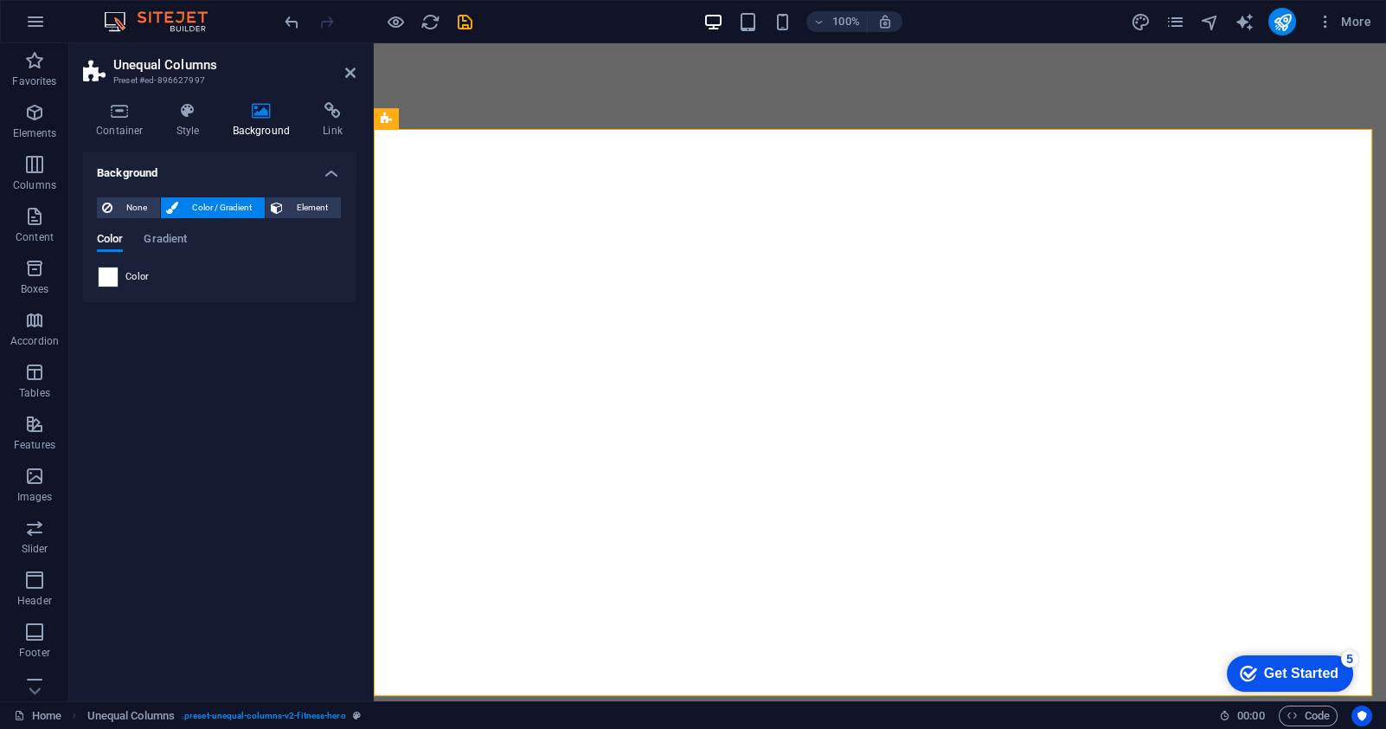
click at [117, 276] on div "Color" at bounding box center [219, 277] width 243 height 21
click at [112, 276] on span at bounding box center [108, 276] width 19 height 19
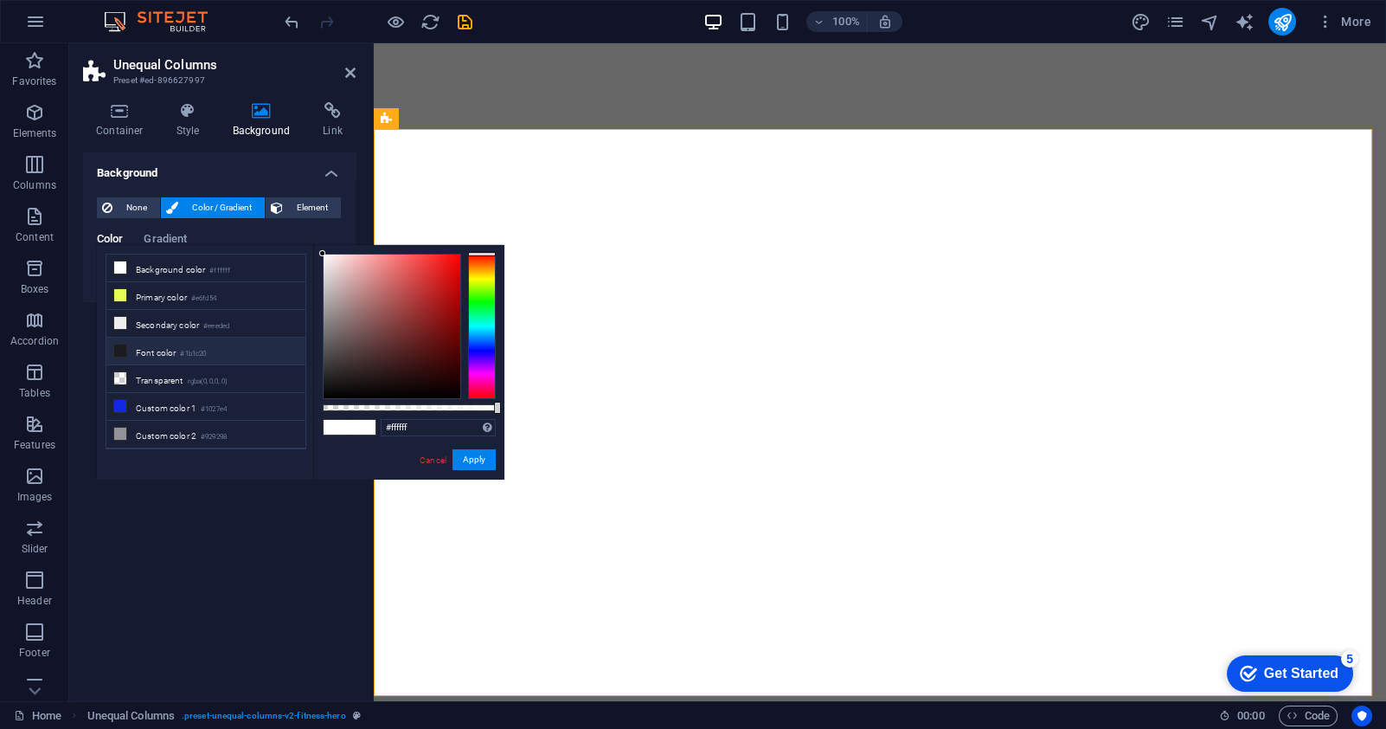
click at [146, 352] on li "Font color #1b1c20" at bounding box center [205, 351] width 199 height 28
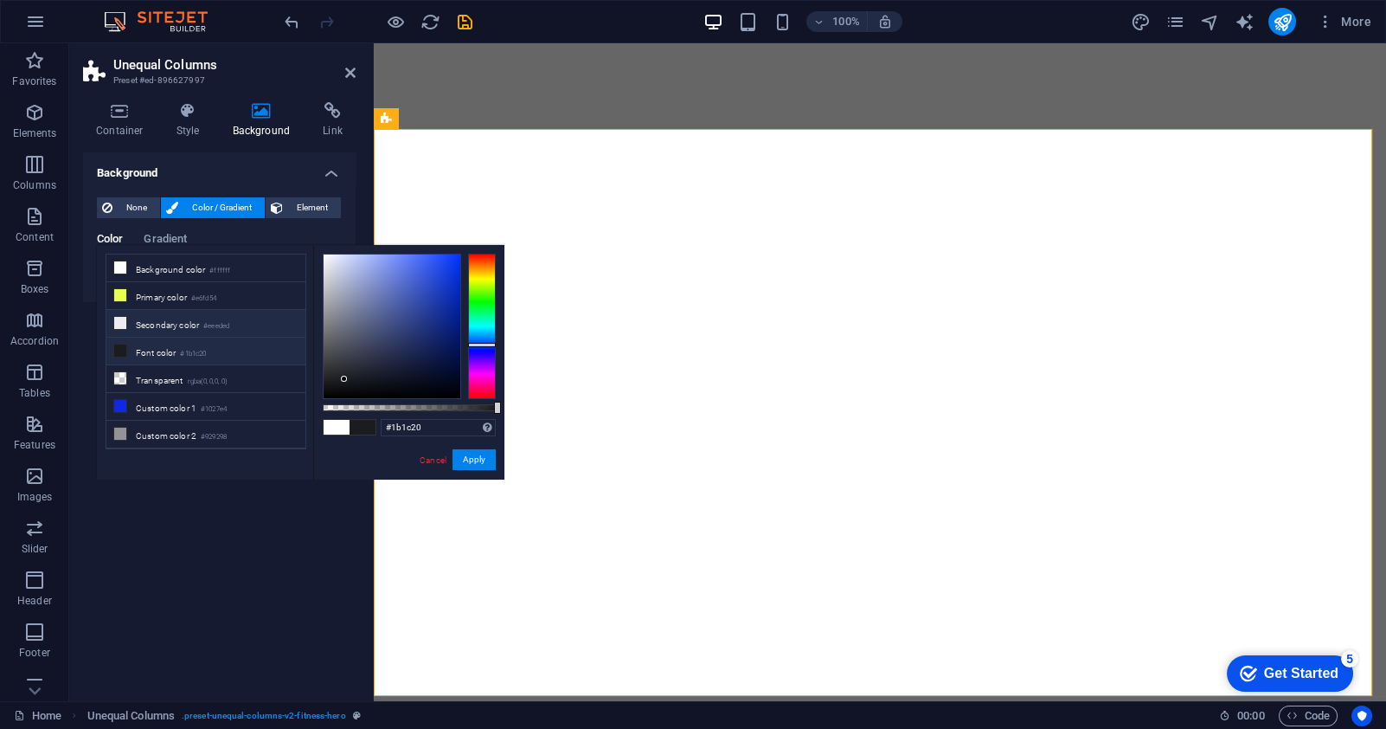
click at [155, 324] on li "Secondary color #eeeded" at bounding box center [205, 324] width 199 height 28
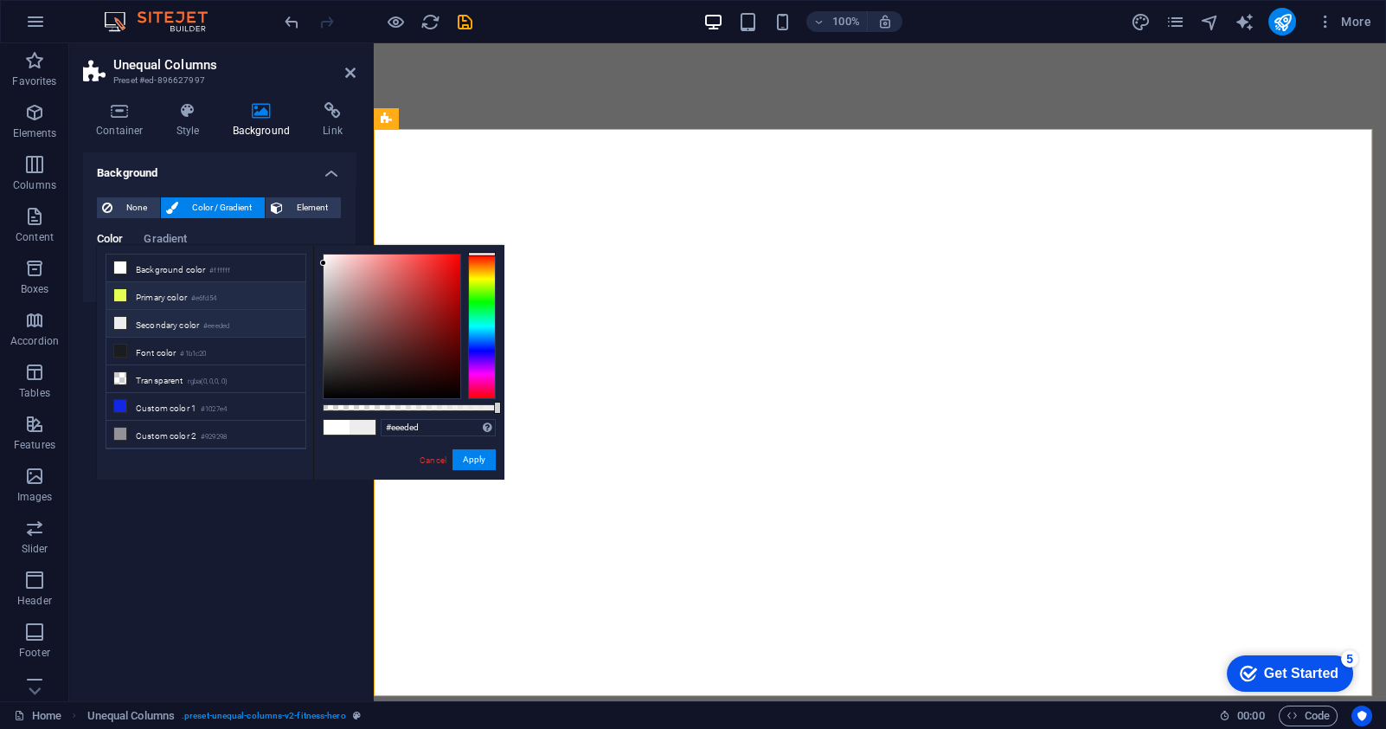
click at [156, 296] on li "Primary color #e6fd54" at bounding box center [205, 296] width 199 height 28
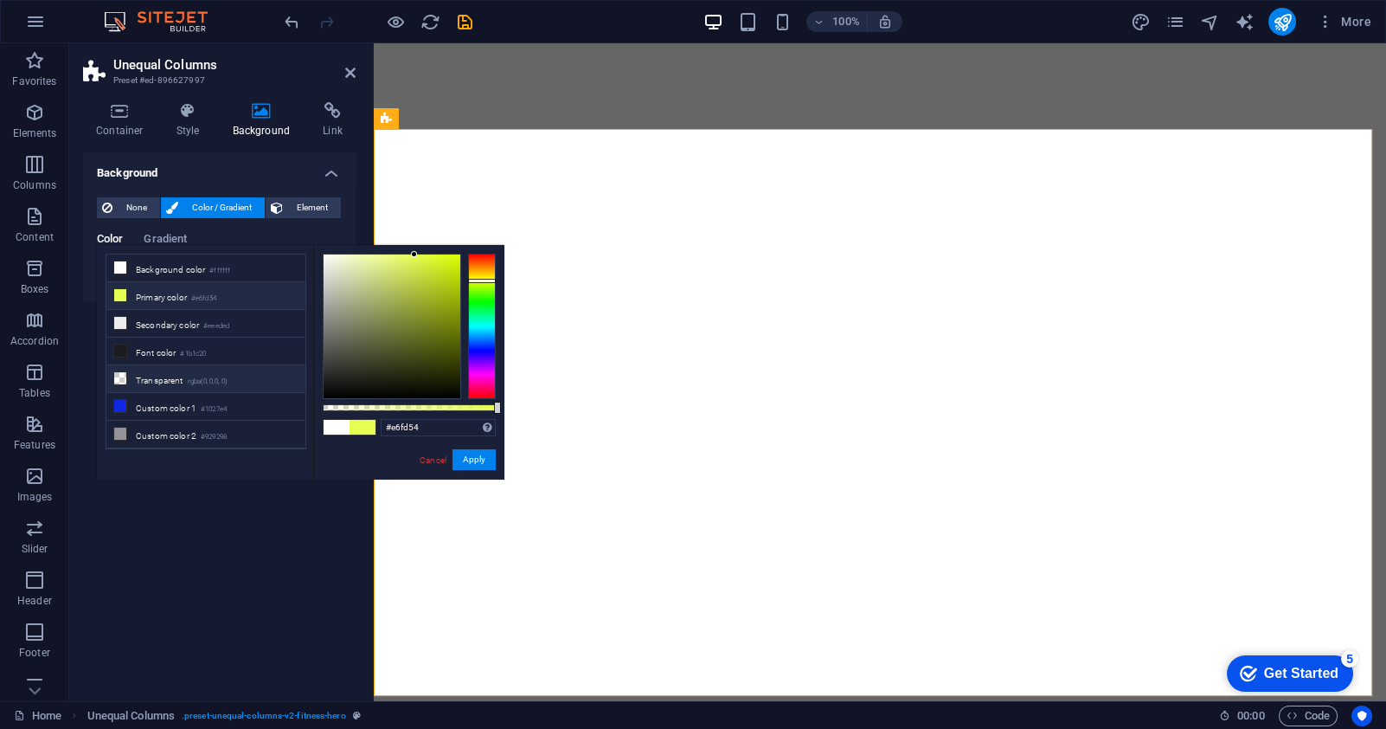
click at [154, 374] on li "Transparent rgba(0,0,0,.0)" at bounding box center [205, 379] width 199 height 28
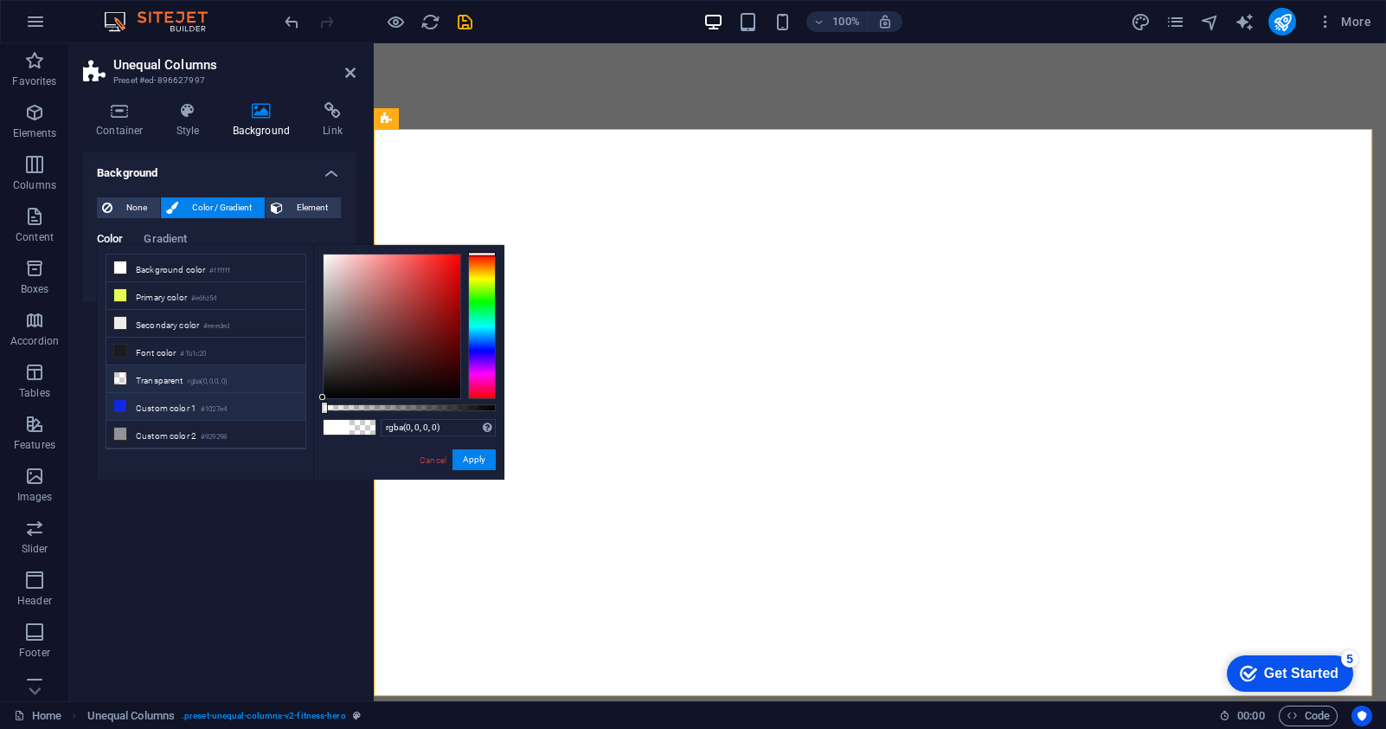
click at [152, 395] on li "Custom color 1 #1027e4" at bounding box center [205, 407] width 199 height 28
type input "#1027e4"
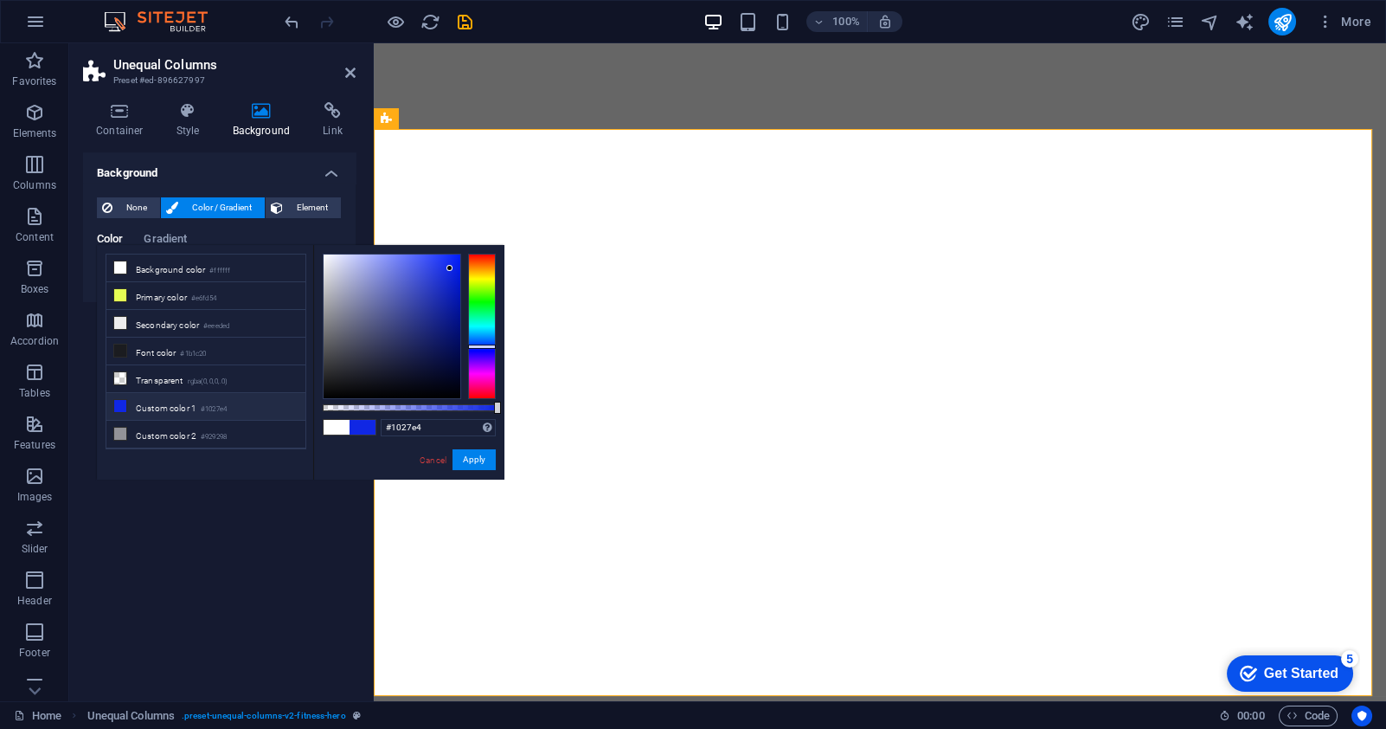
click at [167, 520] on div "Background None Color / Gradient Element Stretch background to full-width Color…" at bounding box center [219, 419] width 273 height 535
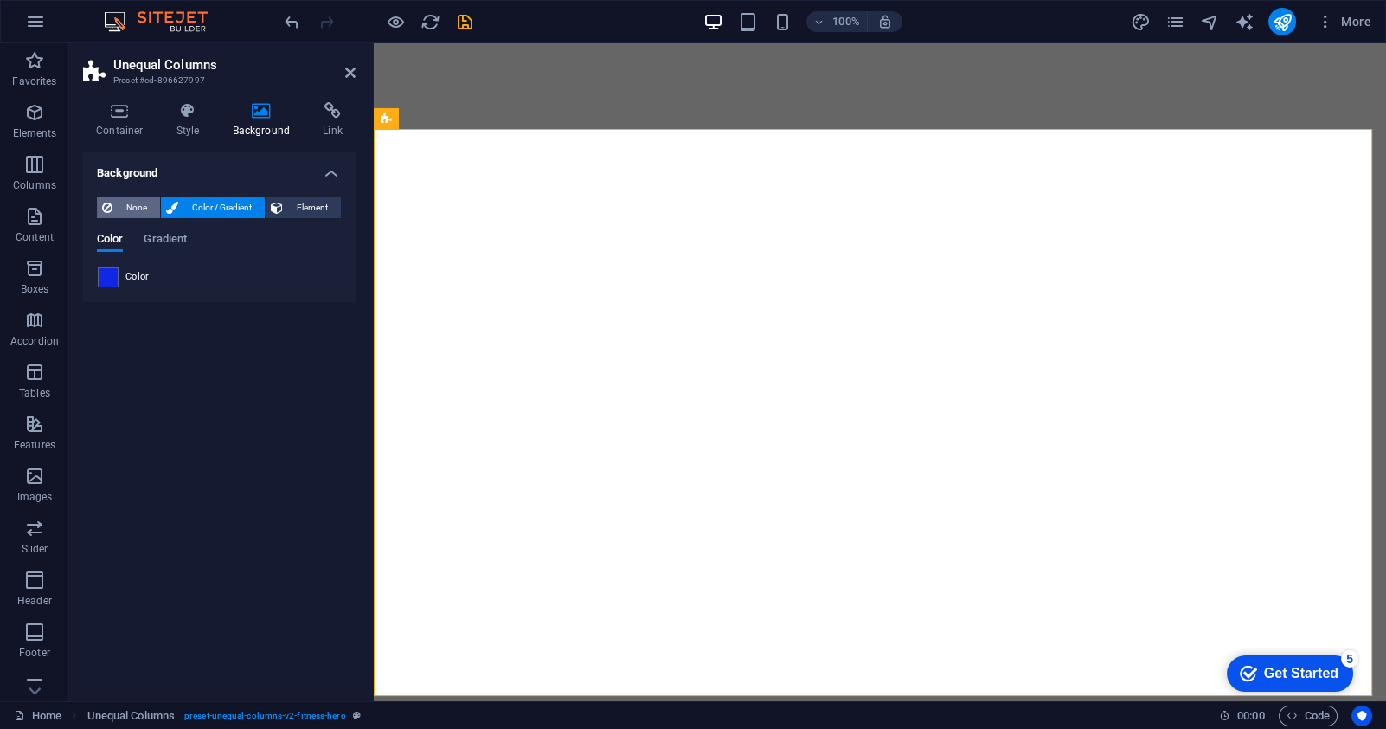
click at [133, 211] on span "None" at bounding box center [136, 207] width 37 height 21
click at [315, 115] on icon at bounding box center [333, 110] width 46 height 17
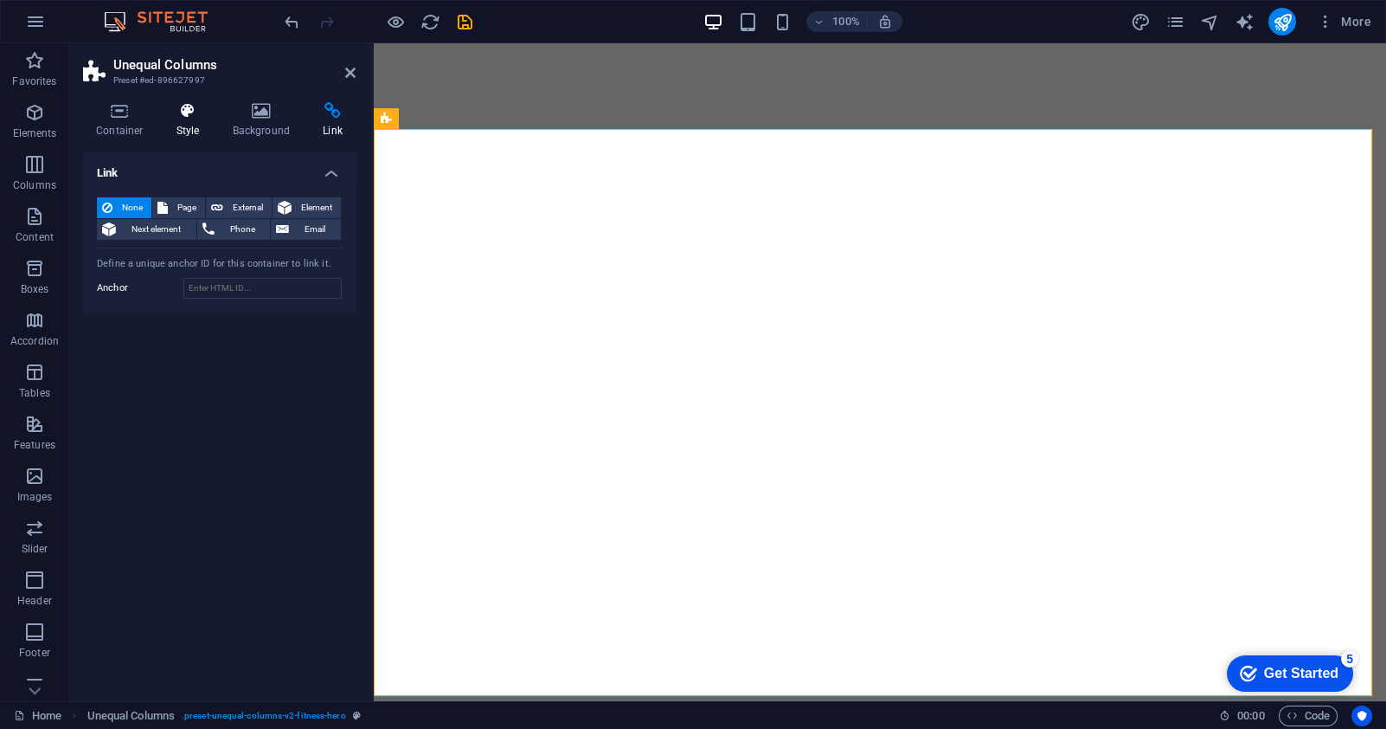
click at [187, 122] on h4 "Style" at bounding box center [192, 120] width 56 height 36
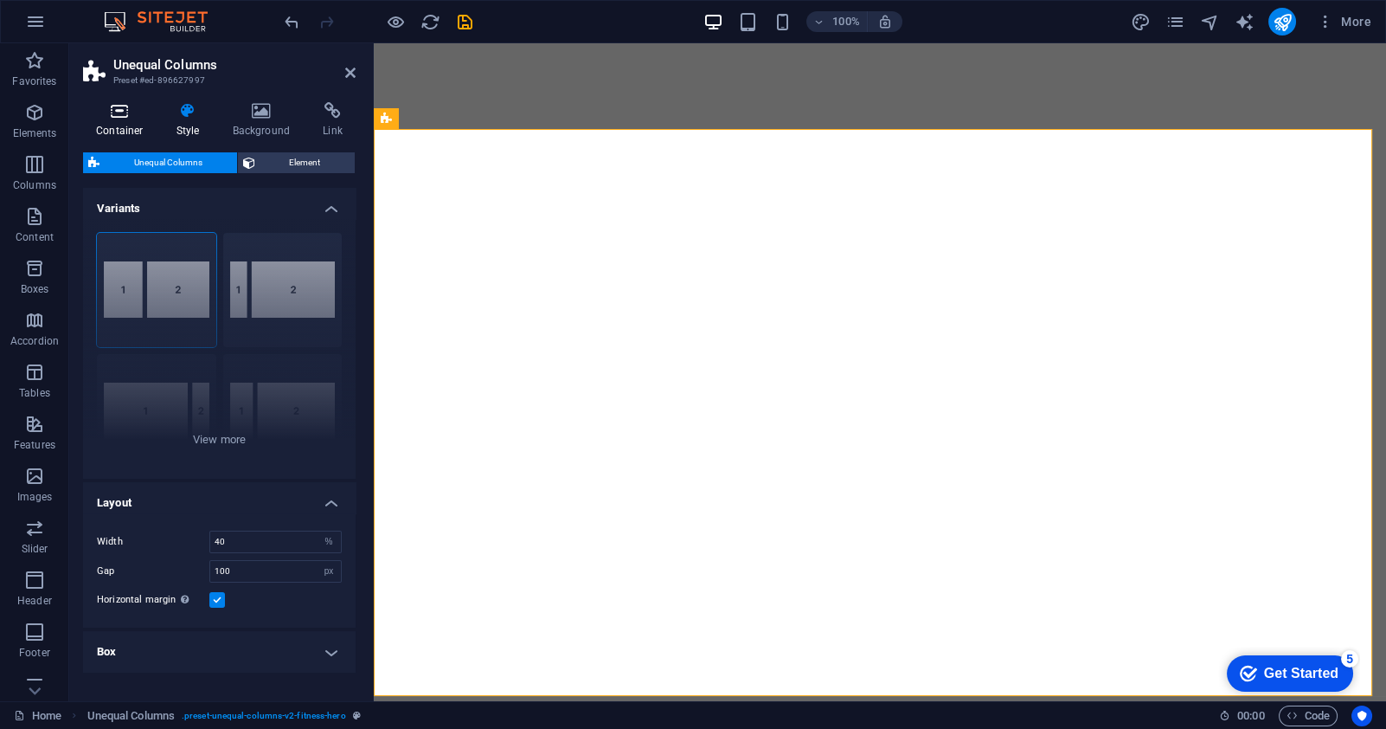
click at [122, 122] on h4 "Container" at bounding box center [123, 120] width 80 height 36
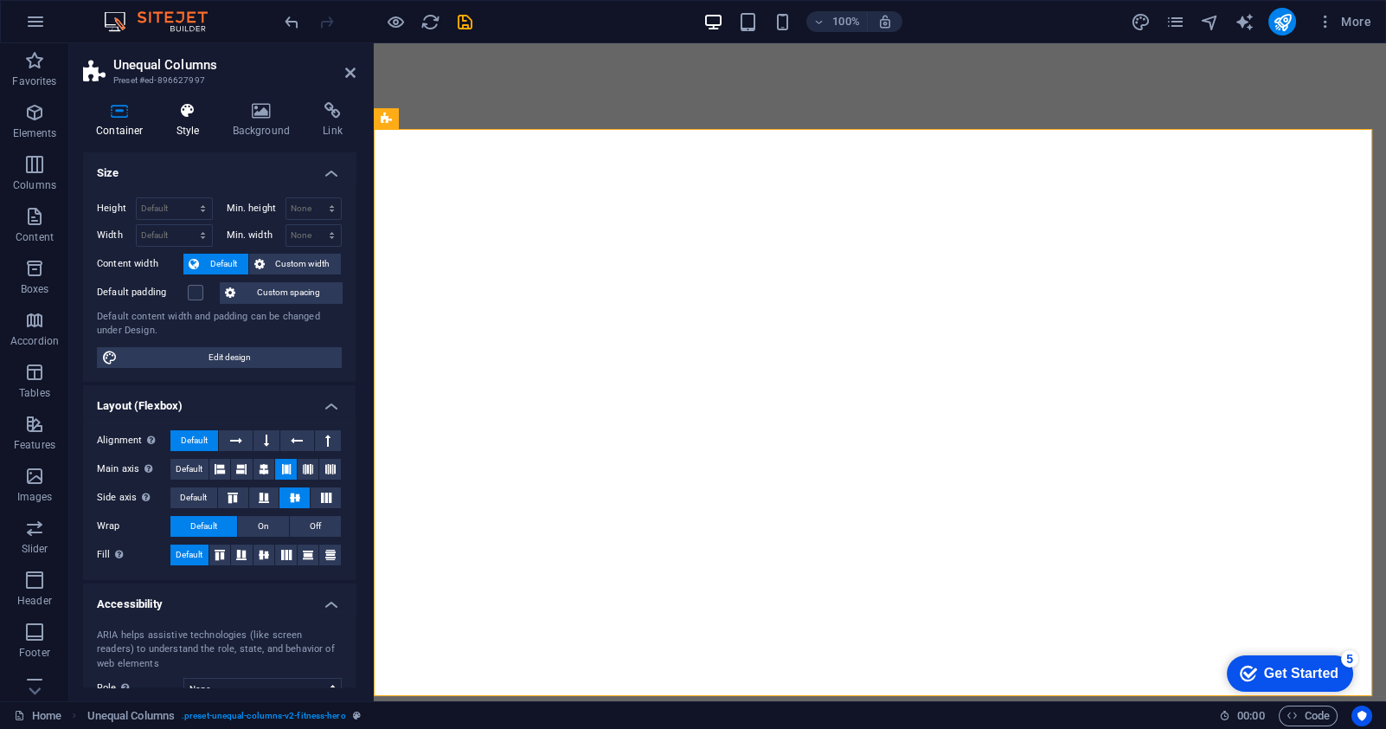
click at [191, 111] on icon at bounding box center [188, 110] width 49 height 17
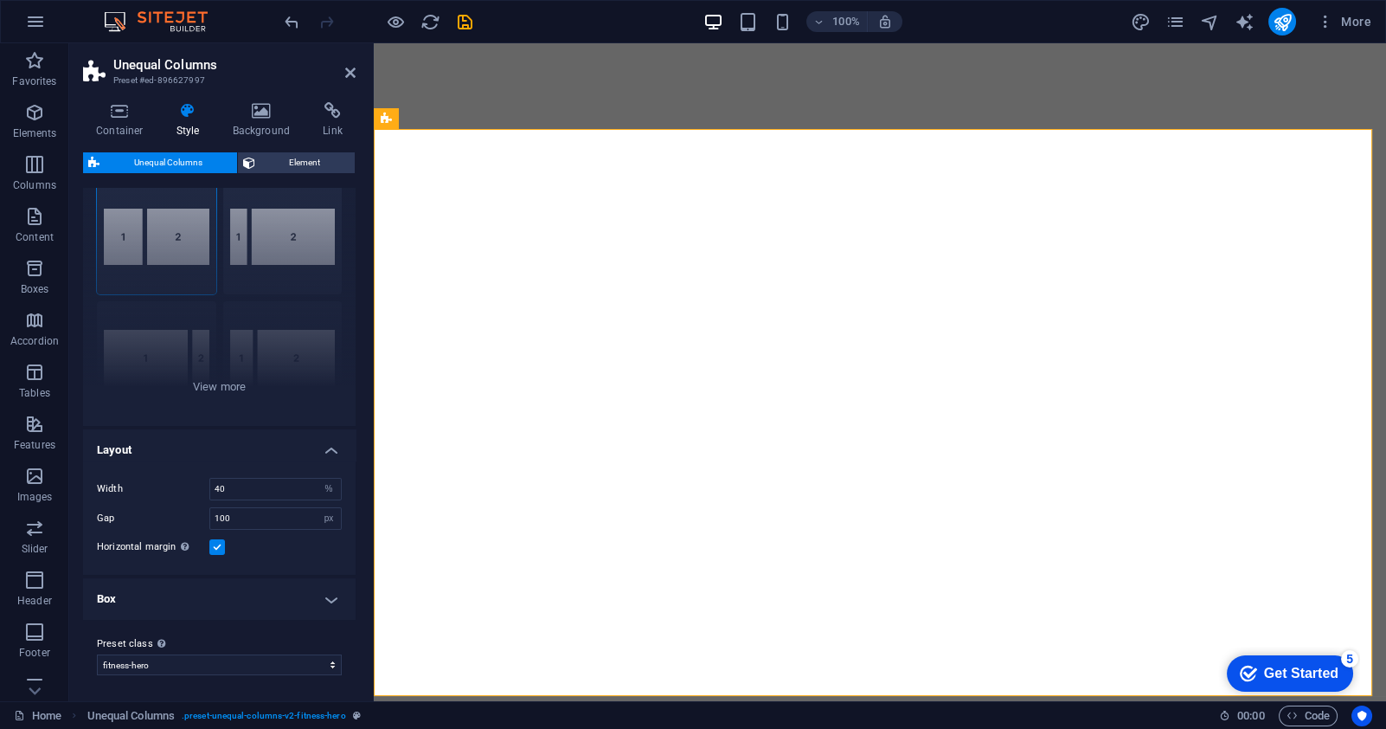
scroll to position [0, 0]
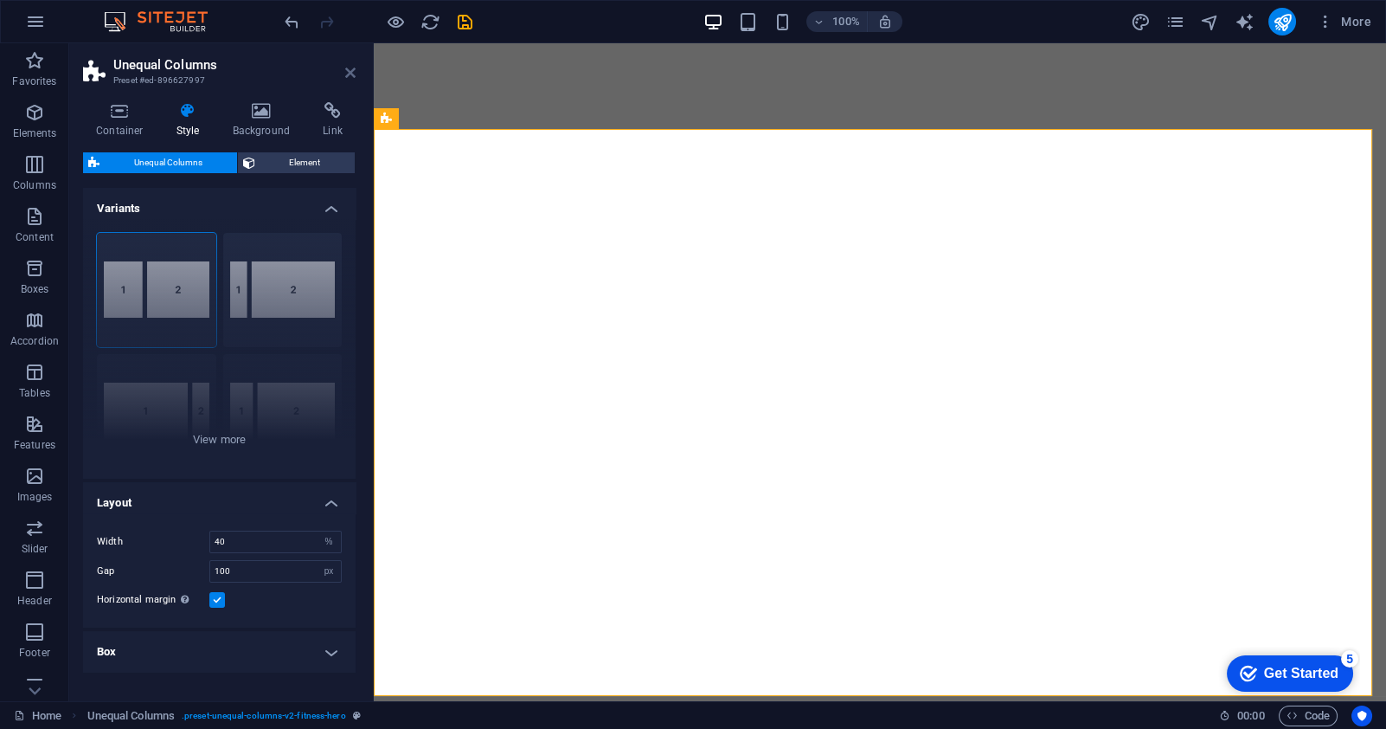
click at [345, 74] on icon at bounding box center [350, 73] width 10 height 14
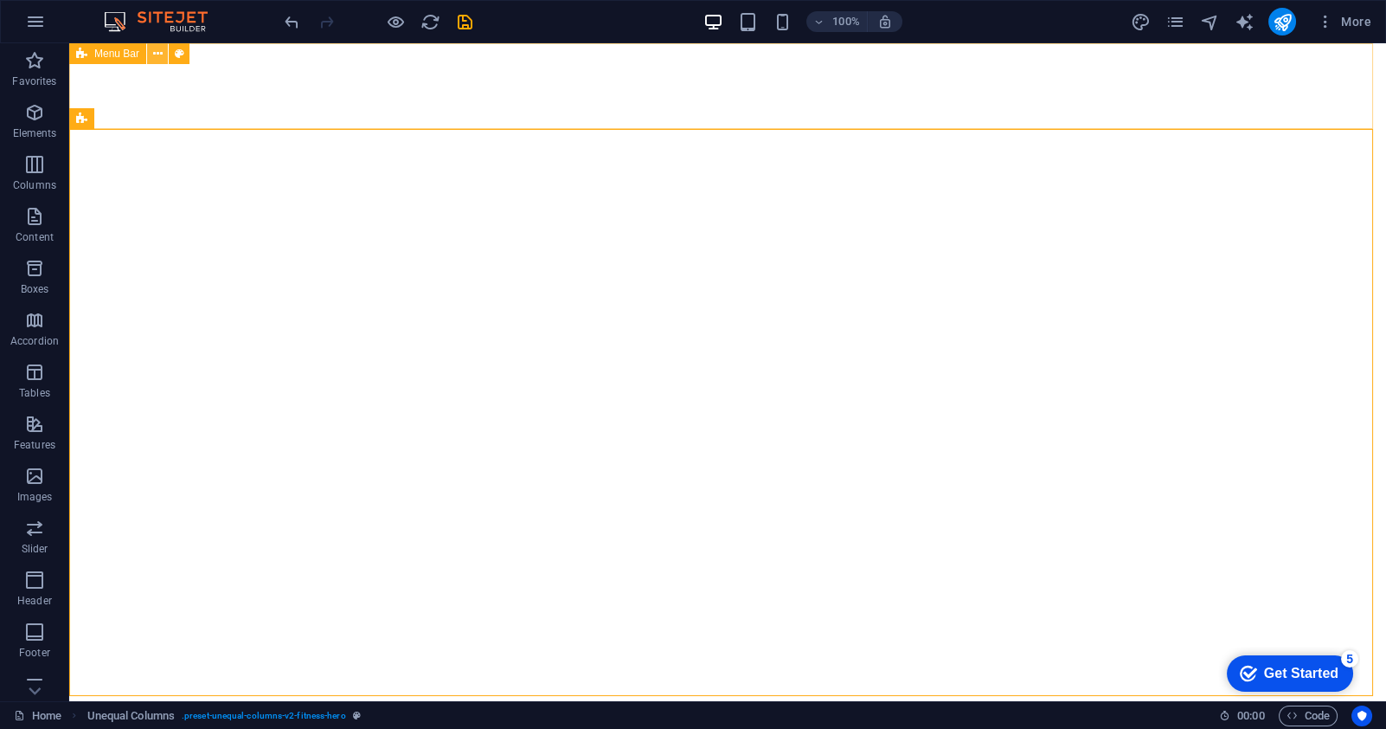
click at [154, 56] on icon at bounding box center [158, 54] width 10 height 18
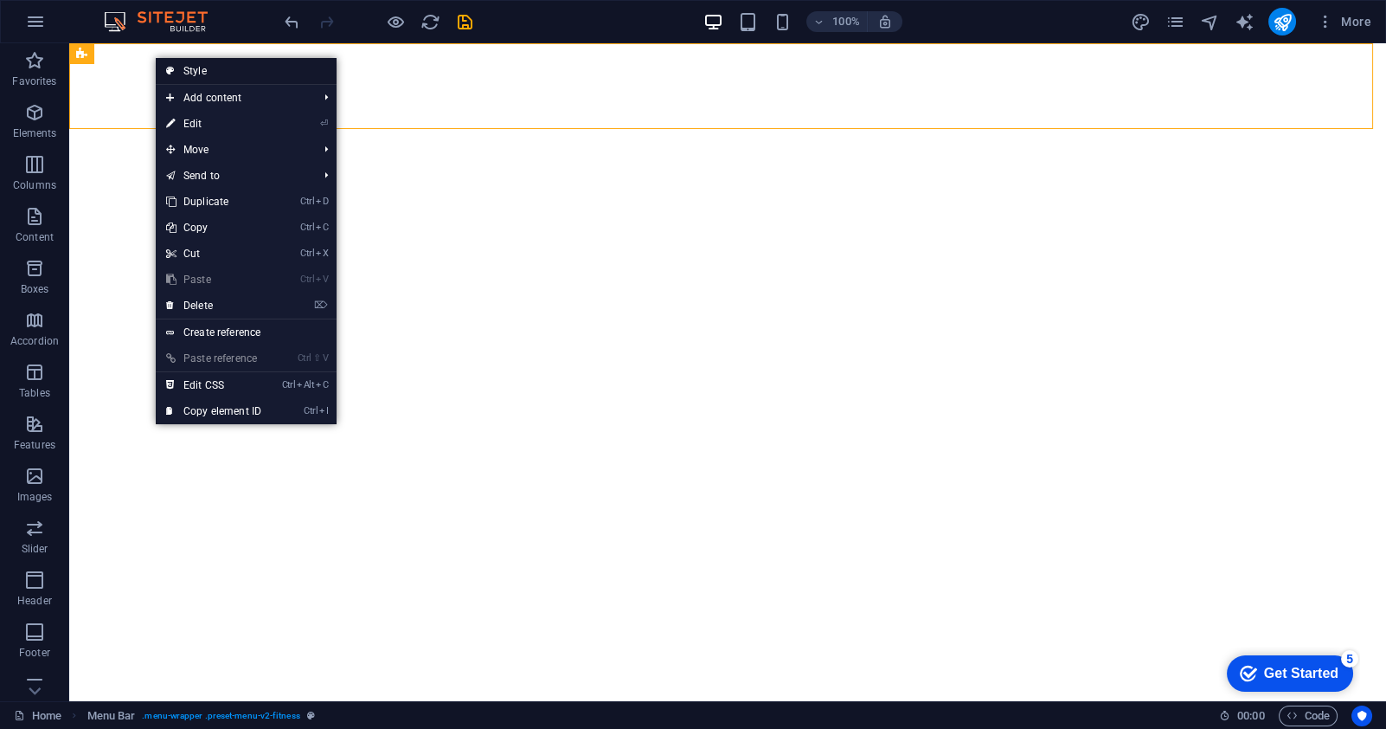
click at [209, 71] on link "Style" at bounding box center [246, 71] width 181 height 26
select select "px"
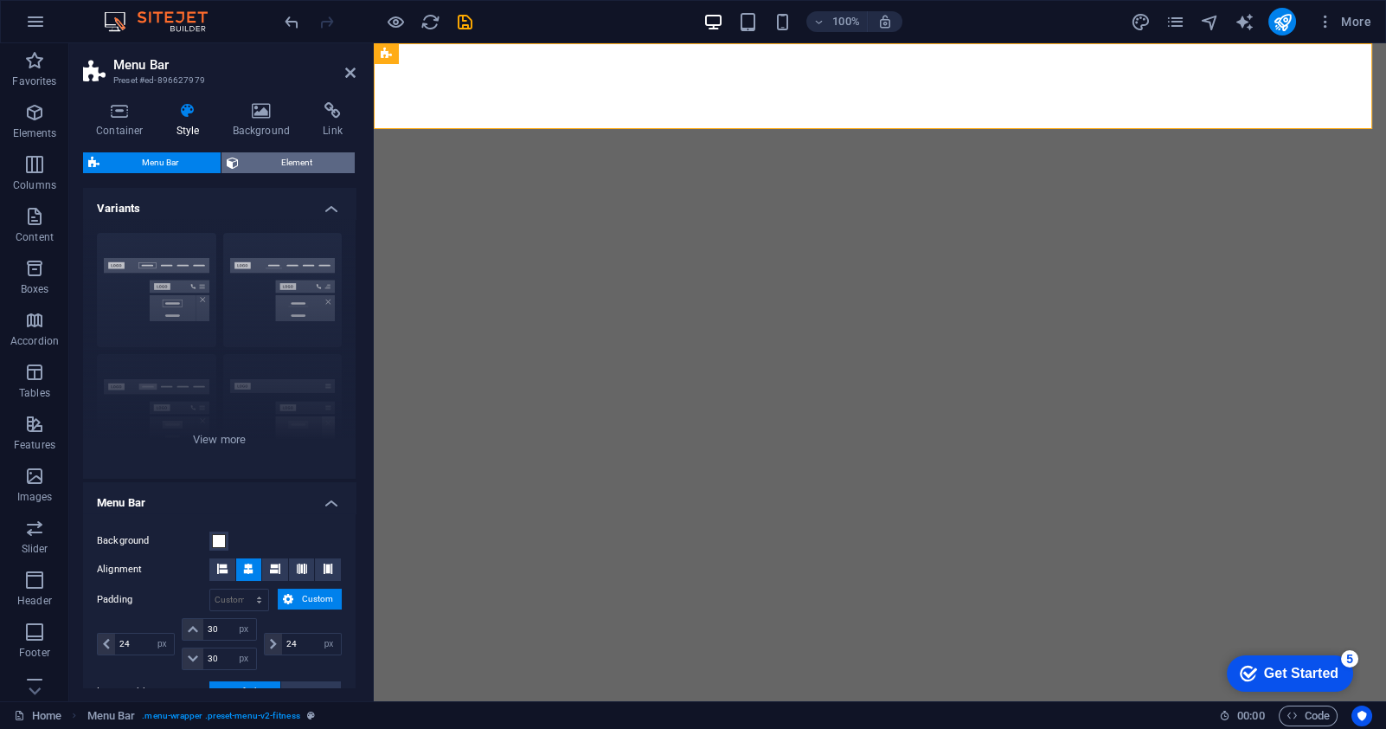
click at [267, 162] on span "Element" at bounding box center [297, 162] width 106 height 21
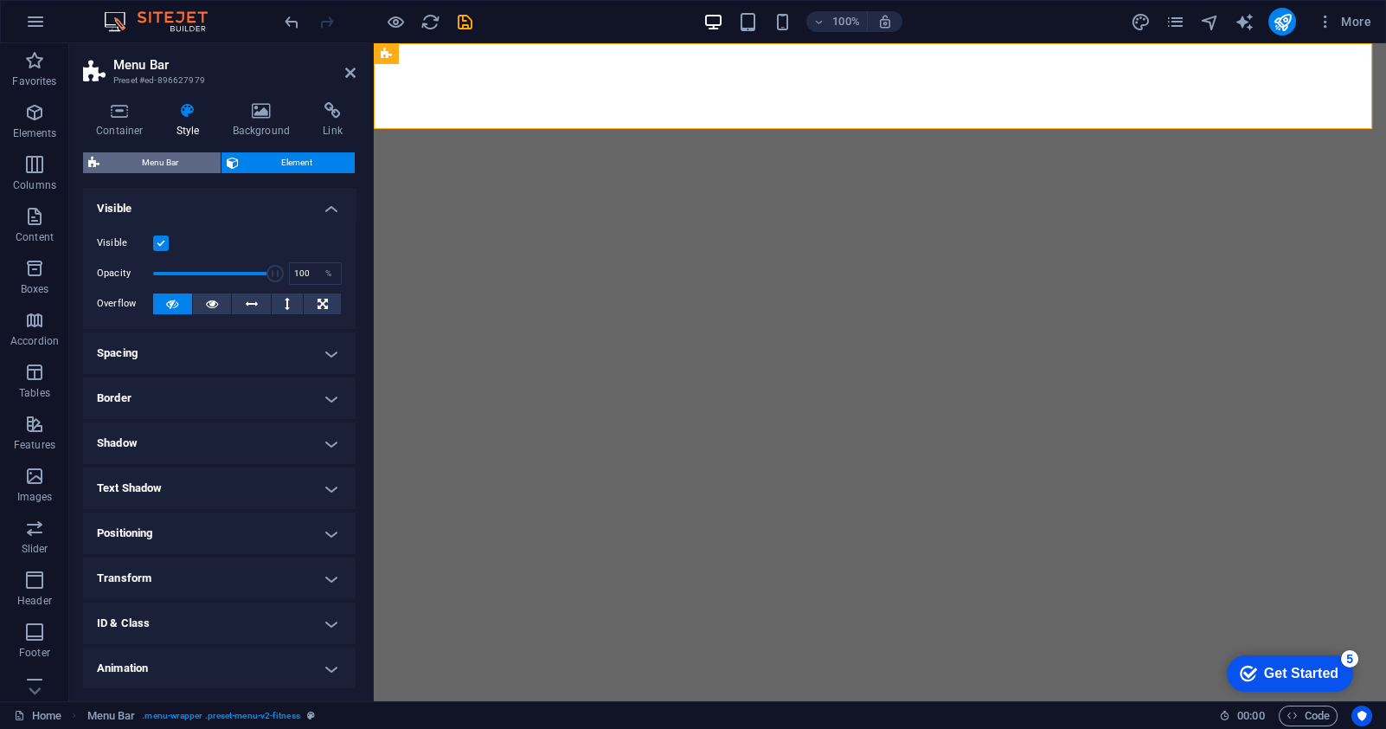
click at [169, 159] on span "Menu Bar" at bounding box center [160, 162] width 111 height 21
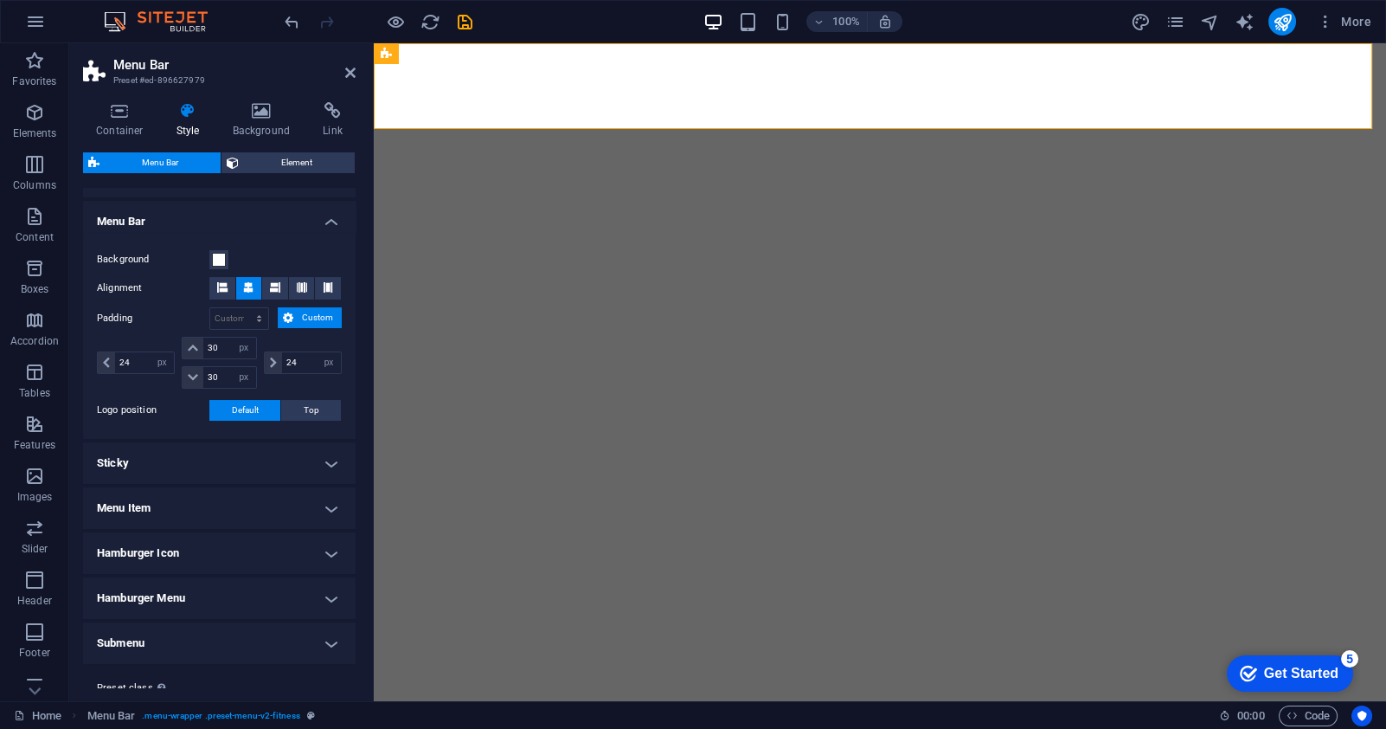
scroll to position [292, 0]
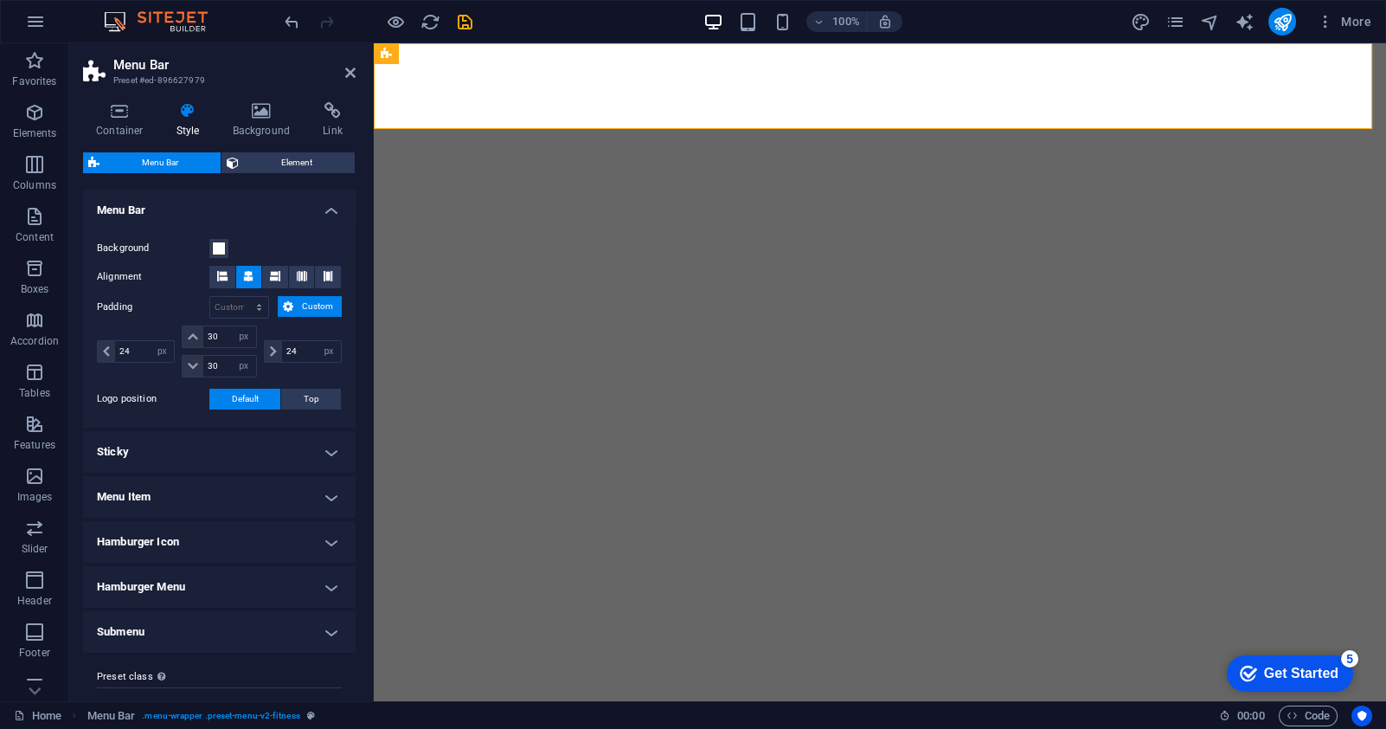
click at [200, 507] on h4 "Menu Item" at bounding box center [219, 497] width 273 height 42
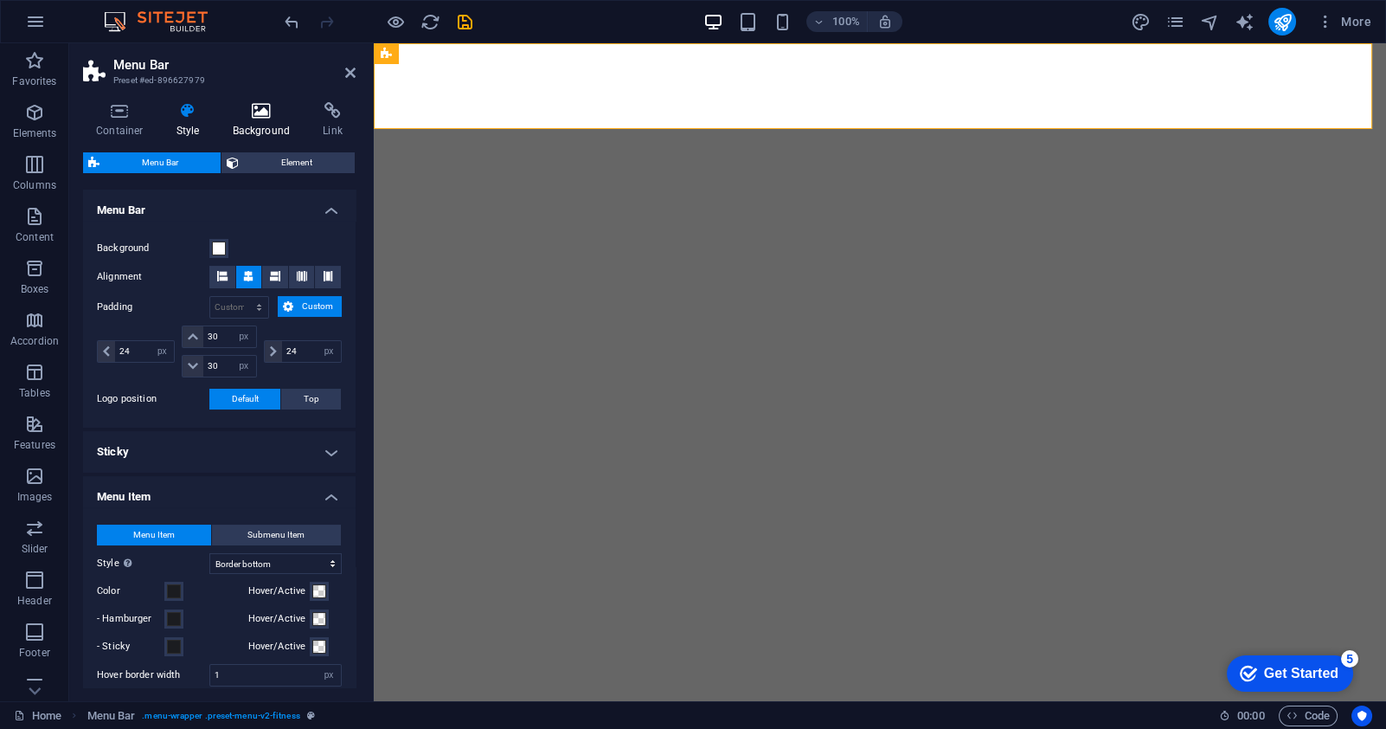
click at [243, 116] on icon at bounding box center [262, 110] width 84 height 17
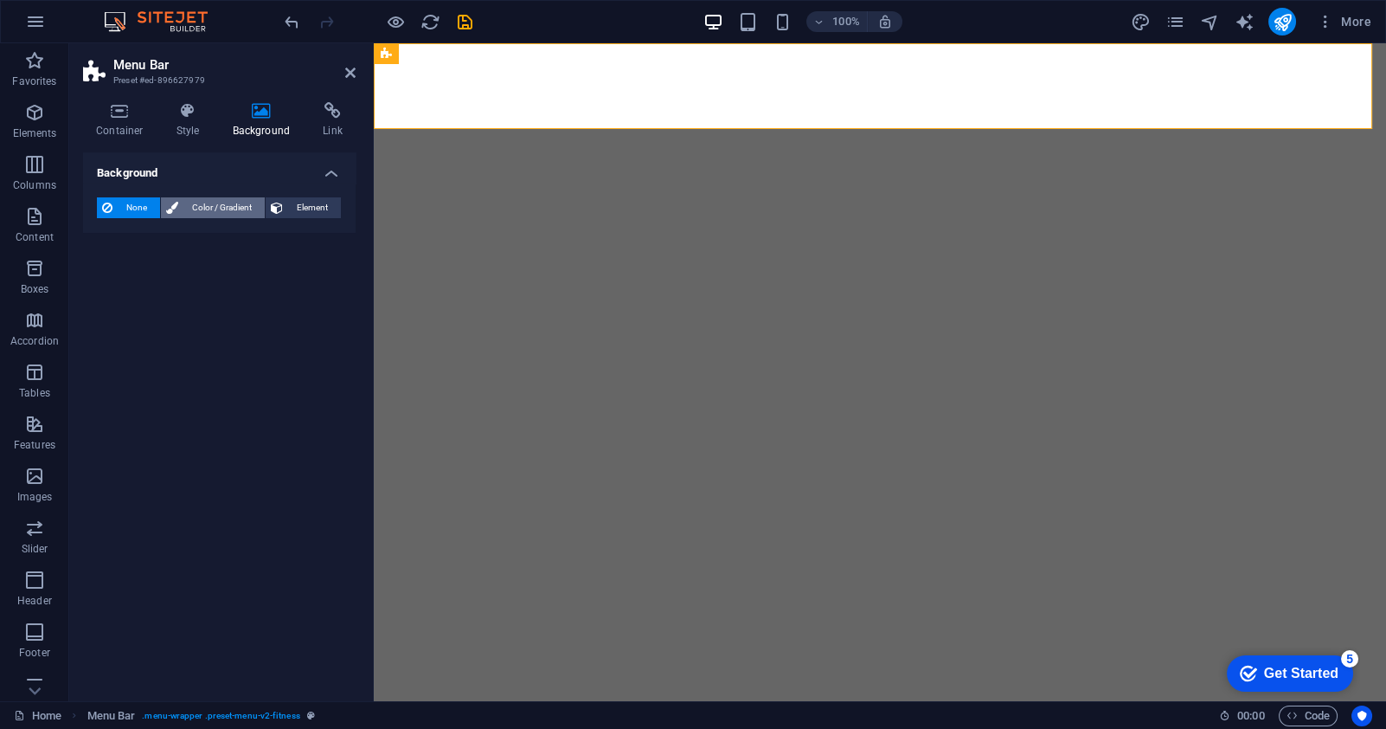
click at [212, 206] on span "Color / Gradient" at bounding box center [221, 207] width 76 height 21
click at [173, 234] on span "Gradient" at bounding box center [165, 240] width 43 height 24
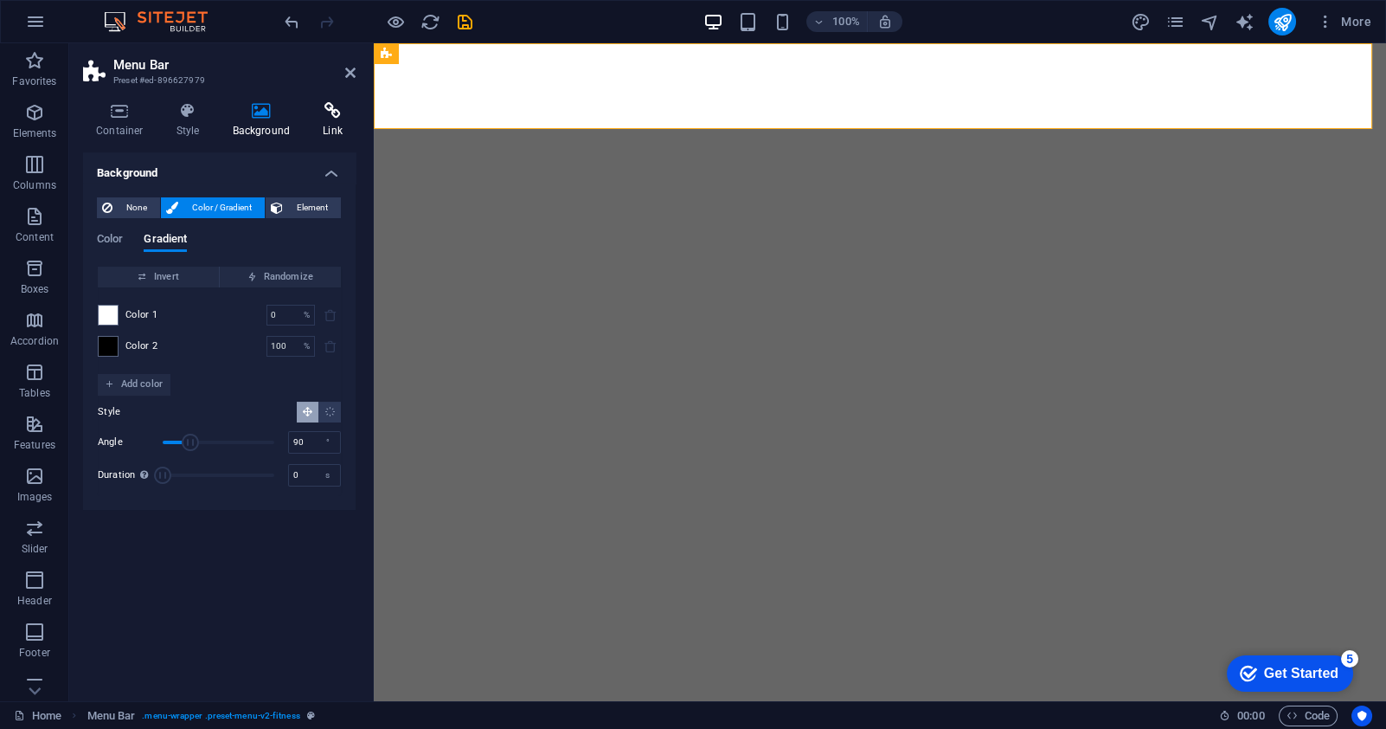
click at [331, 119] on icon at bounding box center [333, 110] width 46 height 17
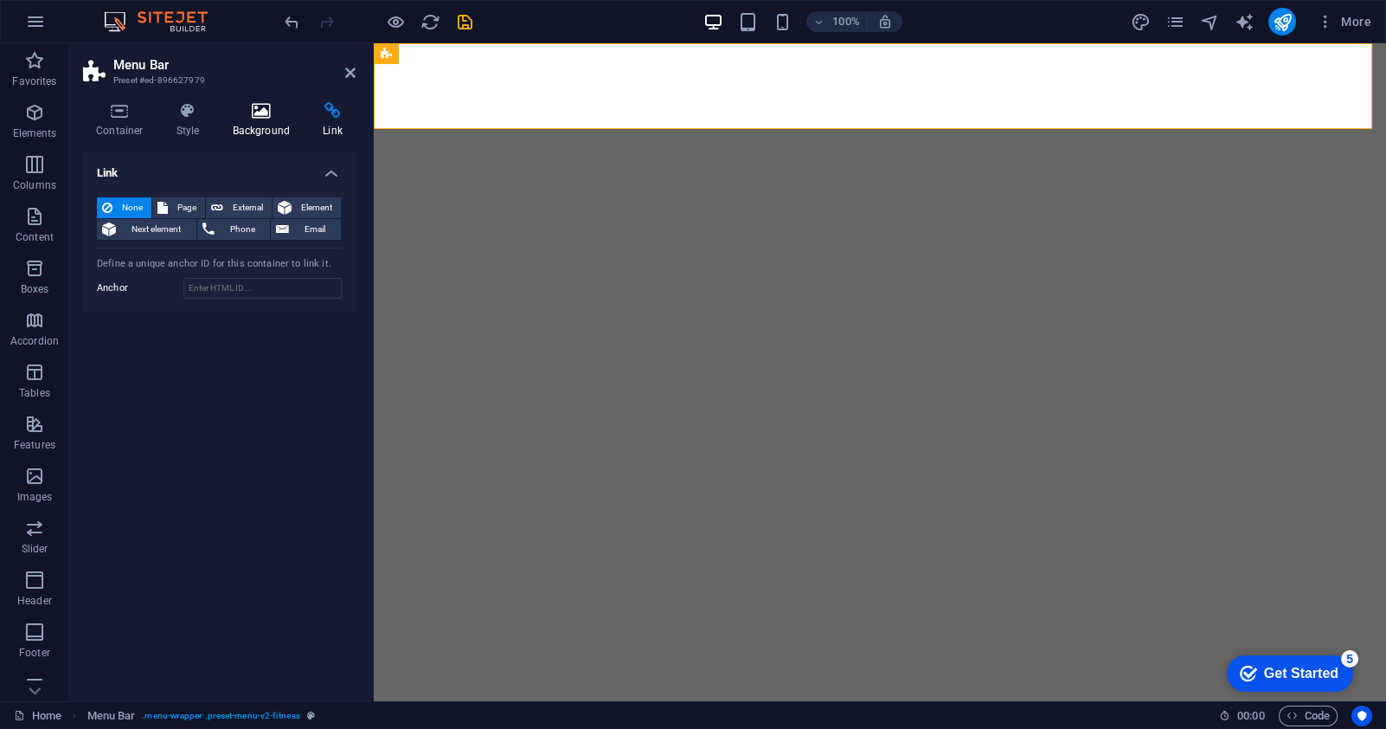
click at [260, 119] on icon at bounding box center [262, 110] width 84 height 17
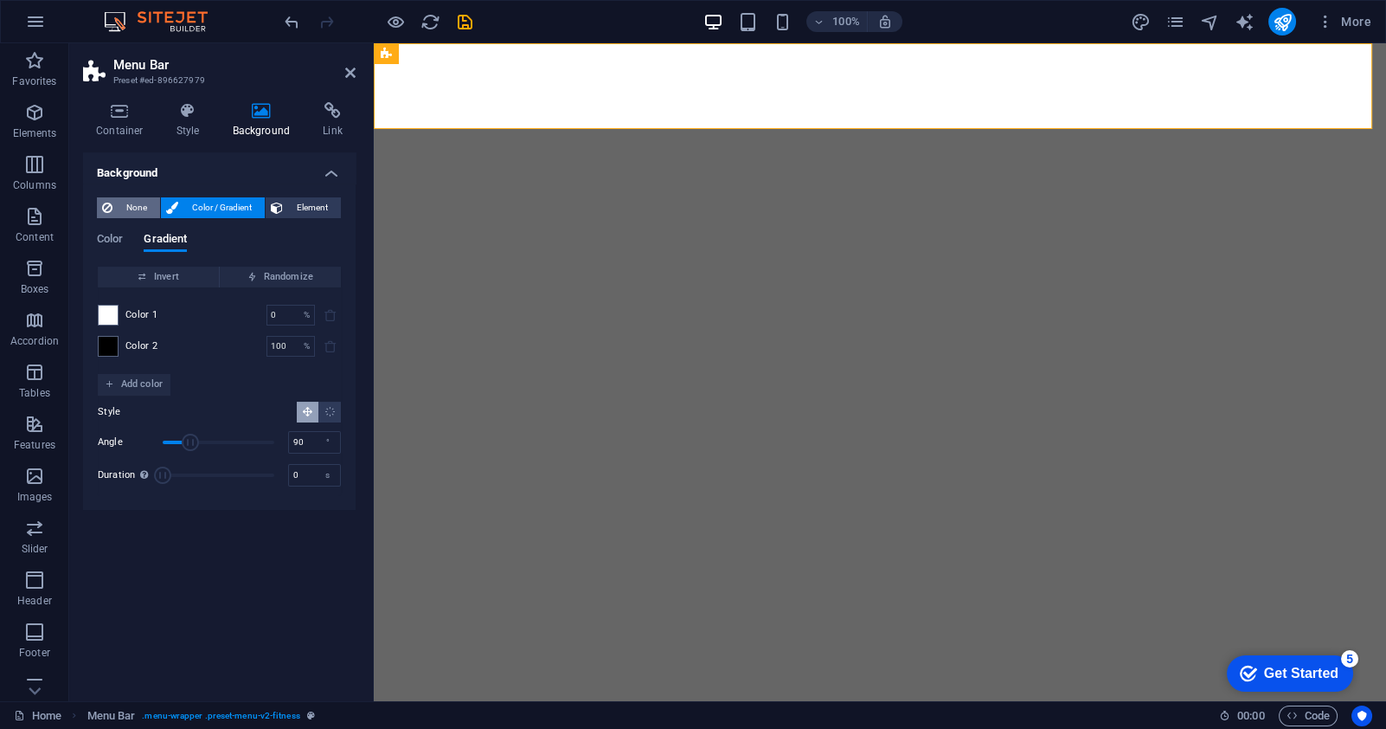
click at [118, 207] on span "None" at bounding box center [136, 207] width 37 height 21
